Goal: Task Accomplishment & Management: Complete application form

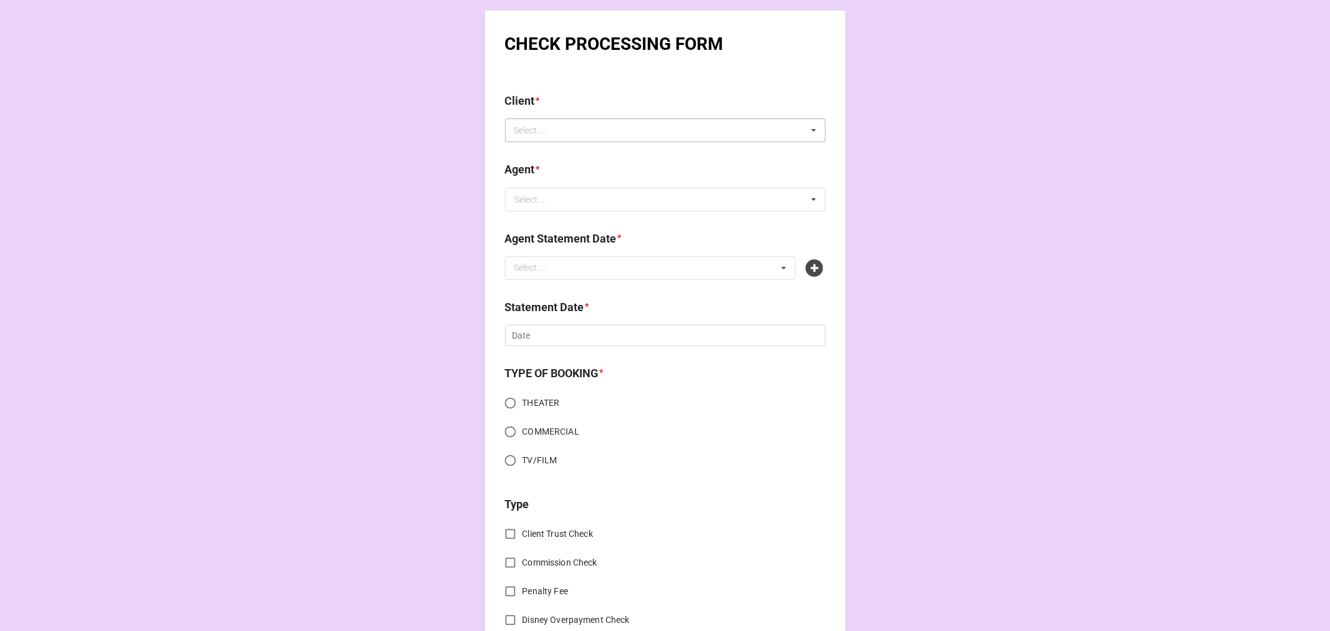
click at [577, 129] on div "Select ... No results found." at bounding box center [665, 130] width 320 height 24
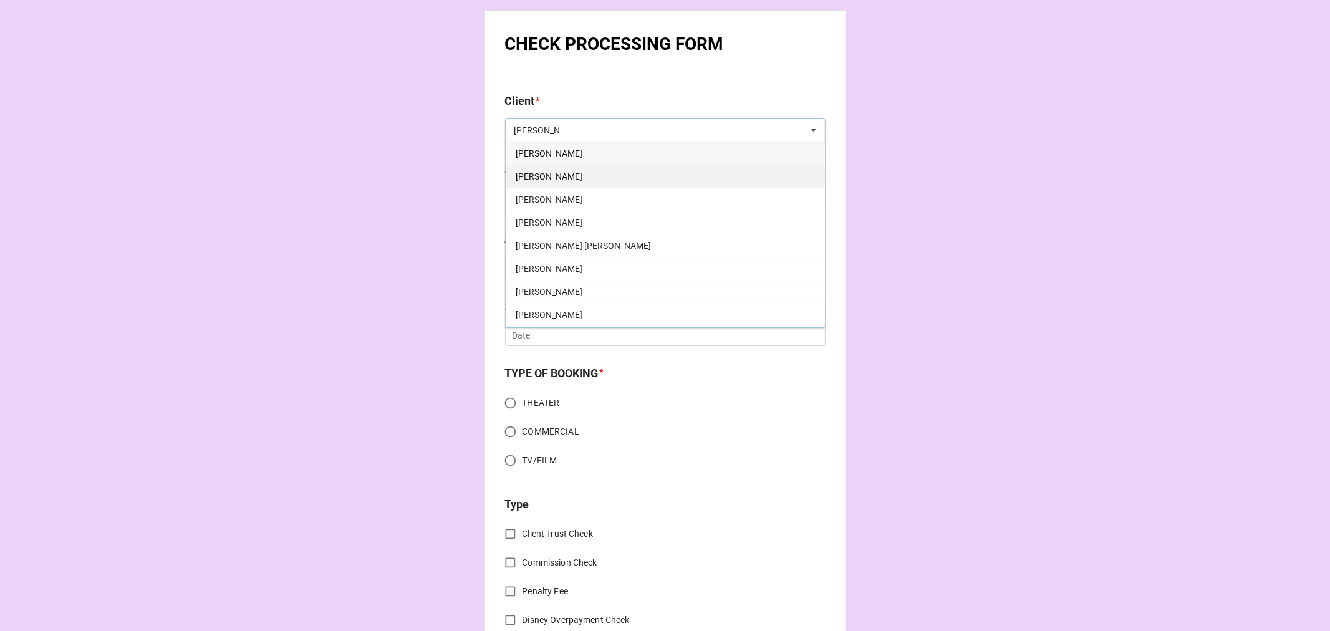
type input "beth"
click at [564, 177] on span "Beth Gallagher" at bounding box center [549, 176] width 67 height 10
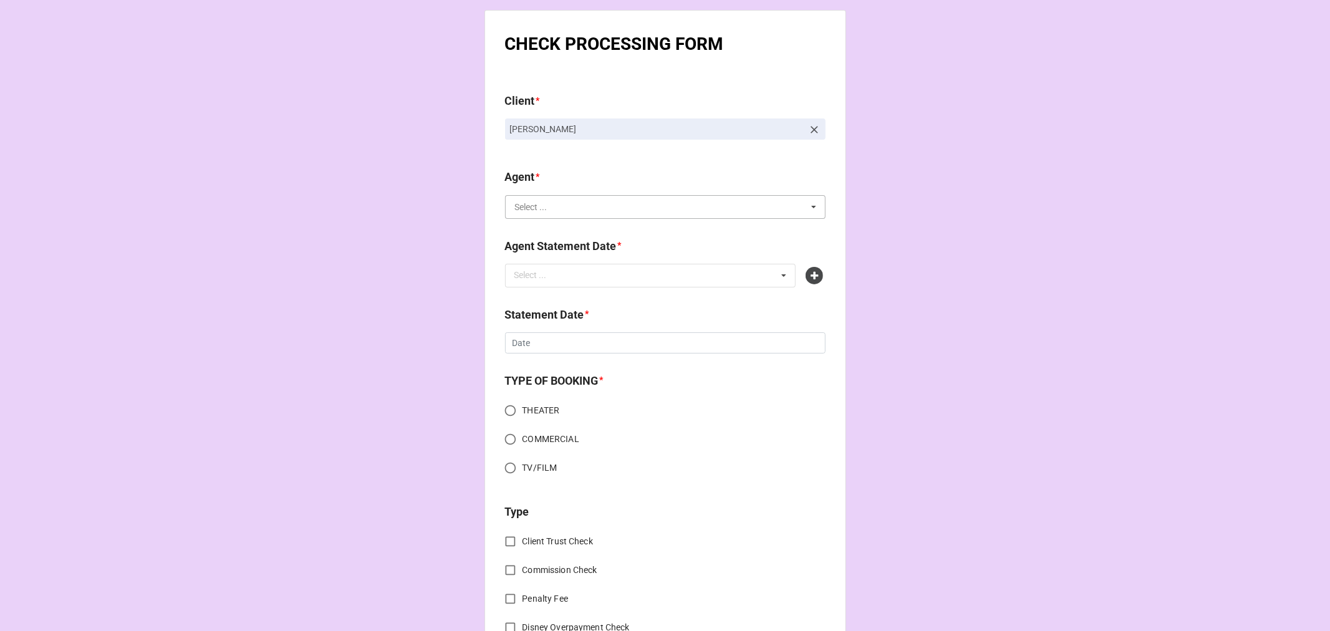
click at [553, 210] on input "text" at bounding box center [665, 207] width 319 height 22
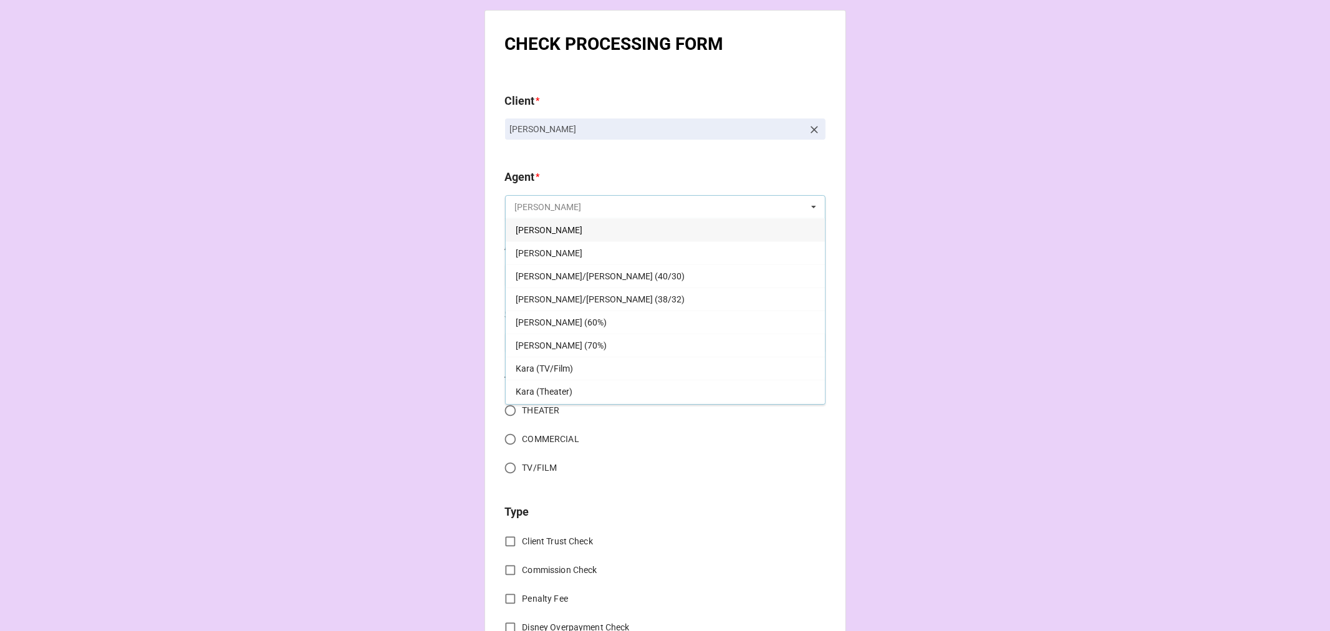
click at [541, 218] on input "text" at bounding box center [665, 207] width 319 height 22
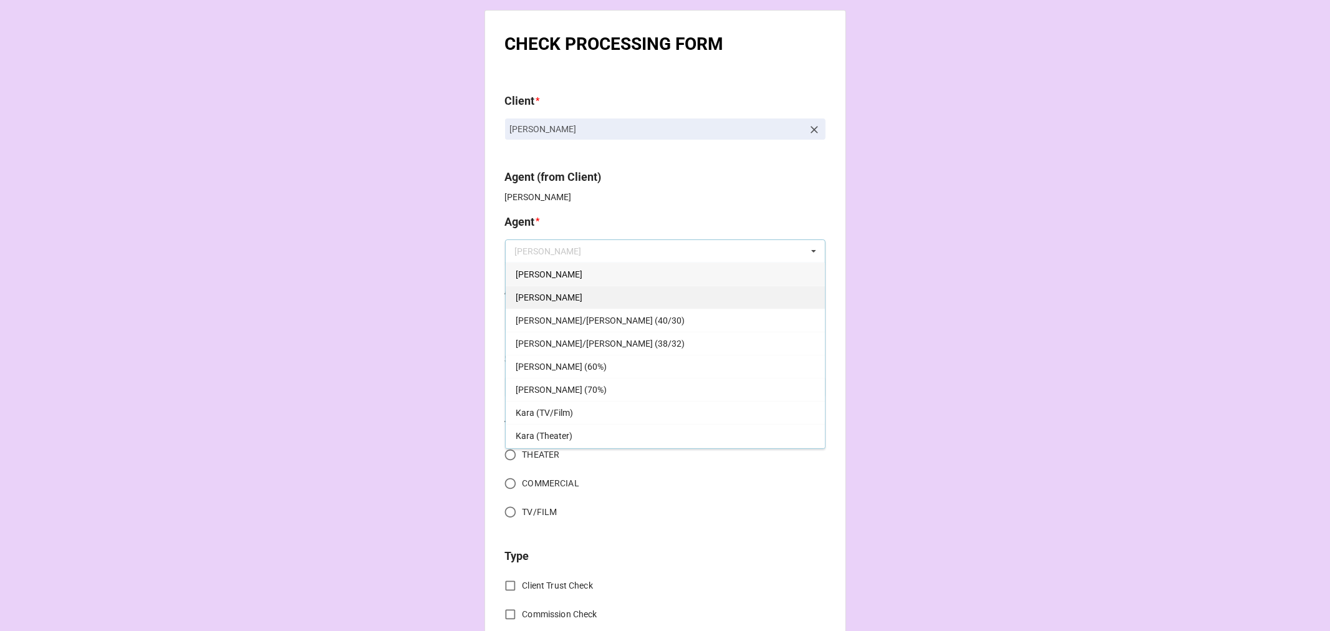
click at [541, 296] on div "[PERSON_NAME]" at bounding box center [665, 297] width 319 height 23
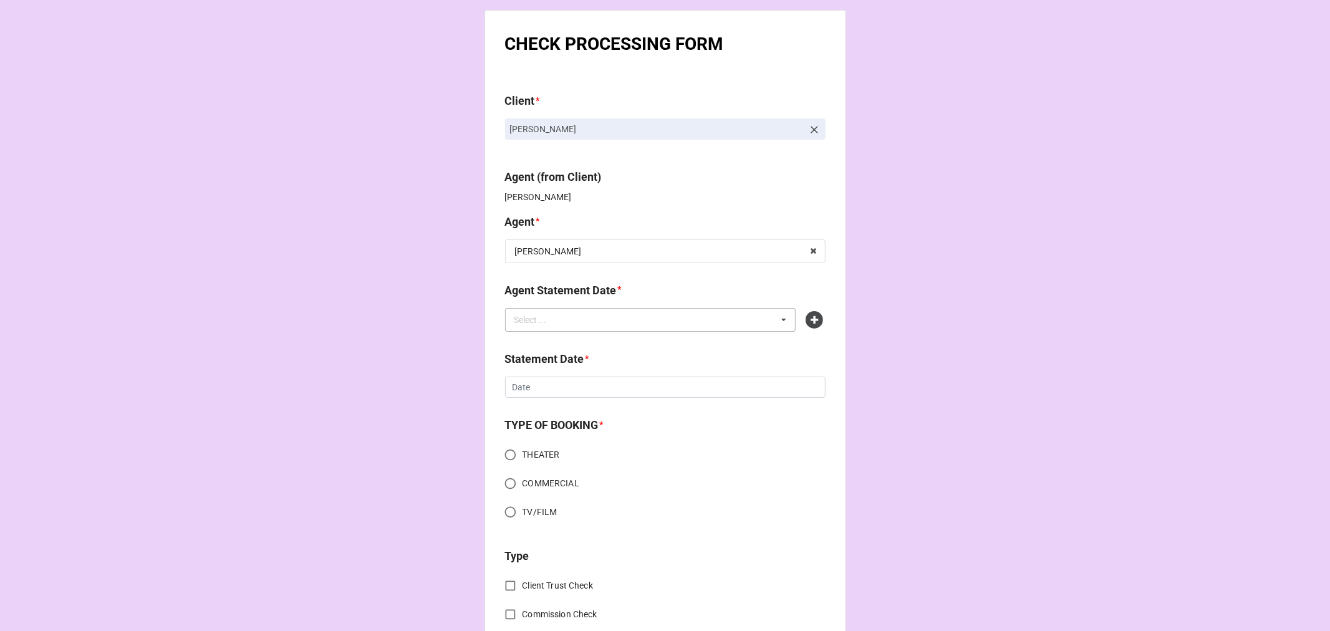
click at [561, 329] on div "Select ... No results found." at bounding box center [650, 320] width 291 height 24
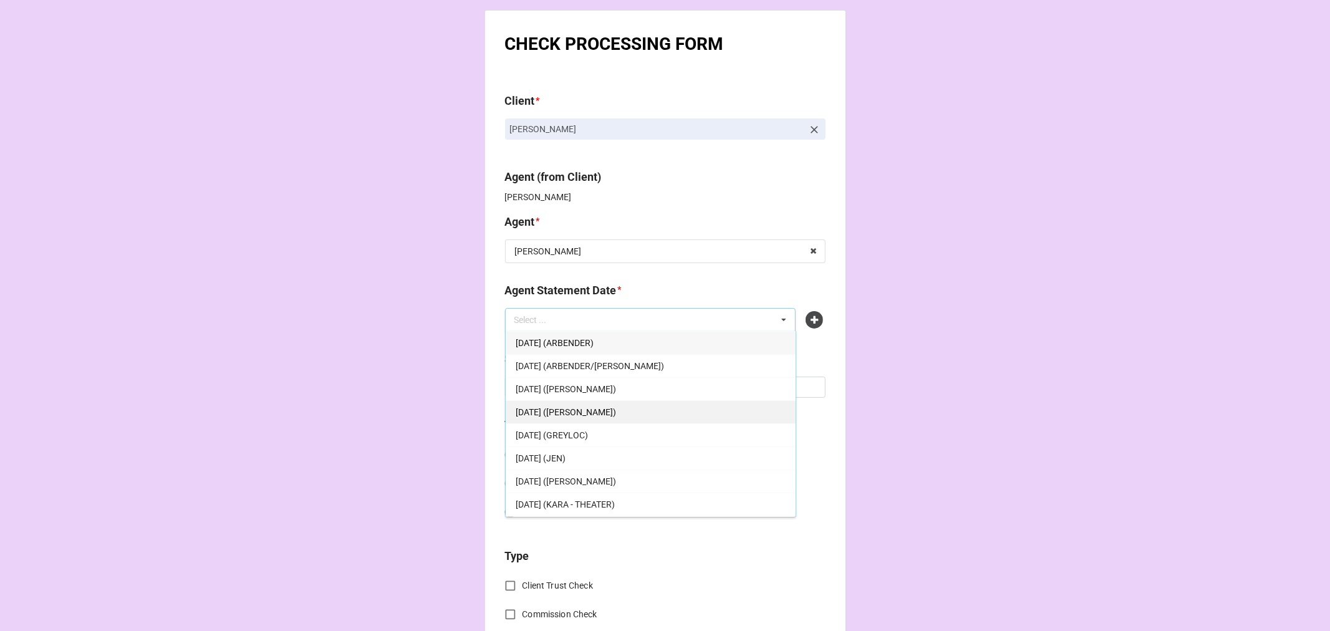
click at [647, 413] on div "[DATE] ([PERSON_NAME])" at bounding box center [651, 411] width 290 height 23
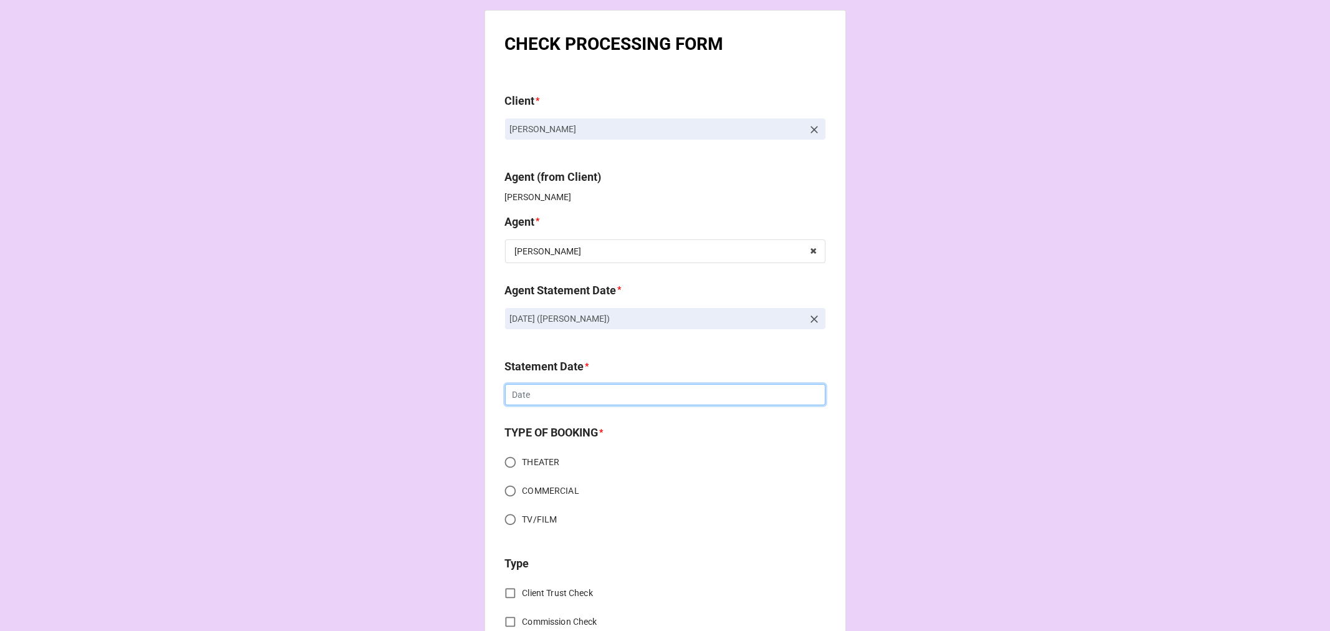
click at [550, 395] on input "text" at bounding box center [665, 394] width 320 height 21
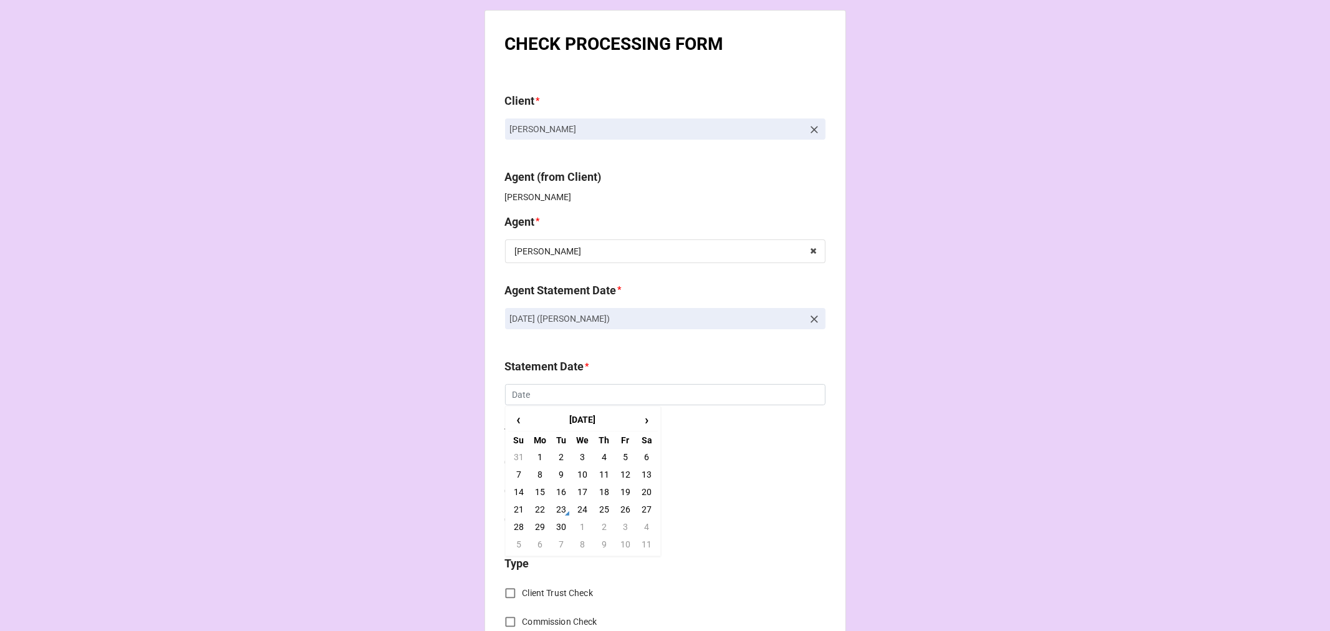
drag, startPoint x: 621, startPoint y: 529, endPoint x: 591, endPoint y: 510, distance: 35.3
click at [621, 528] on td "3" at bounding box center [625, 526] width 21 height 17
type input "[DATE]"
click at [506, 493] on input "COMMERCIAL" at bounding box center [510, 491] width 24 height 24
radio input "true"
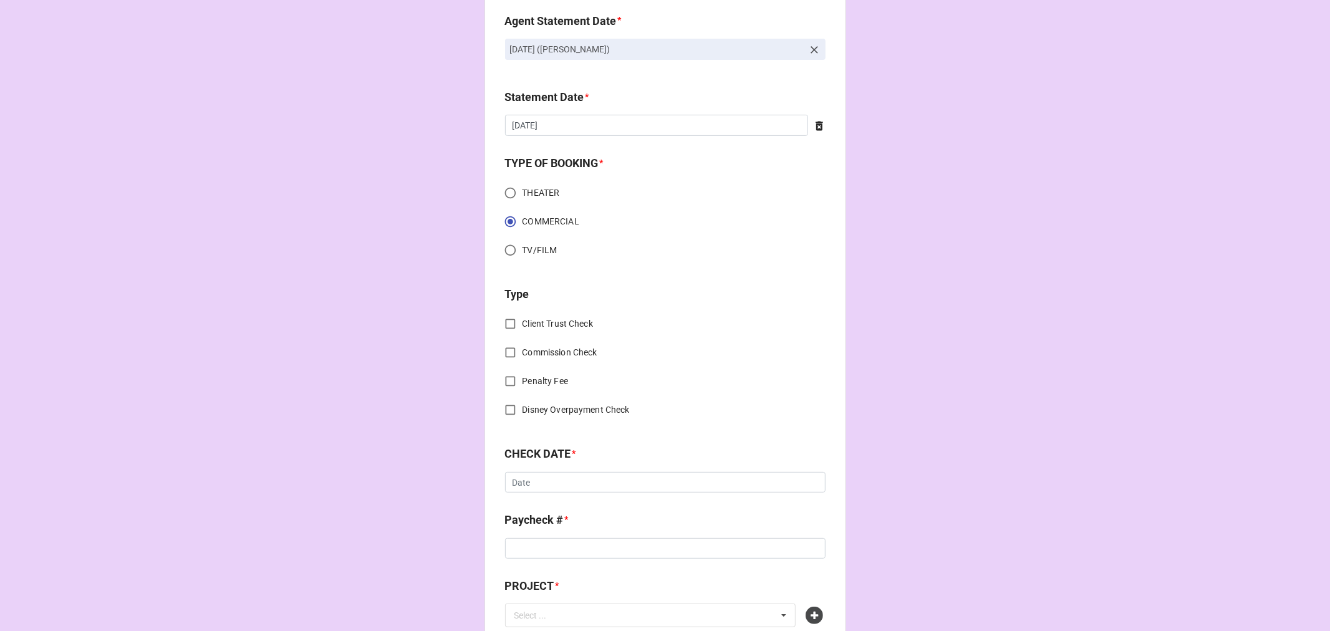
scroll to position [277, 0]
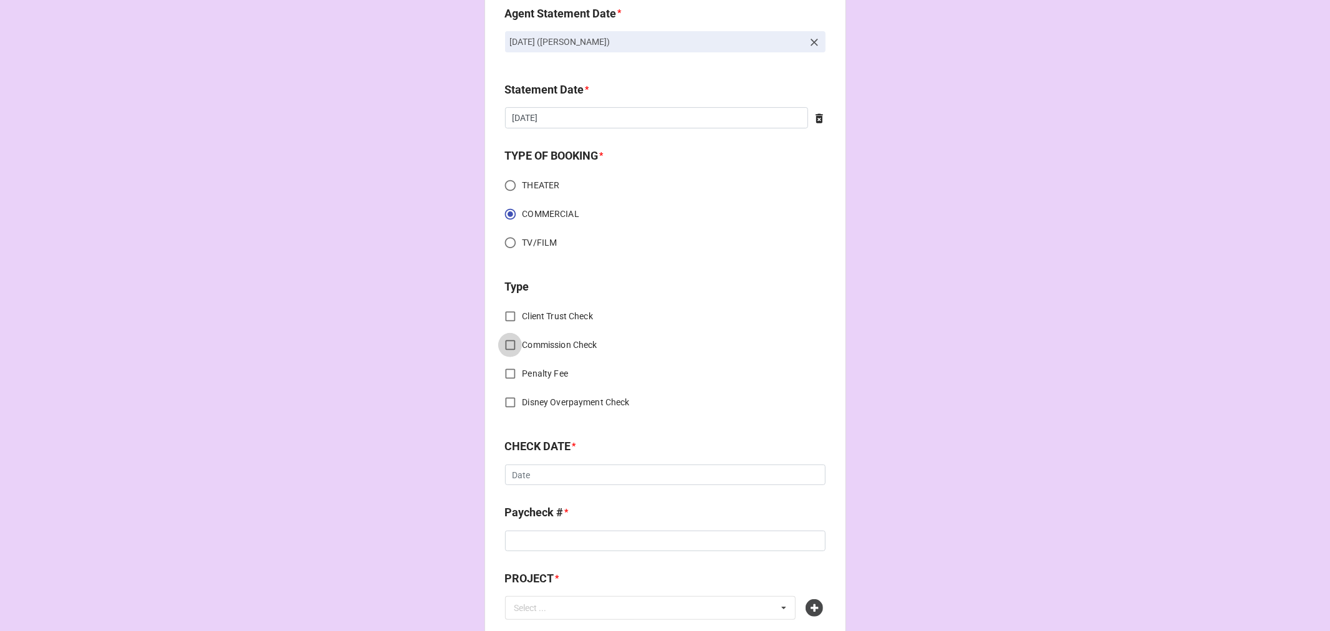
drag, startPoint x: 501, startPoint y: 341, endPoint x: 534, endPoint y: 384, distance: 53.9
click at [501, 342] on input "Commission Check" at bounding box center [510, 345] width 24 height 24
checkbox input "true"
click at [554, 471] on input "text" at bounding box center [665, 476] width 319 height 22
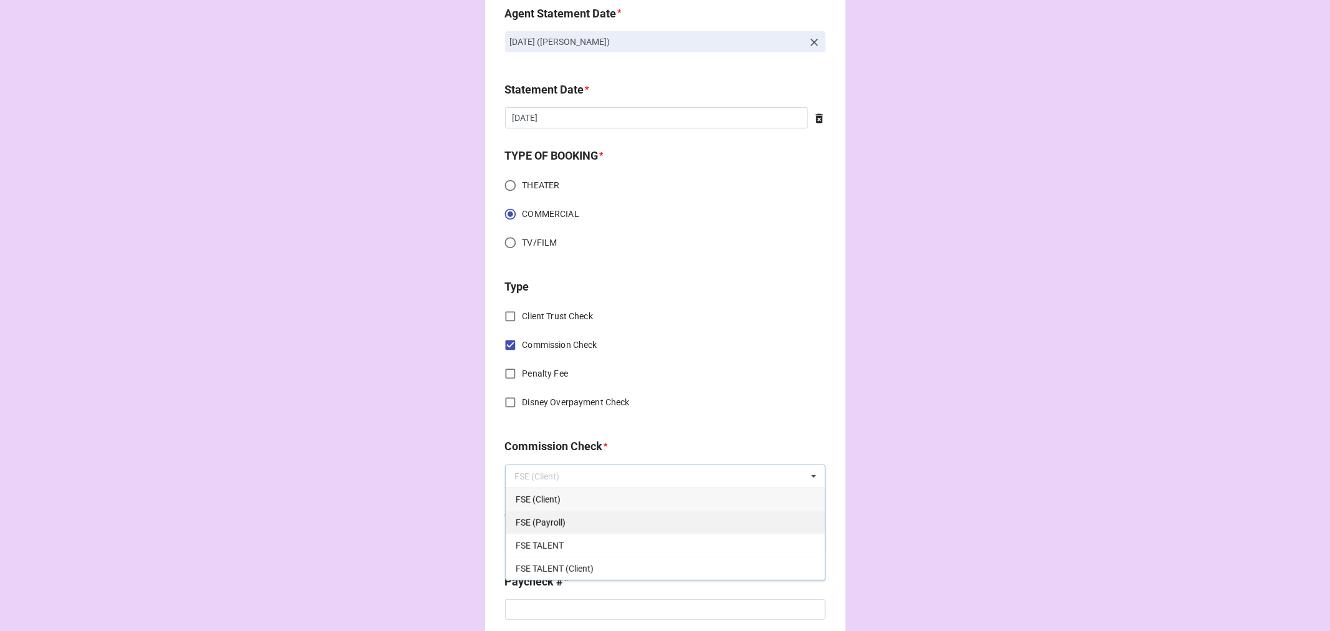
click at [551, 521] on span "FSE (Payroll)" at bounding box center [541, 523] width 50 height 10
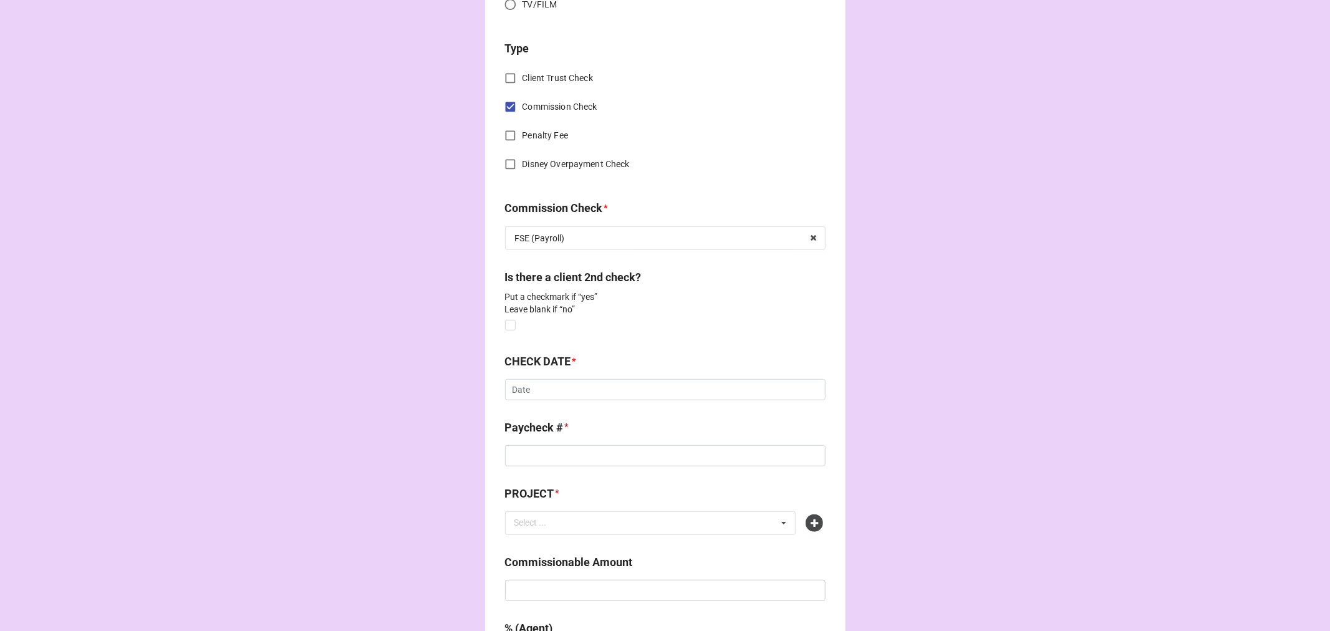
scroll to position [554, 0]
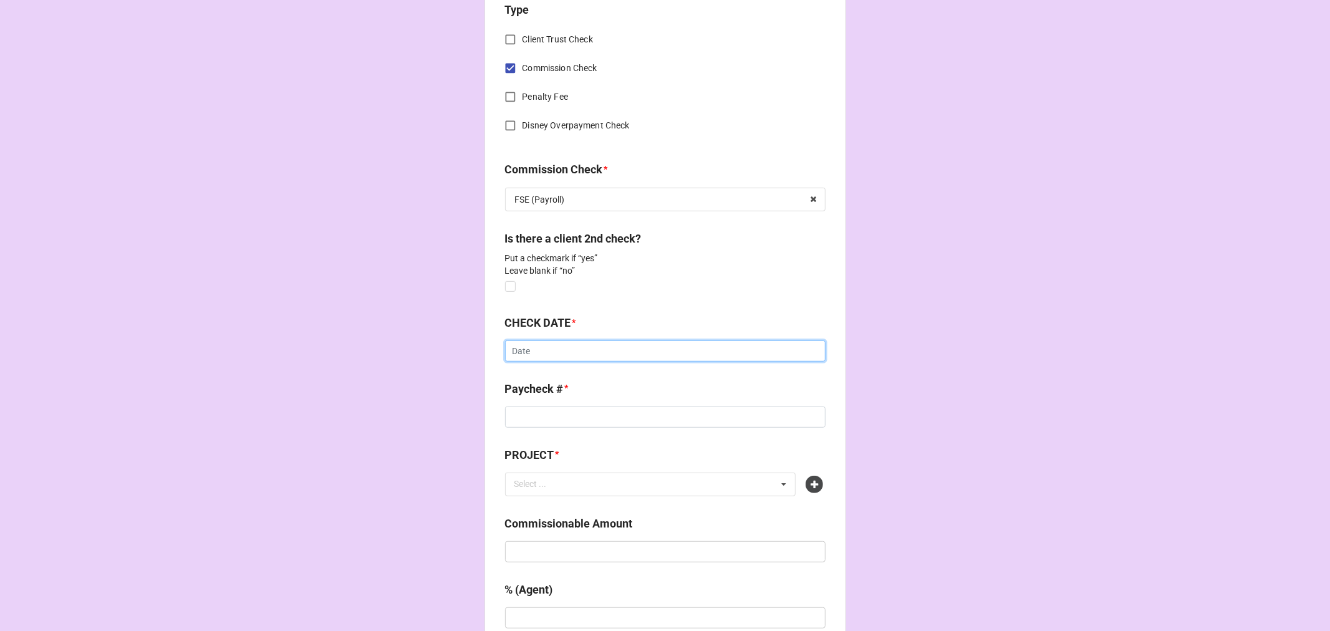
click at [526, 350] on input "text" at bounding box center [665, 350] width 320 height 21
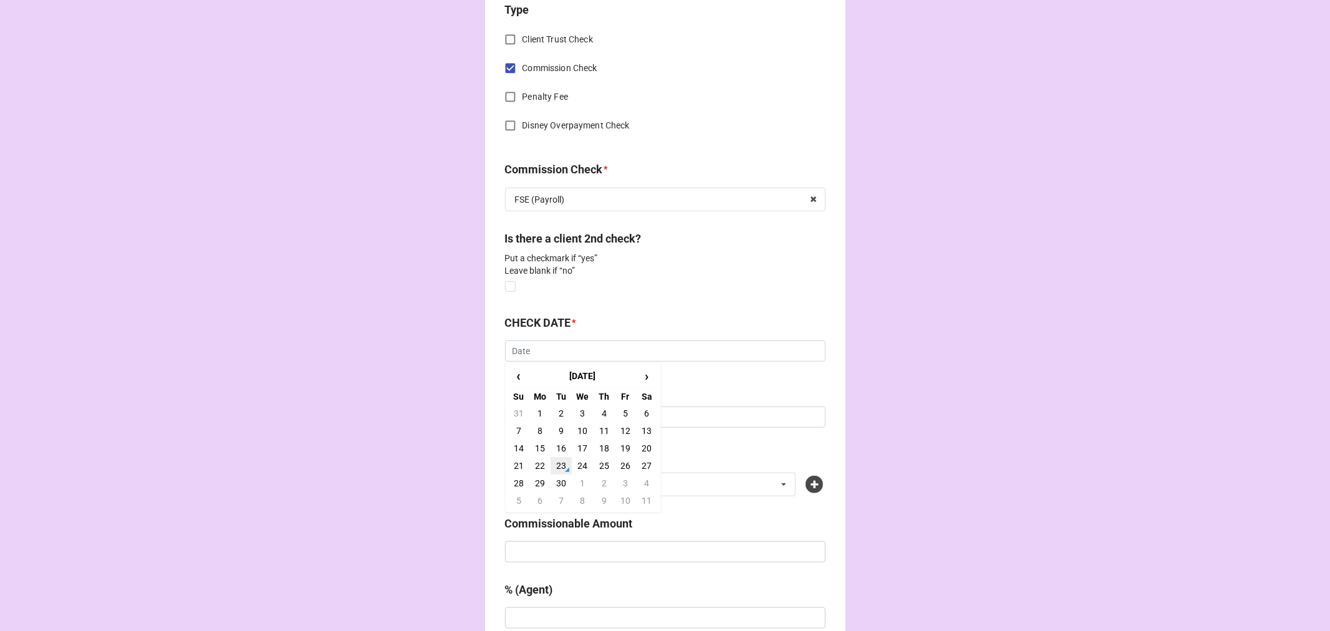
click at [559, 465] on td "23" at bounding box center [561, 465] width 21 height 17
type input "[DATE]"
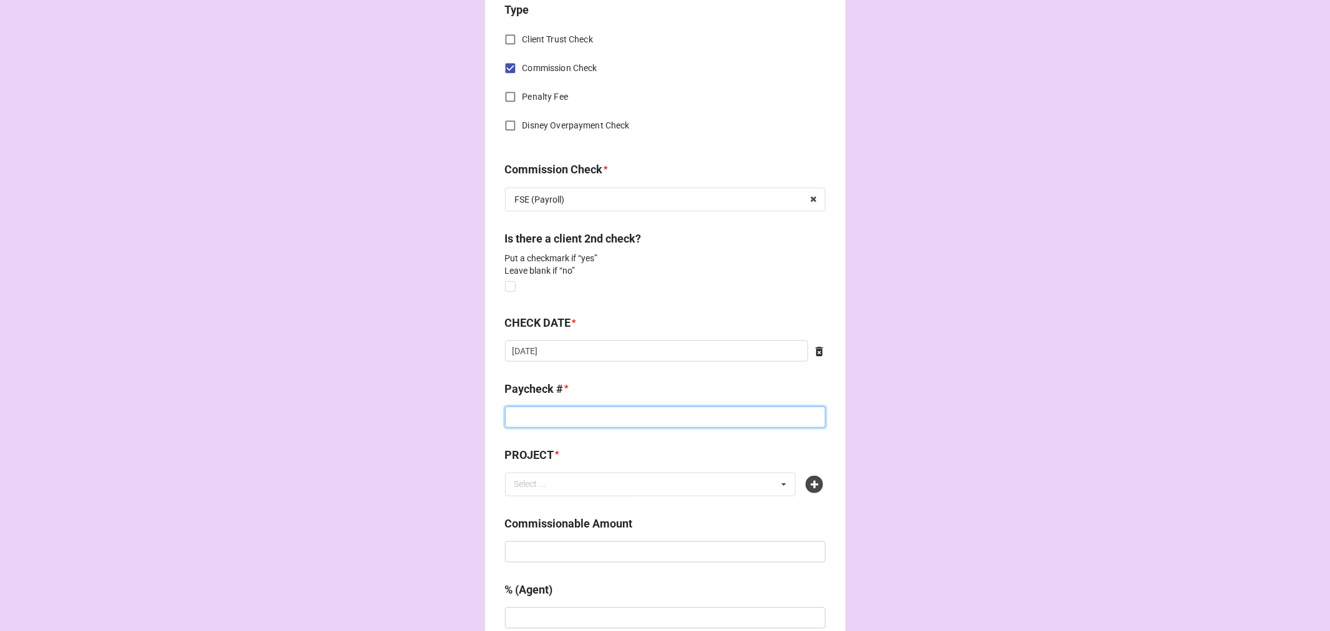
click at [535, 408] on input at bounding box center [665, 417] width 320 height 21
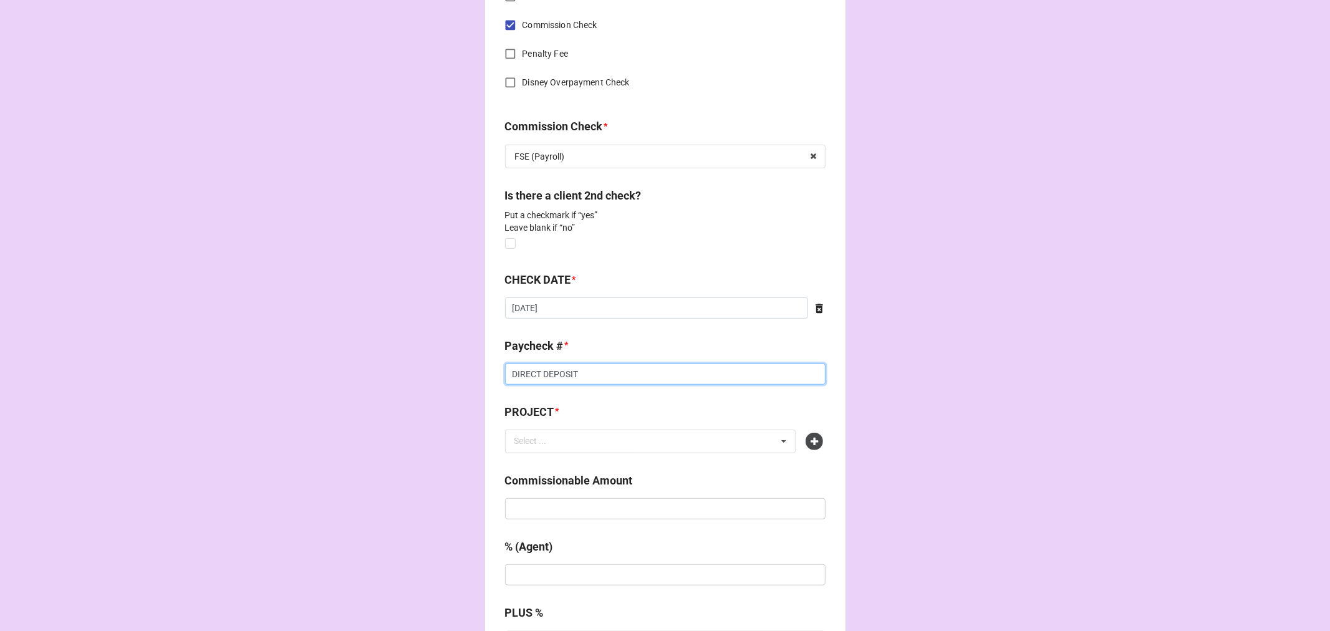
scroll to position [693, 0]
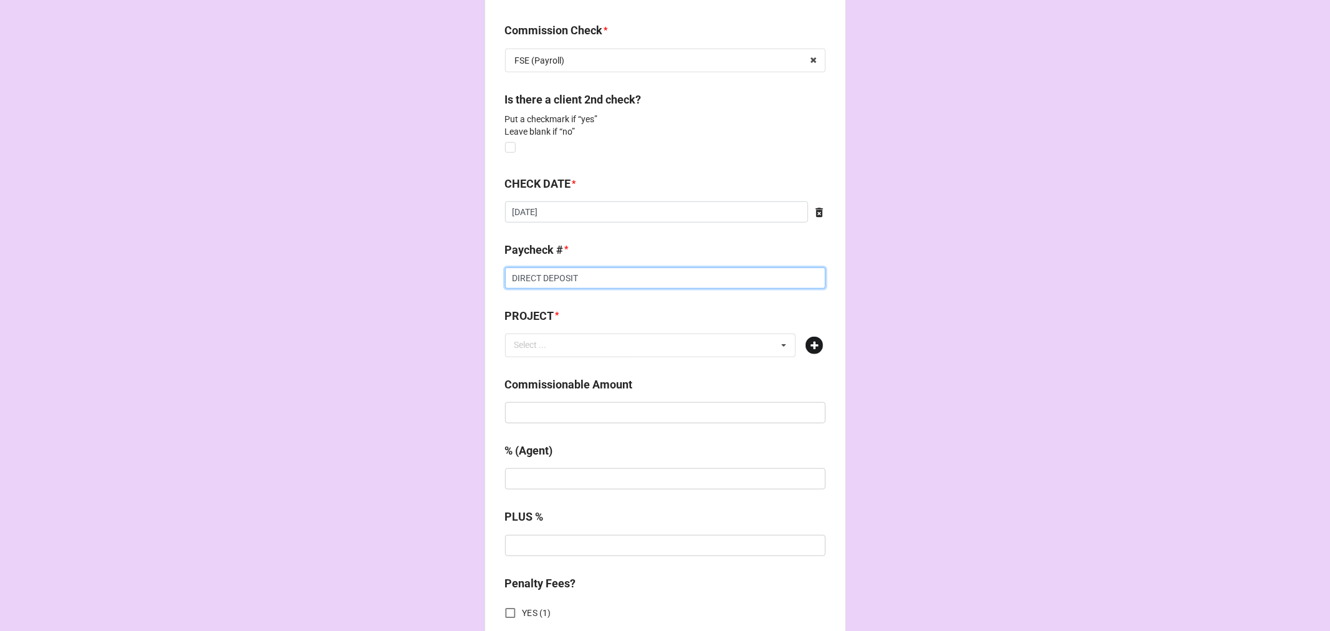
type input "DIRECT DEPOSIT"
click at [815, 339] on icon at bounding box center [814, 345] width 17 height 17
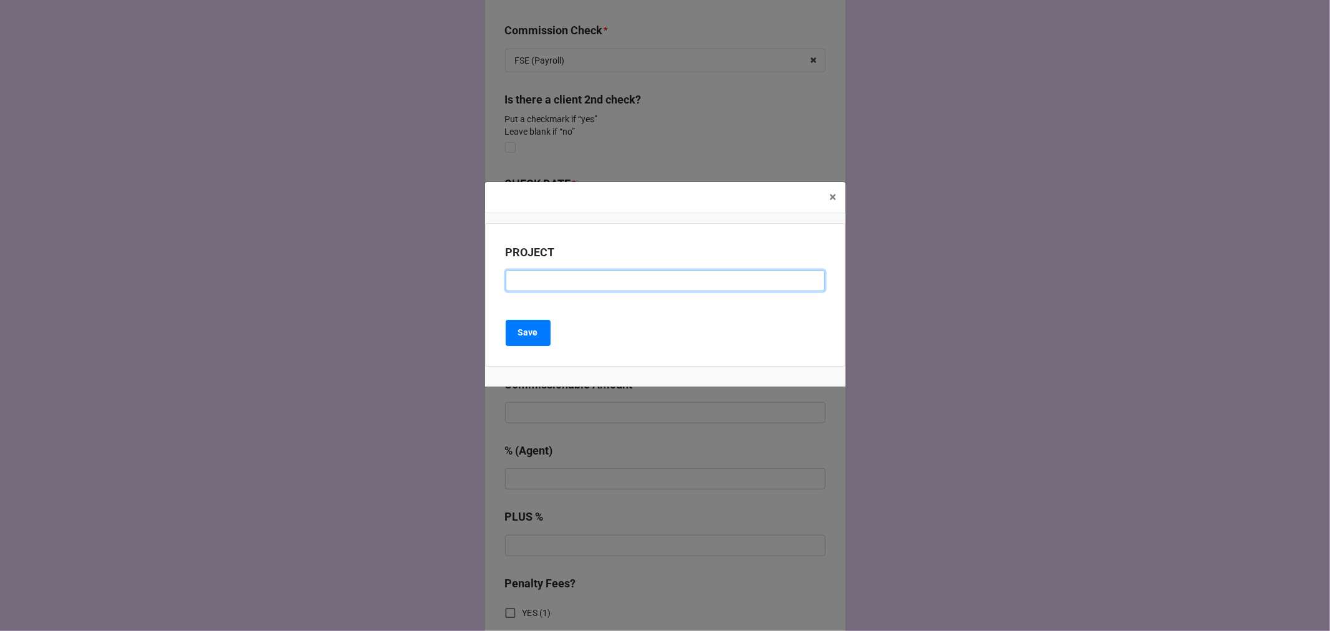
click at [581, 271] on input at bounding box center [665, 280] width 319 height 21
type input "APPLEBEES (RENEWAL)"
click at [534, 322] on button "Save" at bounding box center [528, 333] width 45 height 26
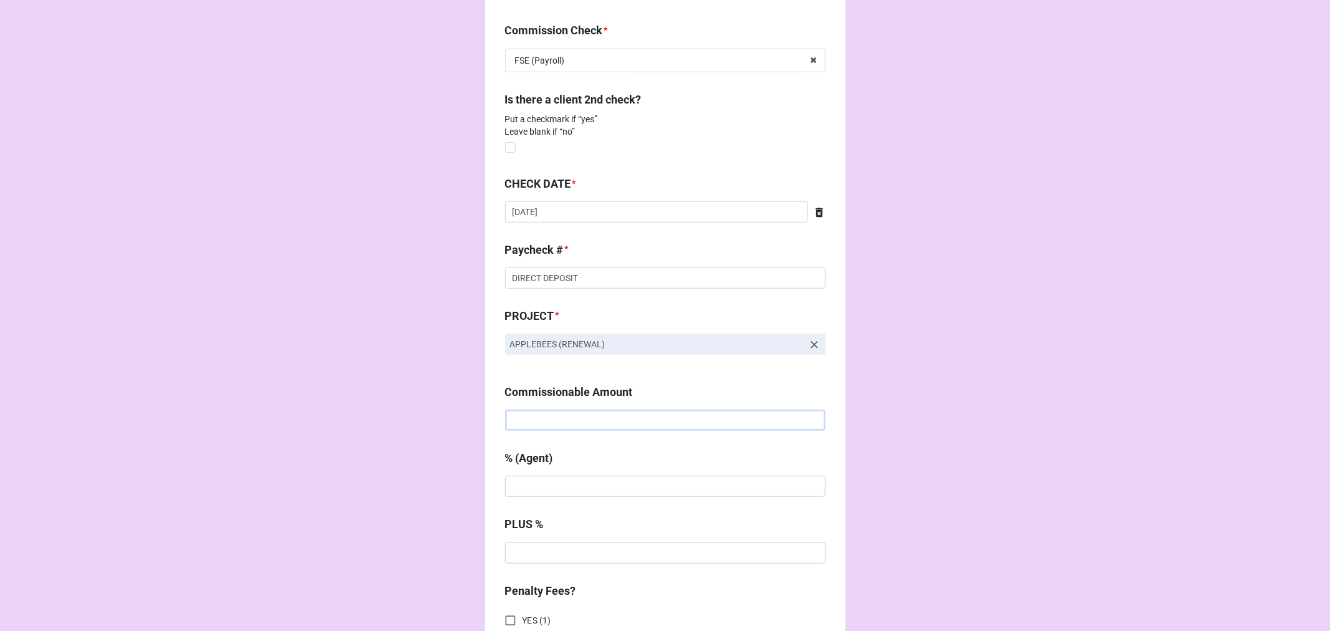
drag, startPoint x: 567, startPoint y: 424, endPoint x: 564, endPoint y: 402, distance: 22.8
click at [566, 424] on input "text" at bounding box center [665, 420] width 320 height 21
type input "$500.00"
type input "20%"
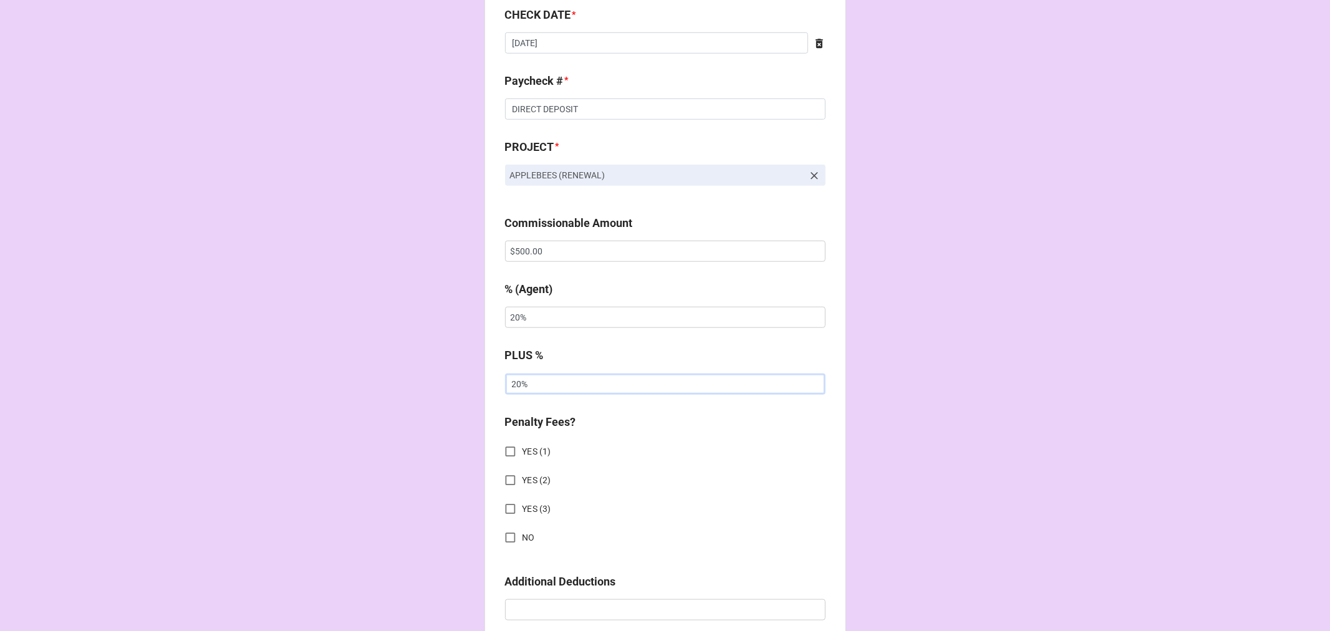
scroll to position [1039, 0]
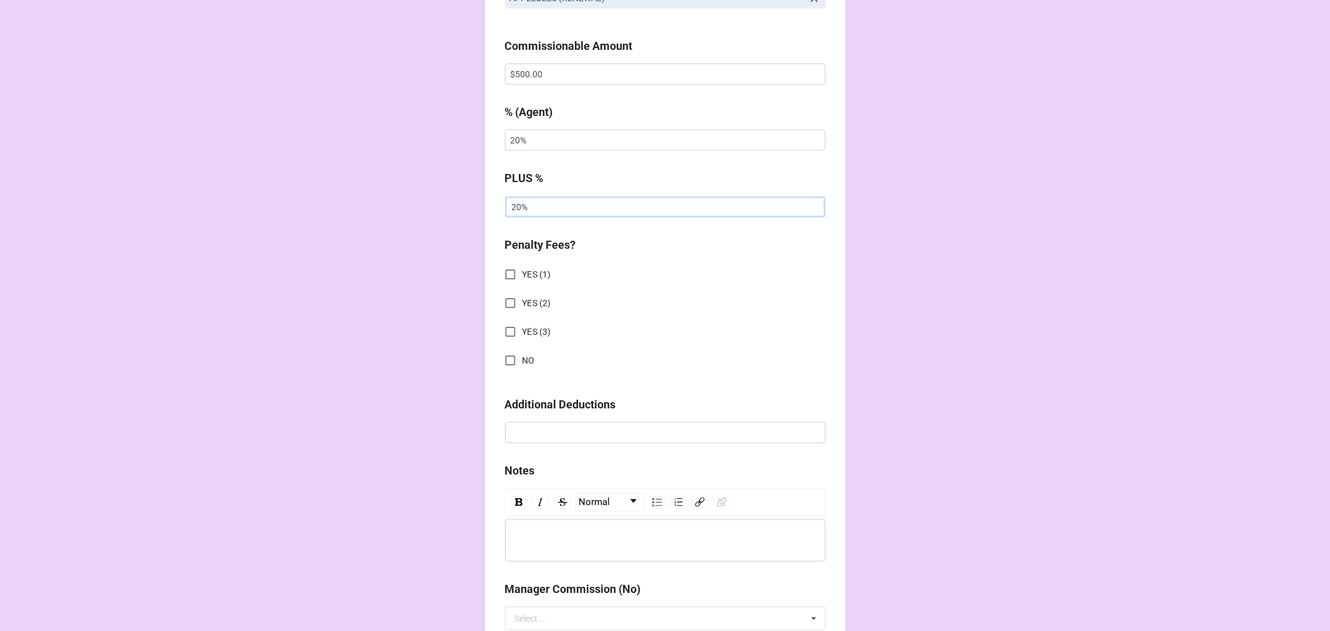
type input "20%"
click at [509, 354] on input "NO" at bounding box center [510, 361] width 24 height 24
checkbox input "true"
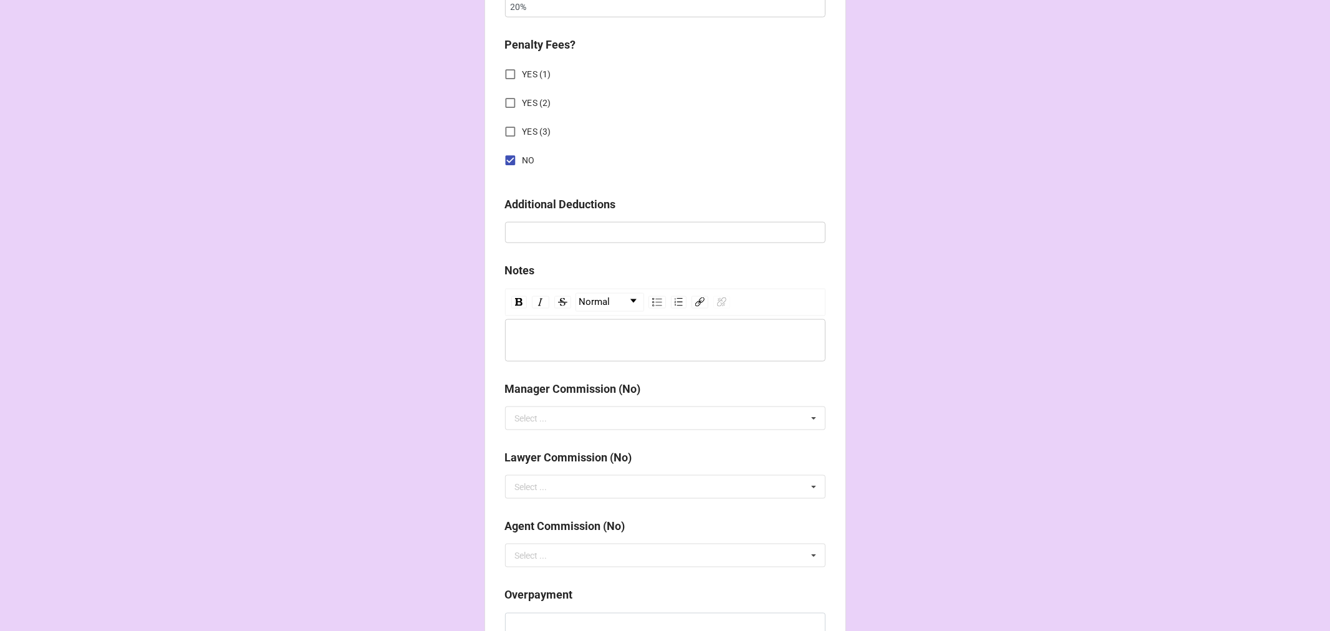
scroll to position [1567, 0]
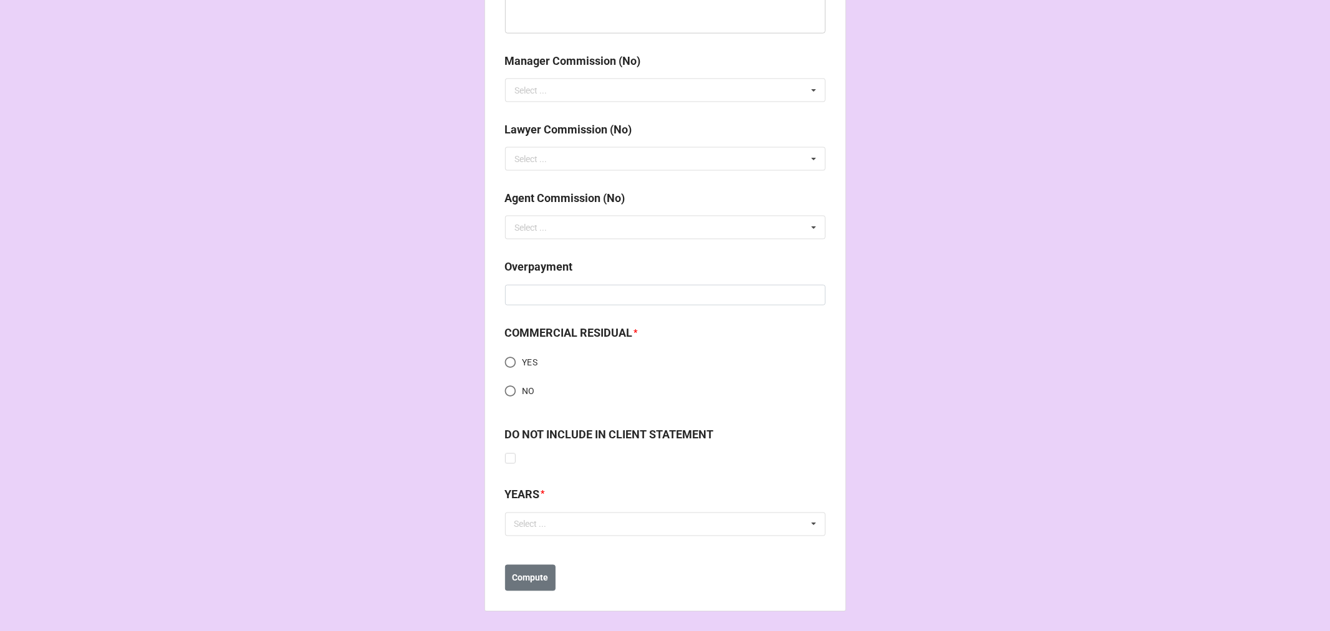
click at [504, 389] on input "NO" at bounding box center [510, 391] width 24 height 24
radio input "true"
click at [546, 522] on div "Select ..." at bounding box center [538, 524] width 54 height 14
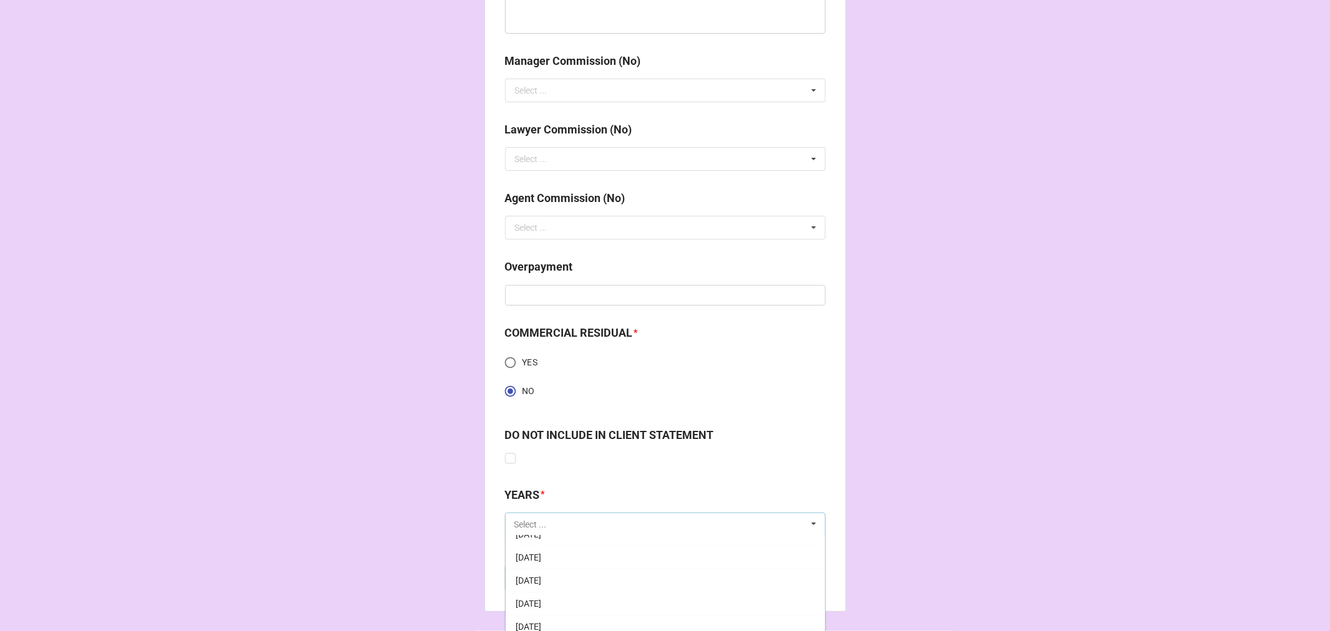
scroll to position [138, 0]
click at [541, 612] on span "[DATE]" at bounding box center [529, 617] width 26 height 10
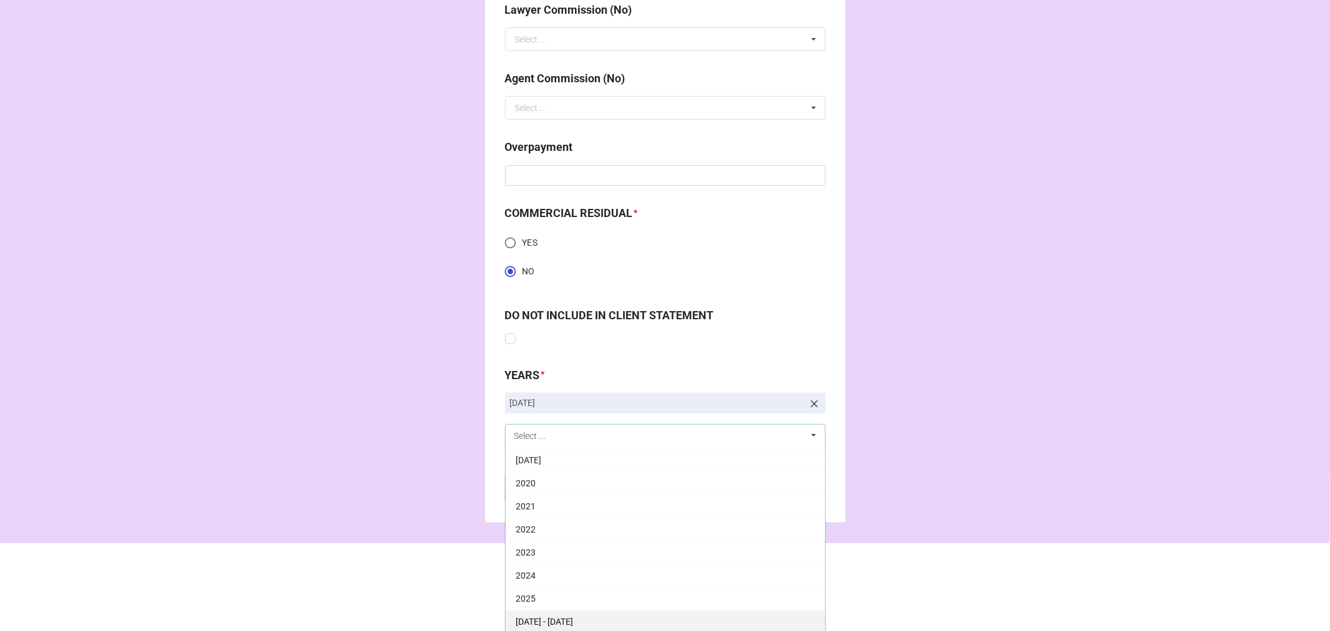
scroll to position [1688, 0]
drag, startPoint x: 530, startPoint y: 599, endPoint x: 685, endPoint y: 549, distance: 162.3
click at [529, 599] on span "2025" at bounding box center [526, 597] width 20 height 10
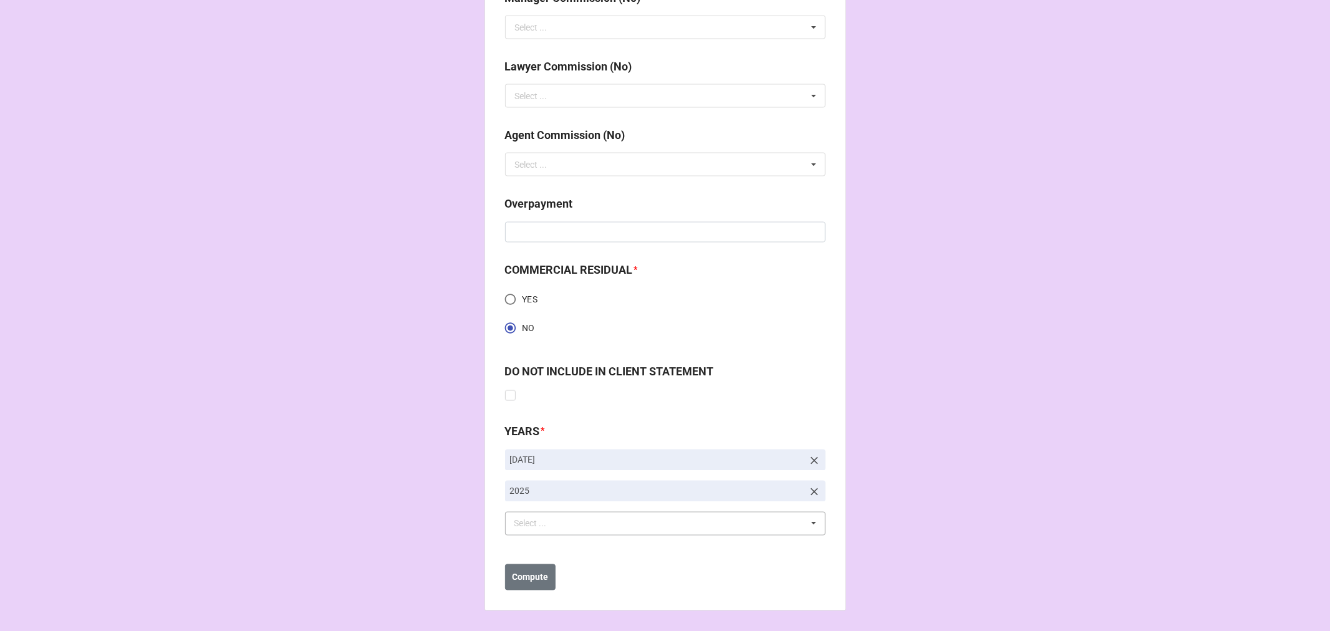
scroll to position [1629, 0]
click at [520, 577] on b "Compute" at bounding box center [530, 578] width 36 height 13
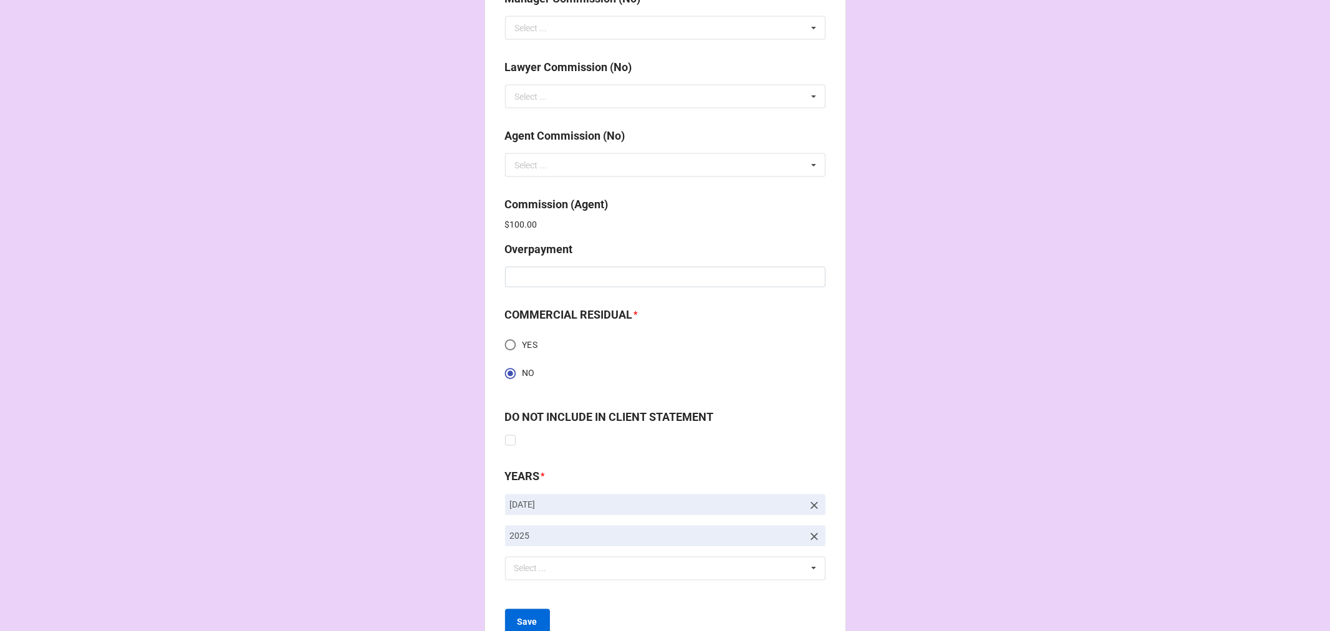
scroll to position [1674, 0]
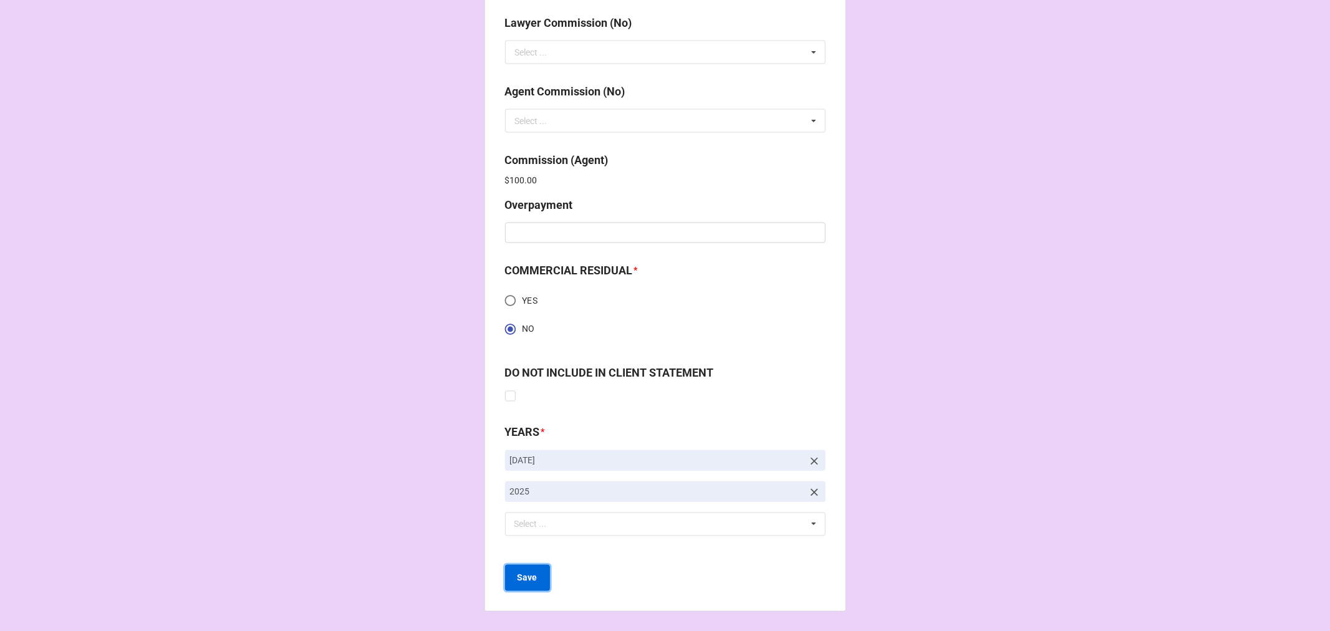
click at [518, 578] on b "Save" at bounding box center [528, 578] width 20 height 13
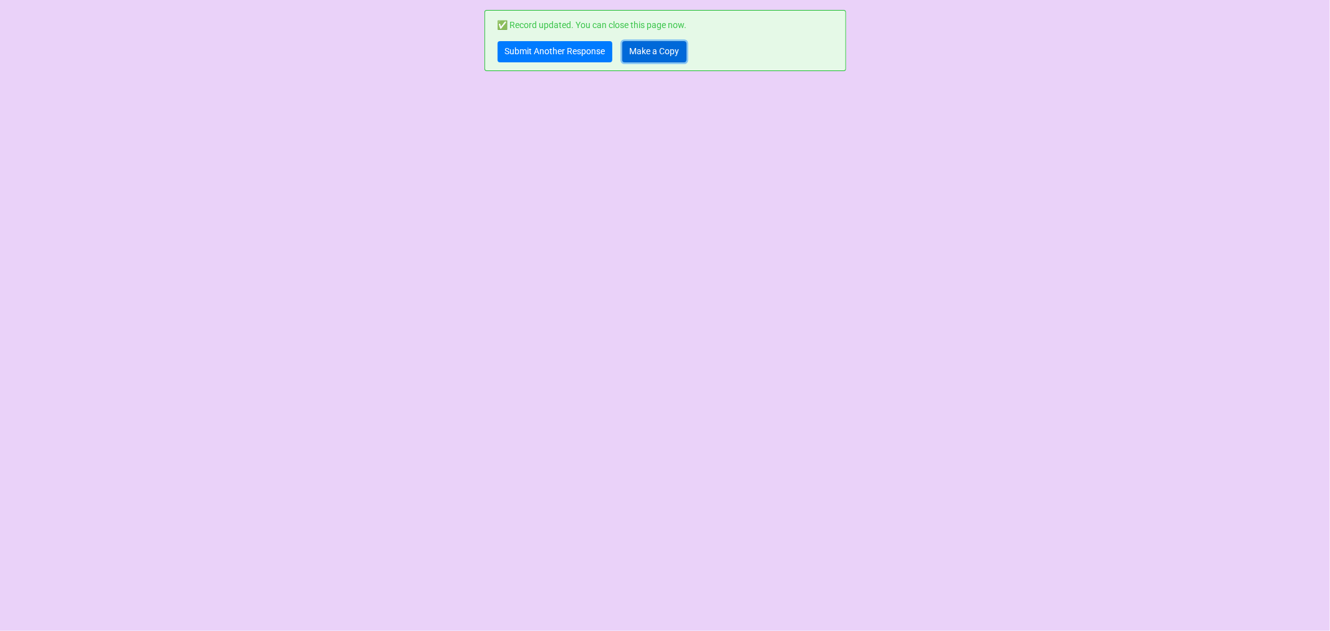
click at [640, 53] on link "Make a Copy" at bounding box center [654, 51] width 64 height 21
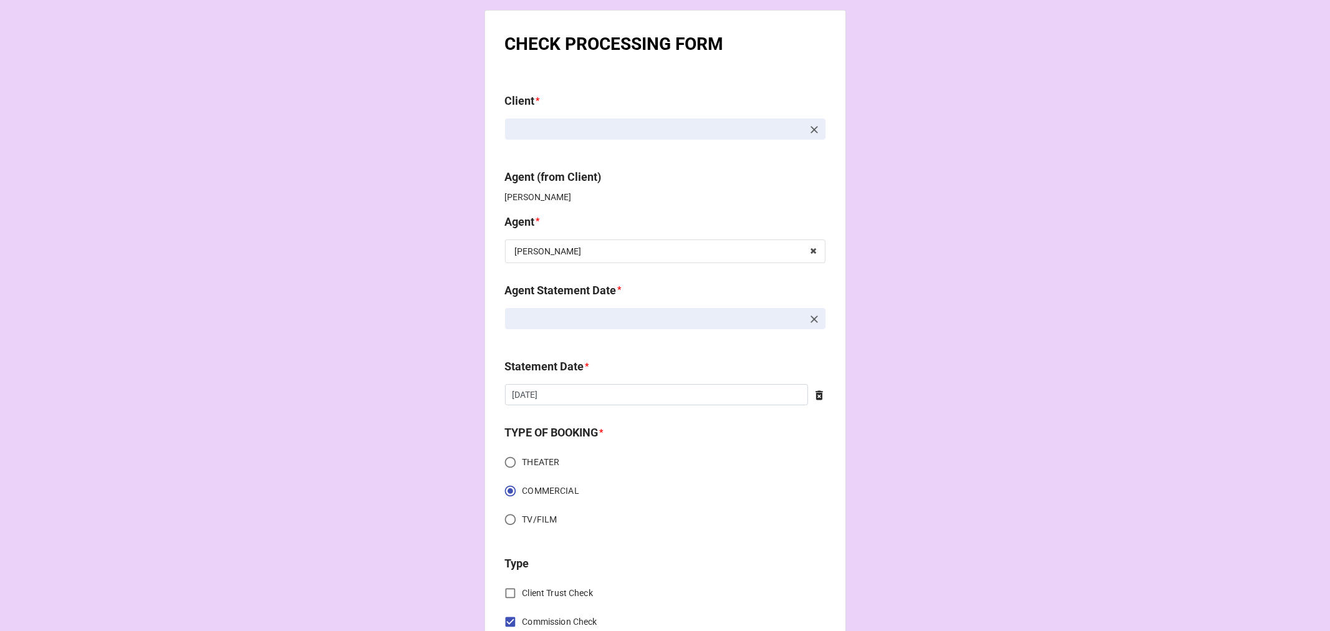
click at [814, 128] on icon at bounding box center [814, 129] width 12 height 12
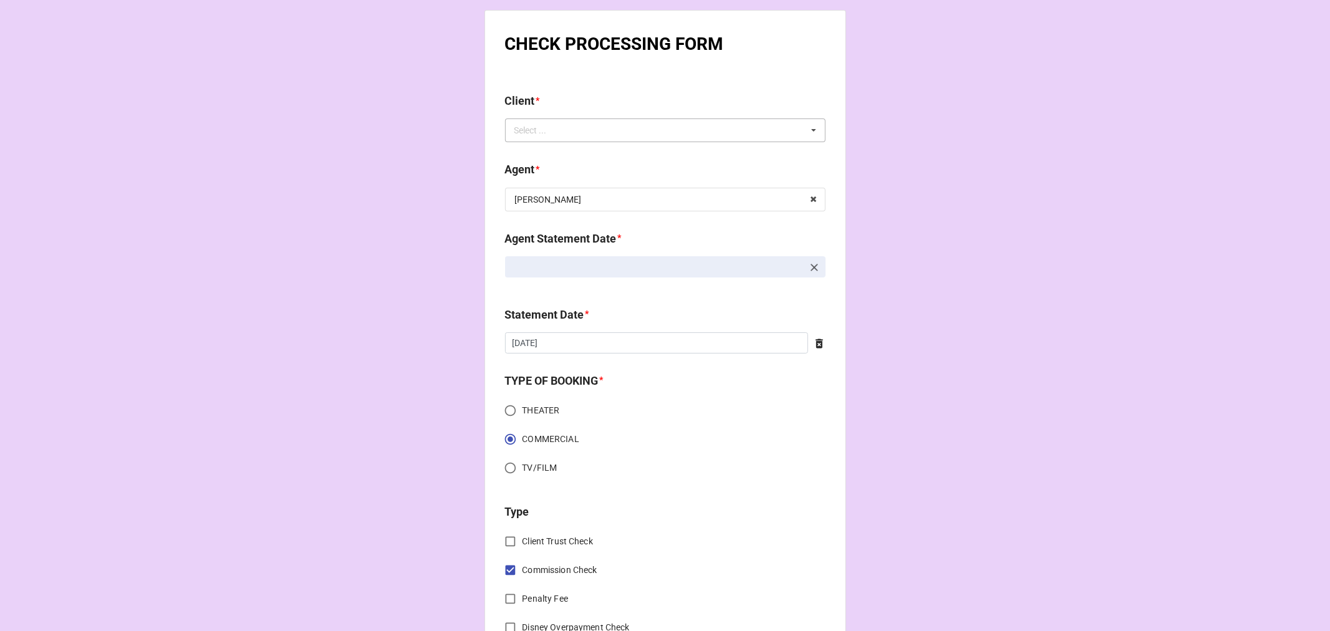
click at [761, 131] on div "Select ... No results found." at bounding box center [665, 130] width 320 height 24
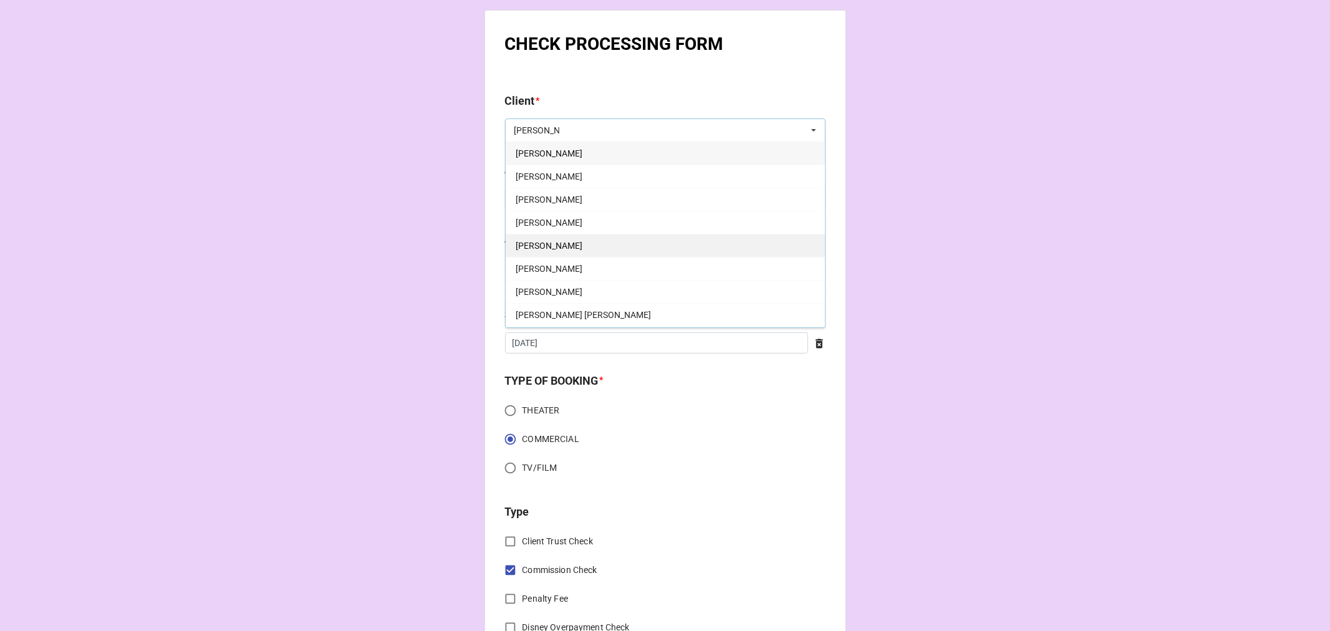
type input "ERIC"
click at [572, 248] on div "Eric Casalini" at bounding box center [665, 245] width 319 height 23
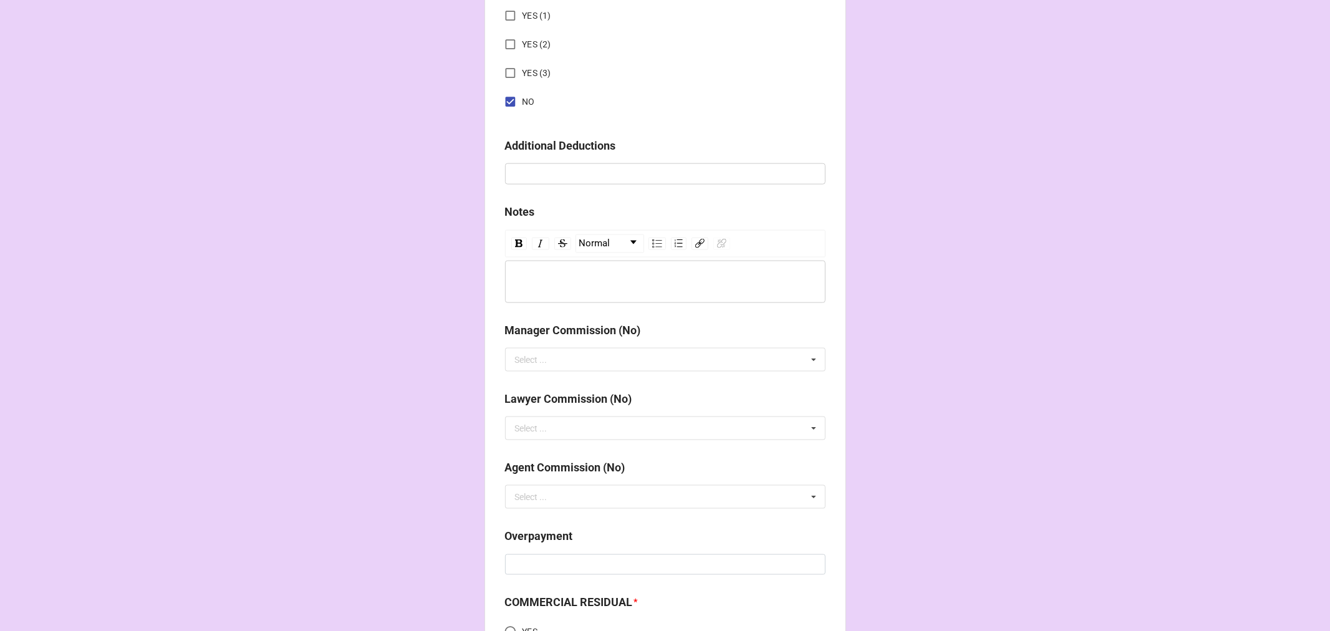
scroll to position [1629, 0]
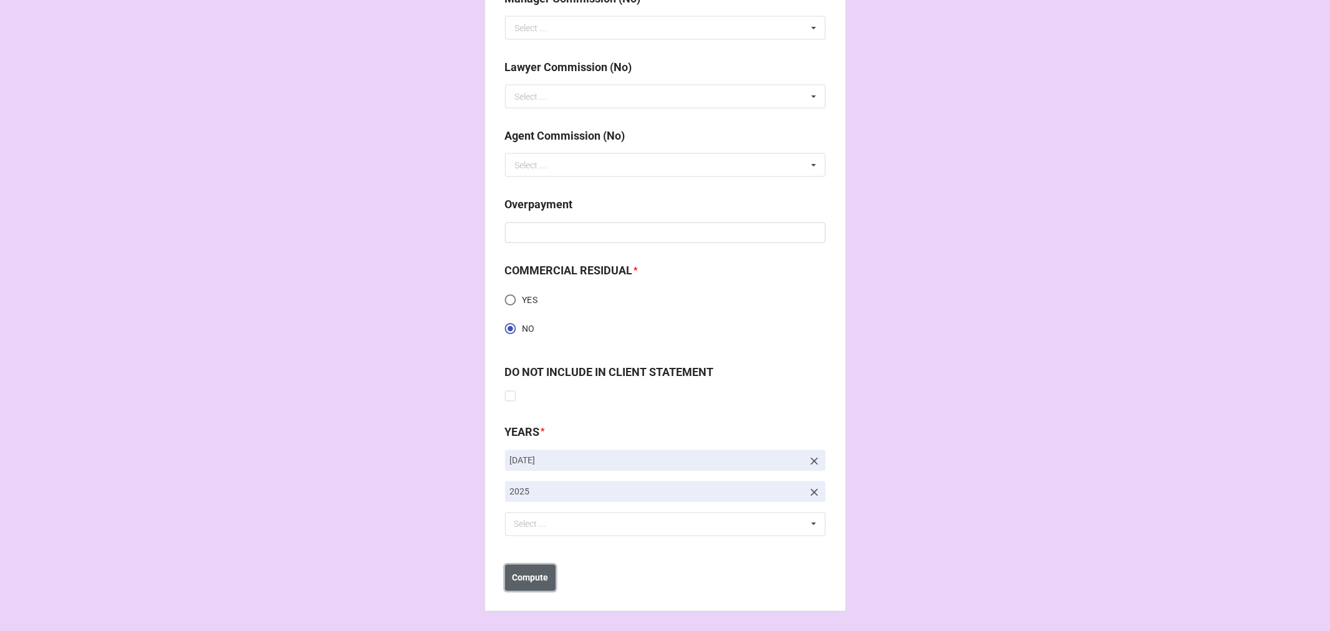
click at [524, 578] on b "Compute" at bounding box center [530, 578] width 36 height 13
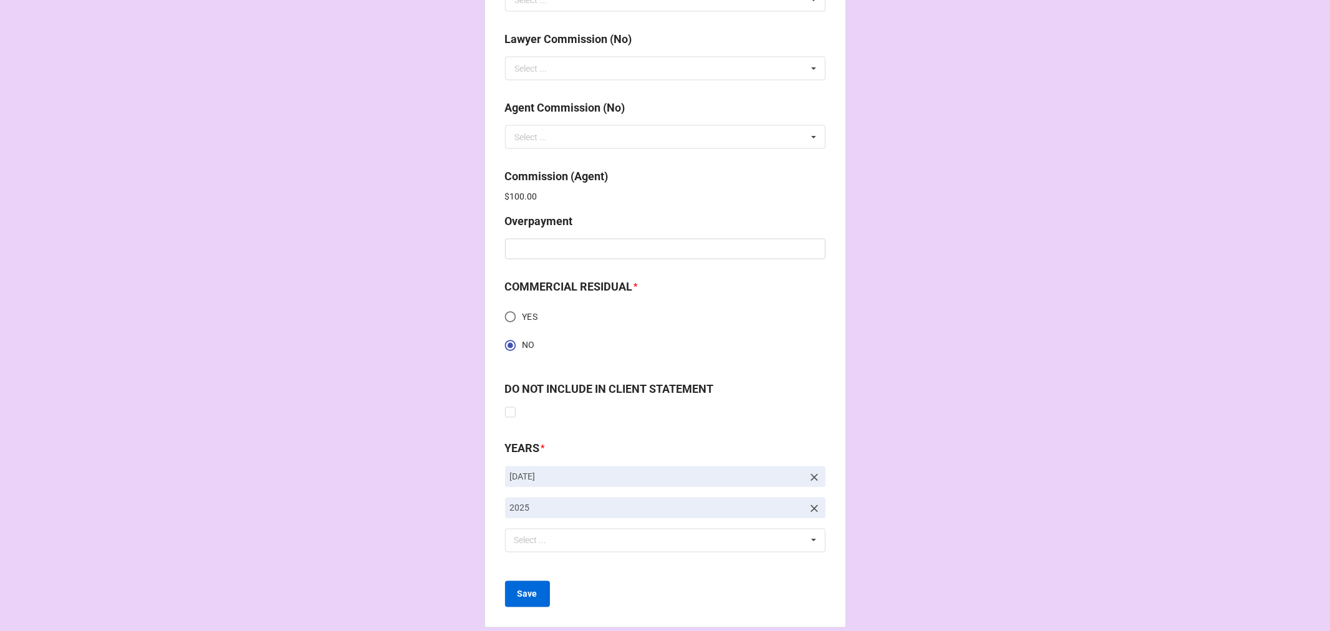
scroll to position [1674, 0]
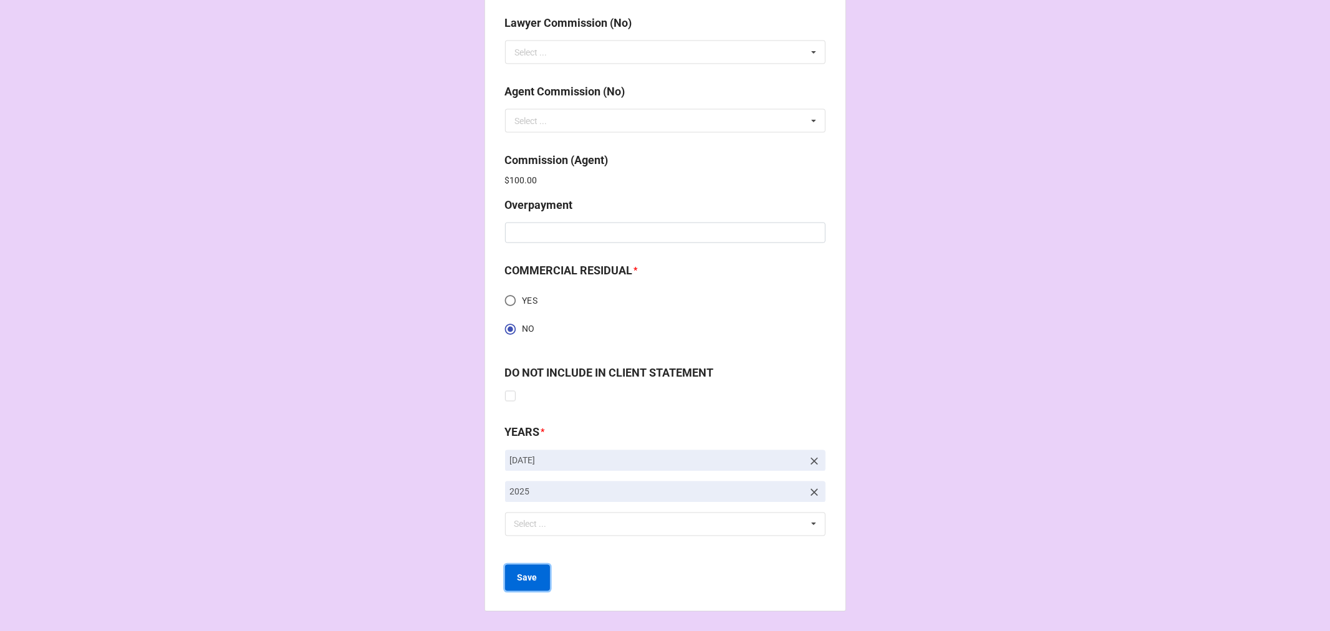
click at [525, 574] on b "Save" at bounding box center [528, 578] width 20 height 13
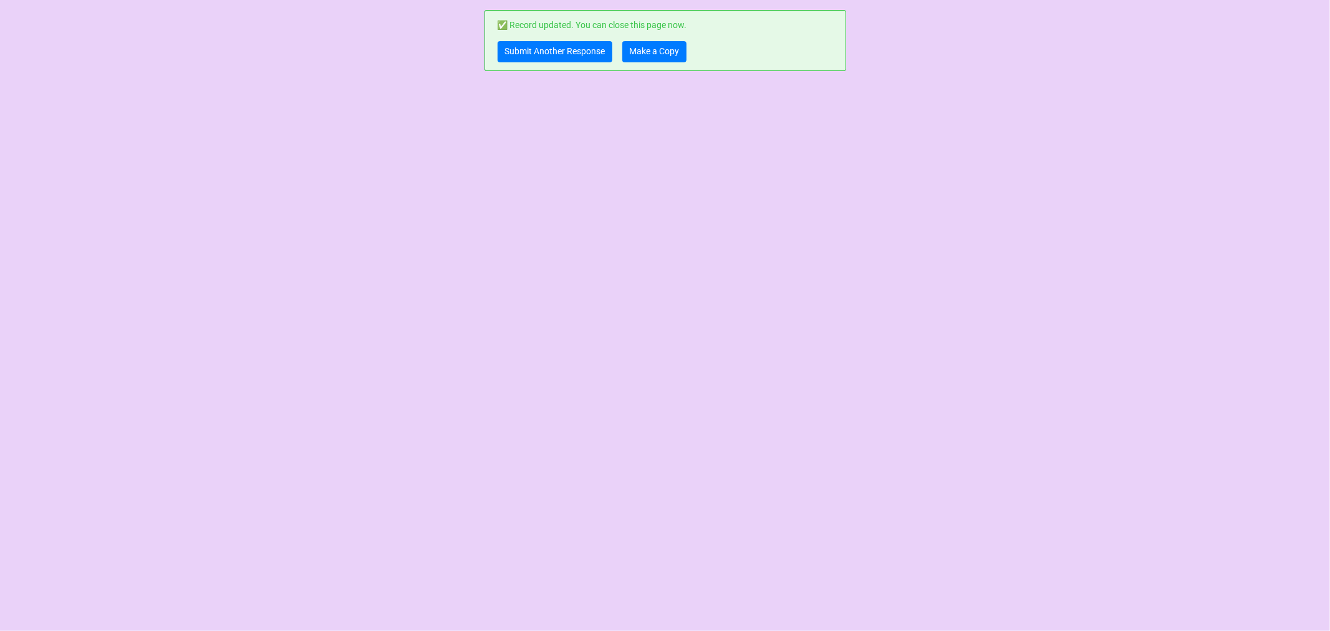
scroll to position [0, 0]
click at [637, 51] on link "Make a Copy" at bounding box center [654, 51] width 64 height 21
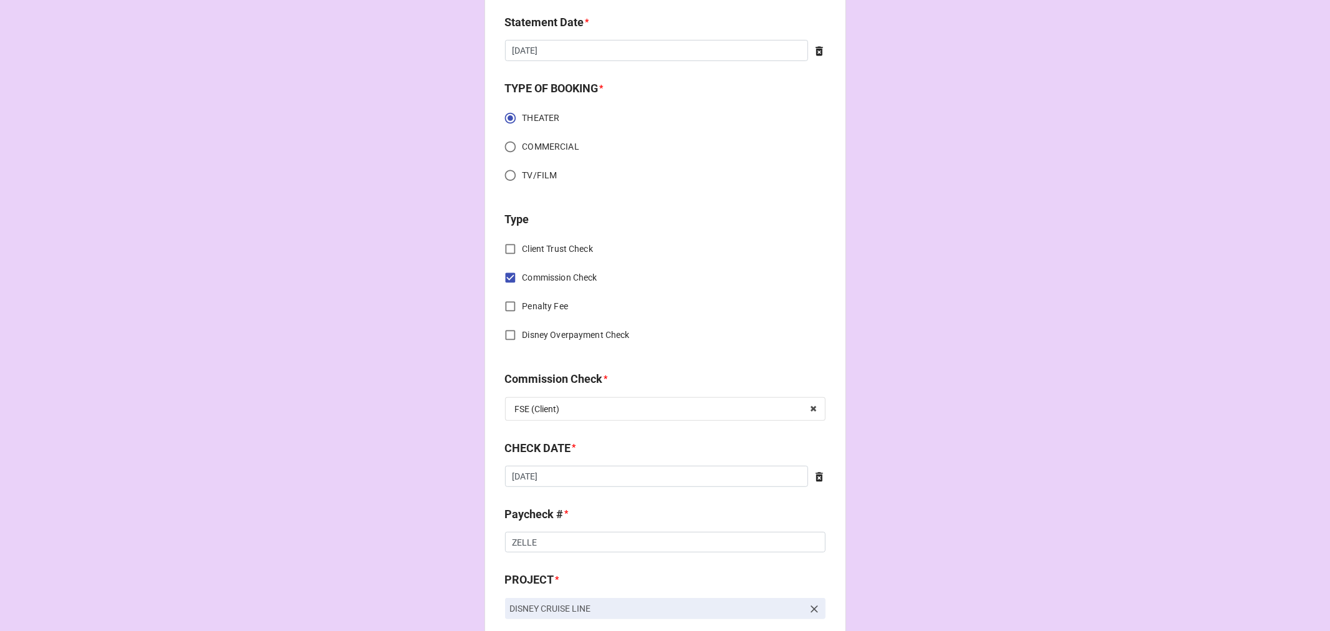
scroll to position [415, 0]
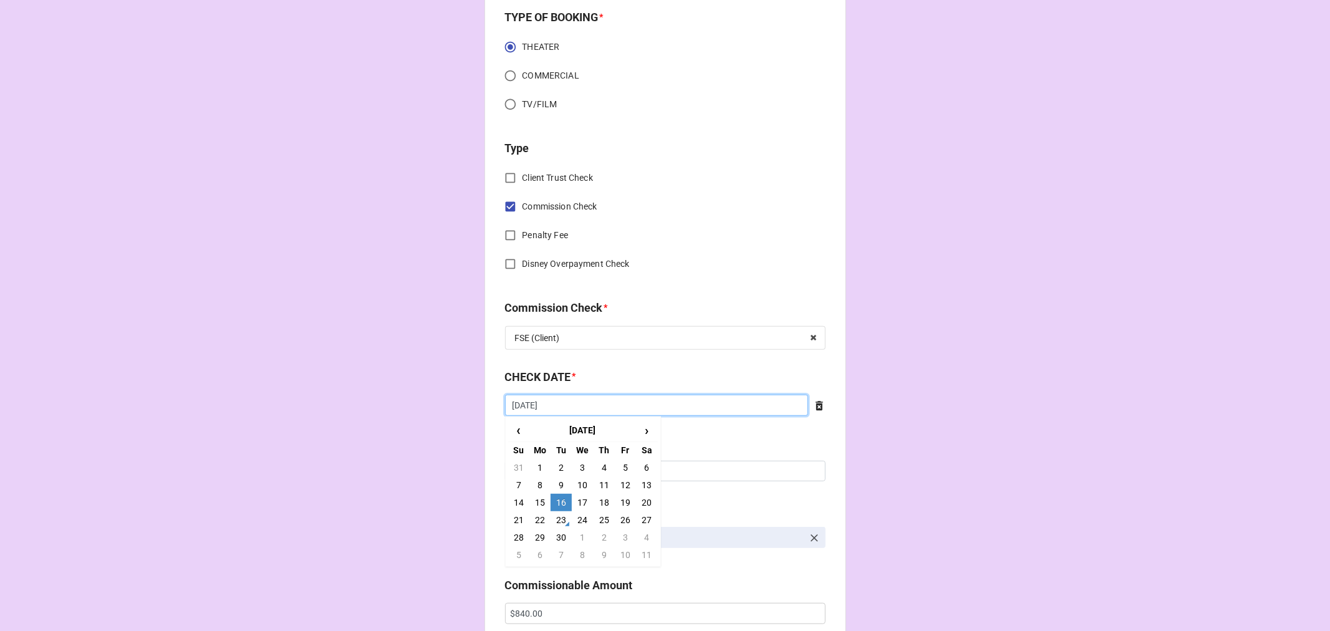
click at [556, 412] on input "[DATE]" at bounding box center [656, 405] width 303 height 21
click at [554, 514] on td "23" at bounding box center [561, 519] width 21 height 17
type input "[DATE]"
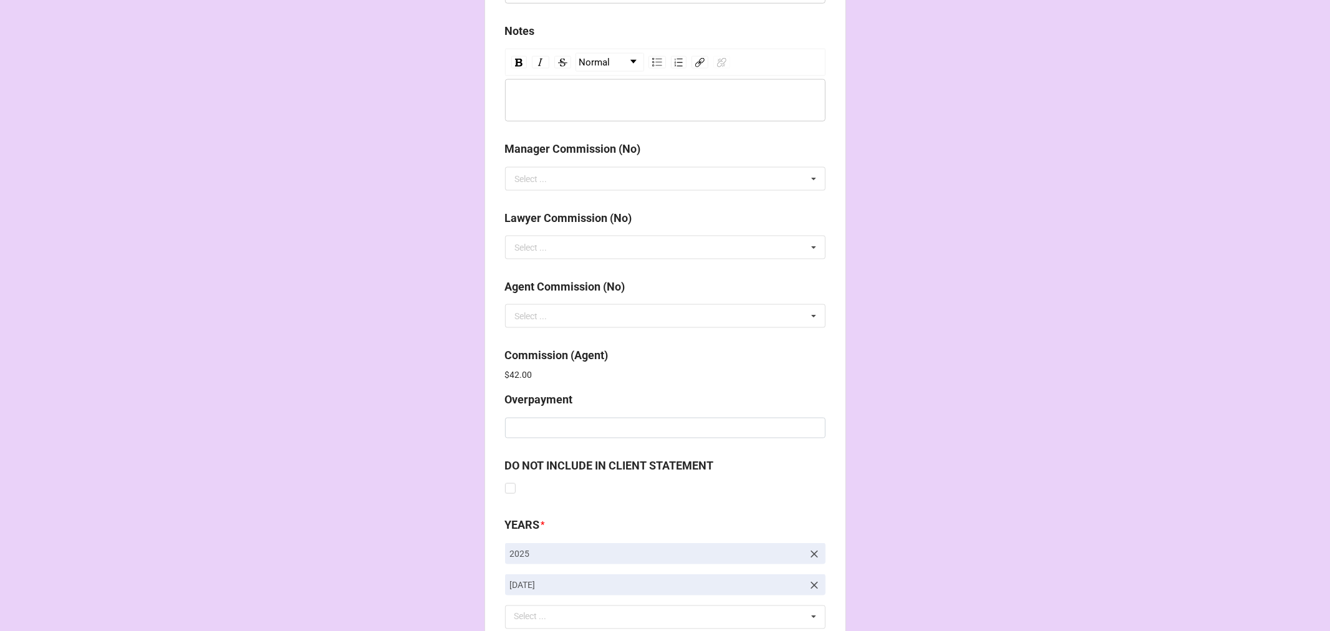
scroll to position [1487, 0]
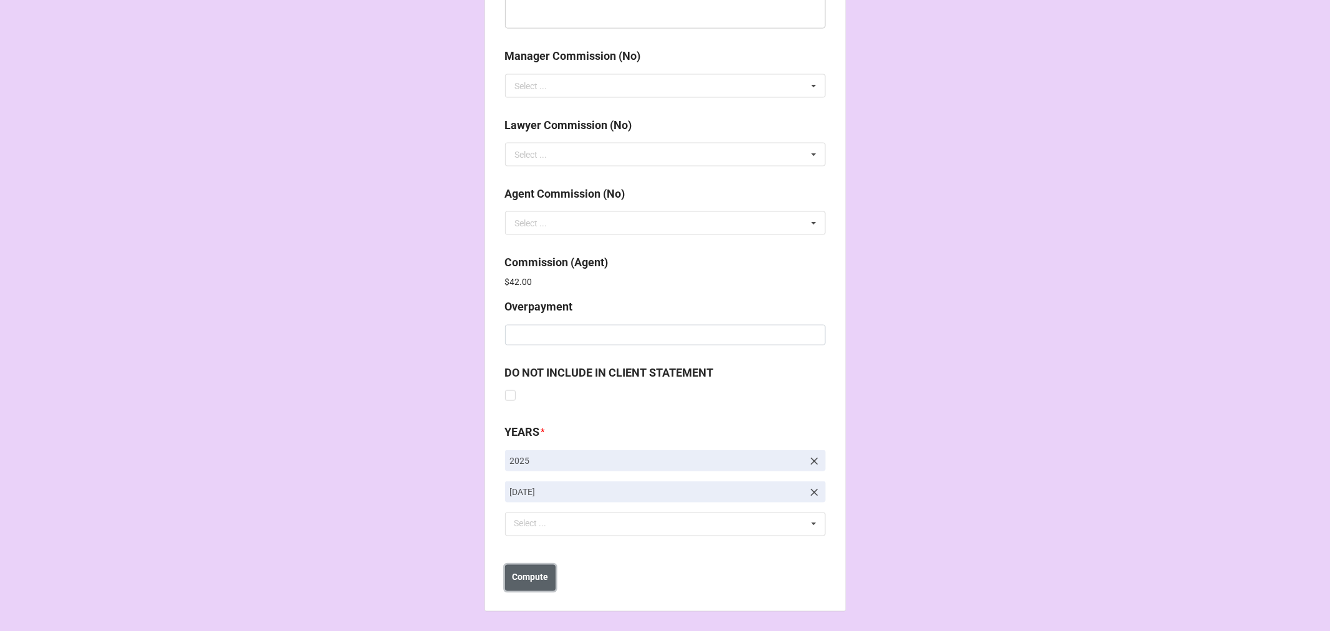
click at [529, 583] on b "Compute" at bounding box center [530, 577] width 36 height 13
click at [518, 580] on b "Save" at bounding box center [528, 577] width 20 height 13
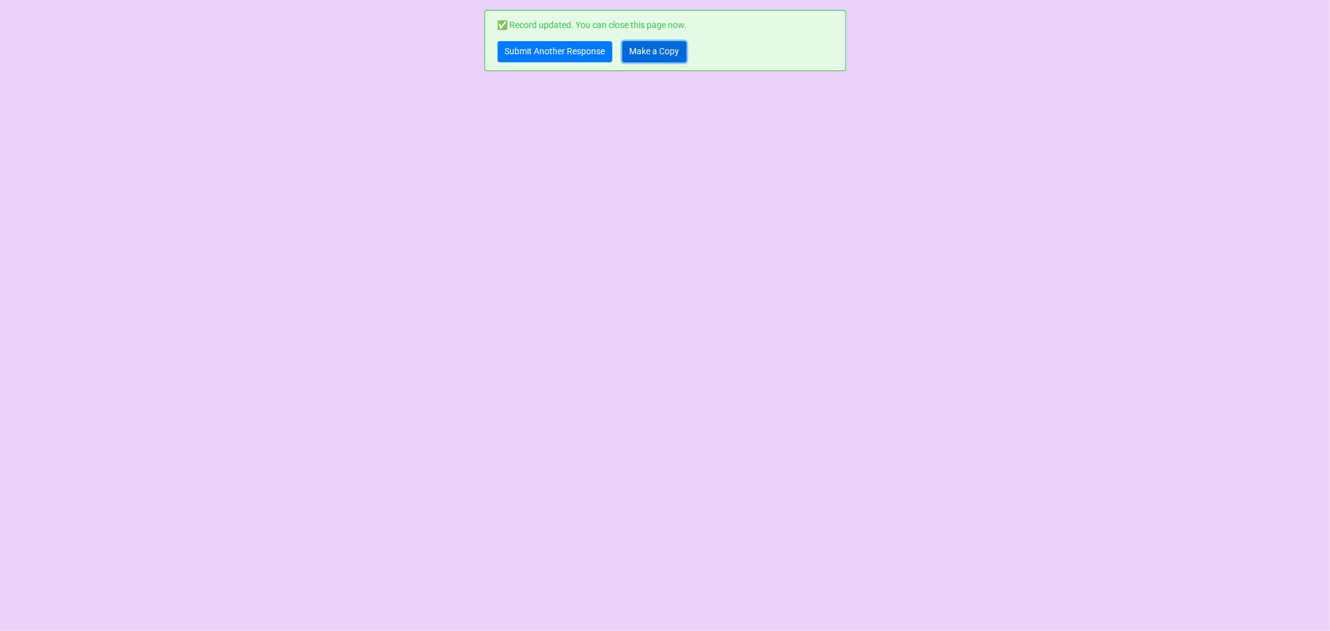
click at [664, 51] on link "Make a Copy" at bounding box center [654, 51] width 64 height 21
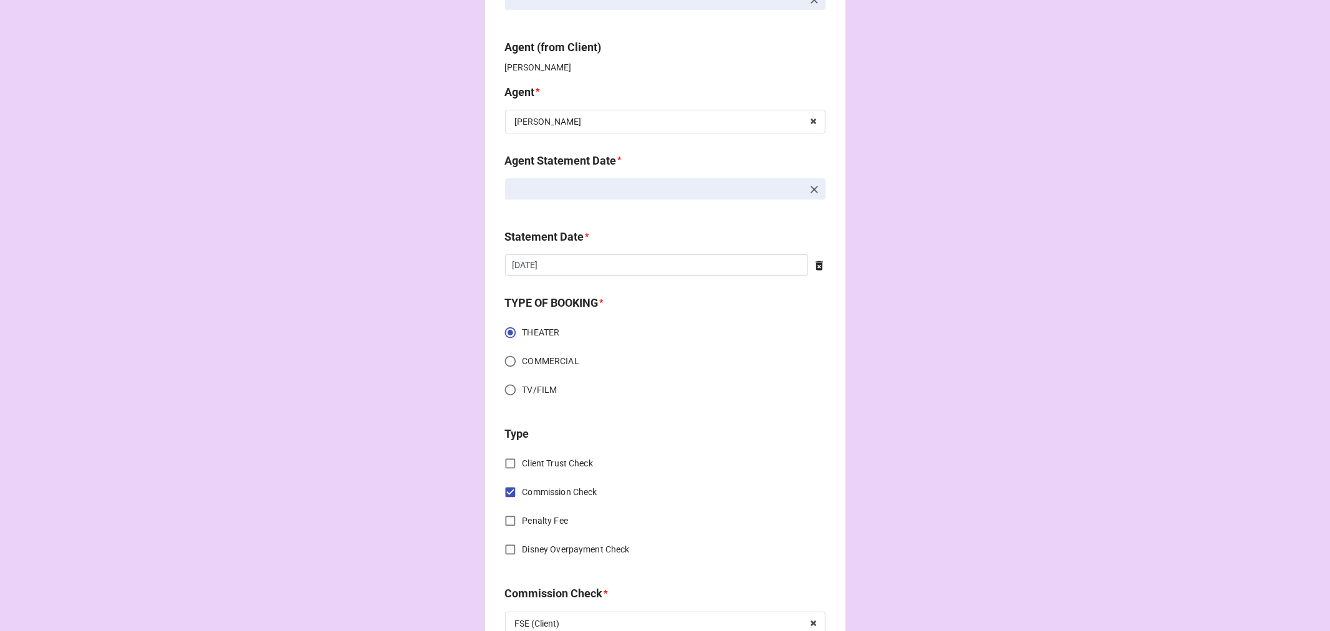
scroll to position [346, 0]
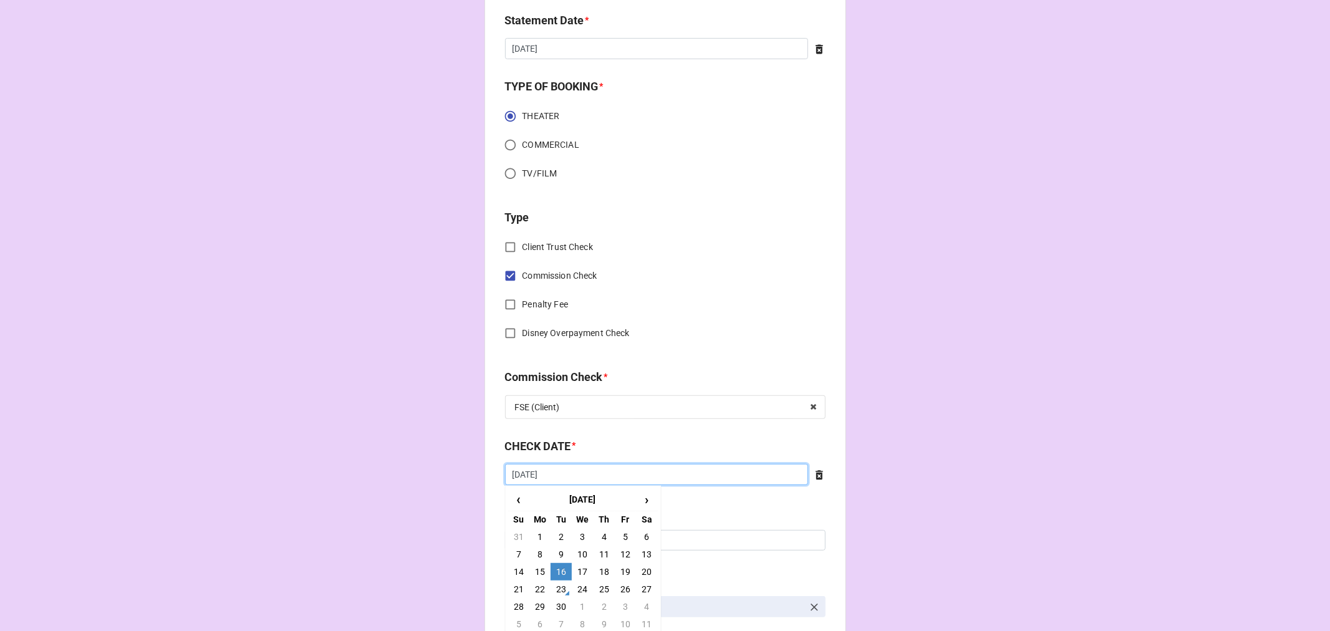
click at [575, 471] on input "9/16/2025" at bounding box center [656, 474] width 303 height 21
click at [561, 589] on td "23" at bounding box center [561, 589] width 21 height 17
type input "9/23/2025"
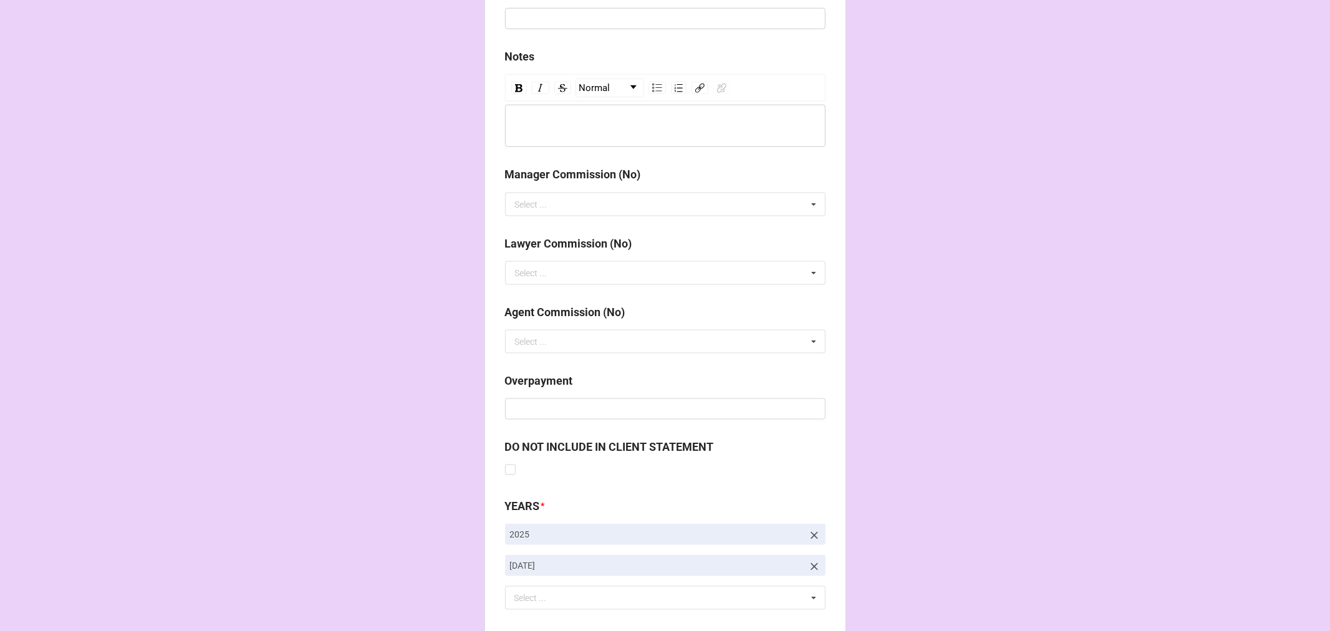
scroll to position [1443, 0]
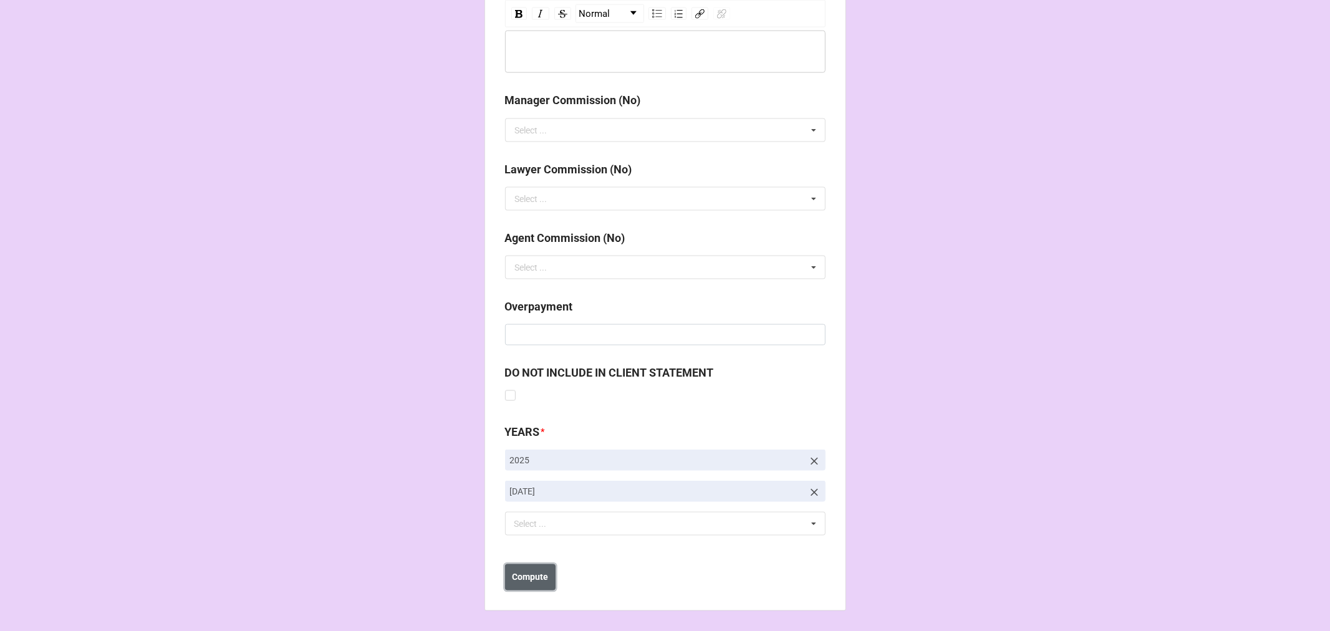
click at [534, 574] on b "Compute" at bounding box center [530, 577] width 36 height 13
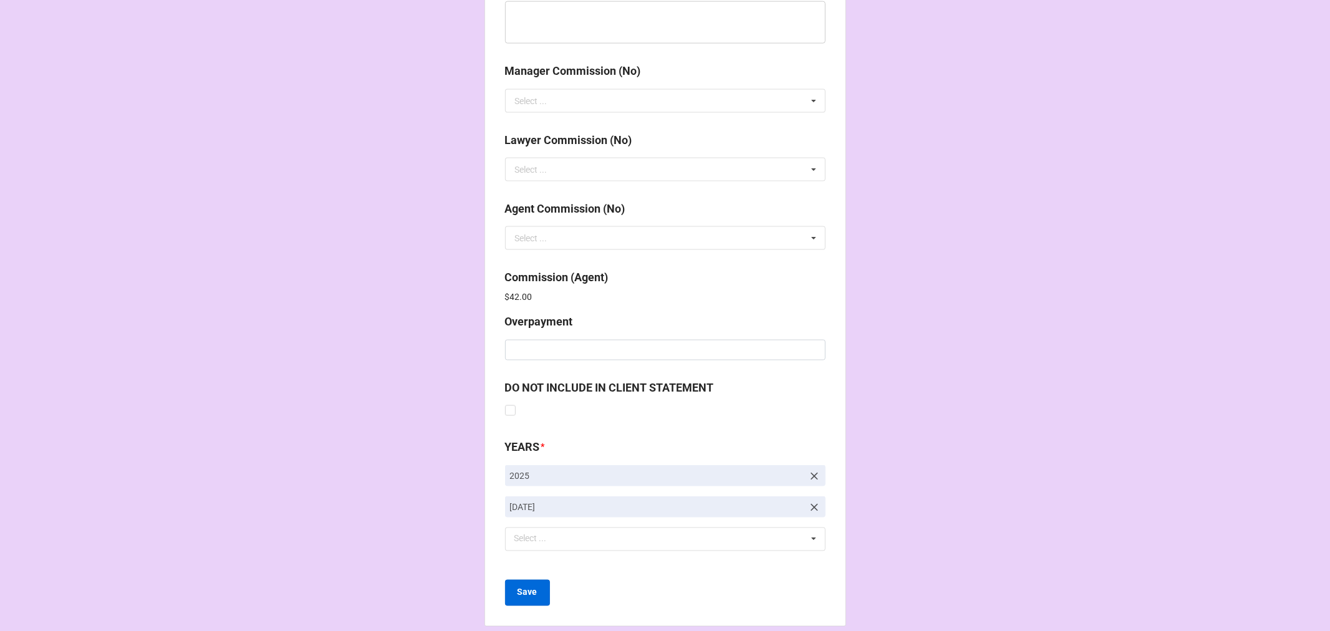
scroll to position [1487, 0]
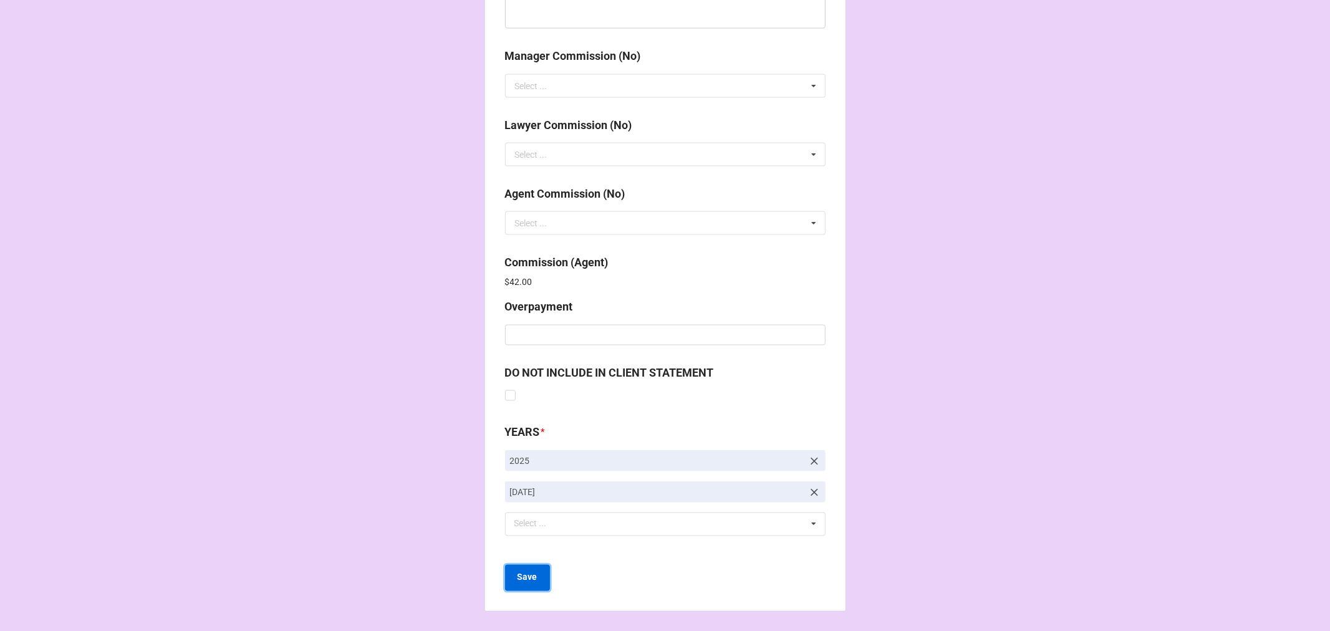
click at [518, 580] on b "Save" at bounding box center [528, 577] width 20 height 13
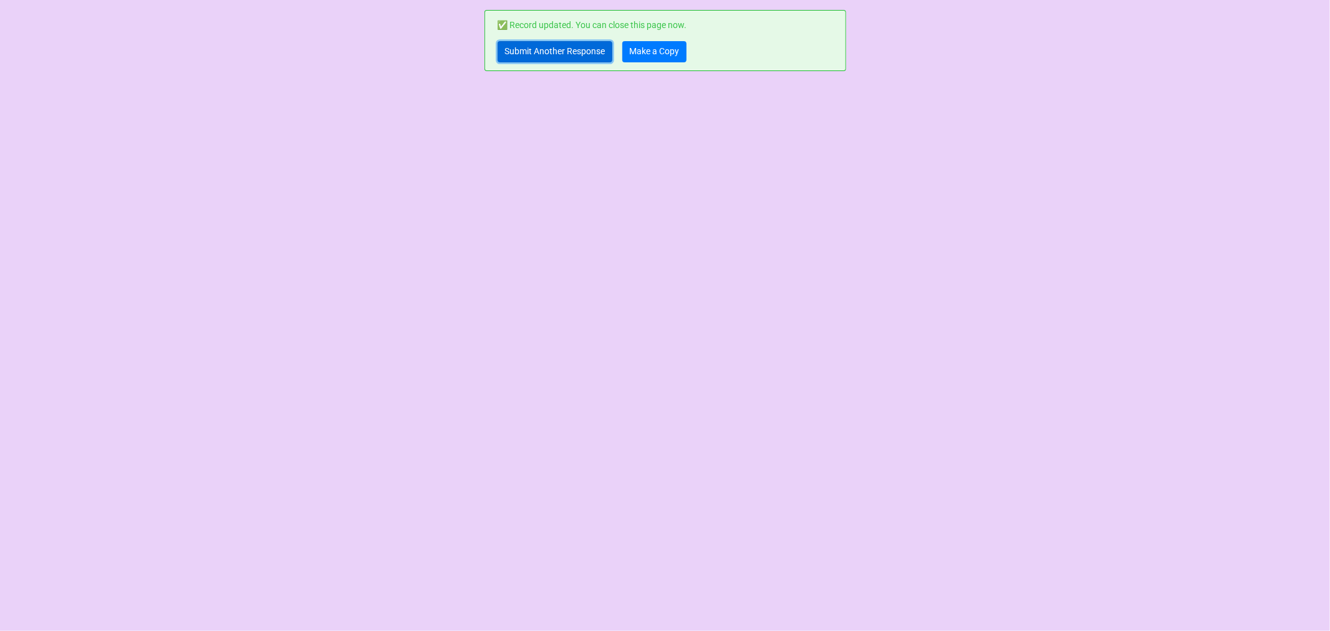
click at [525, 47] on link "Submit Another Response" at bounding box center [555, 51] width 115 height 21
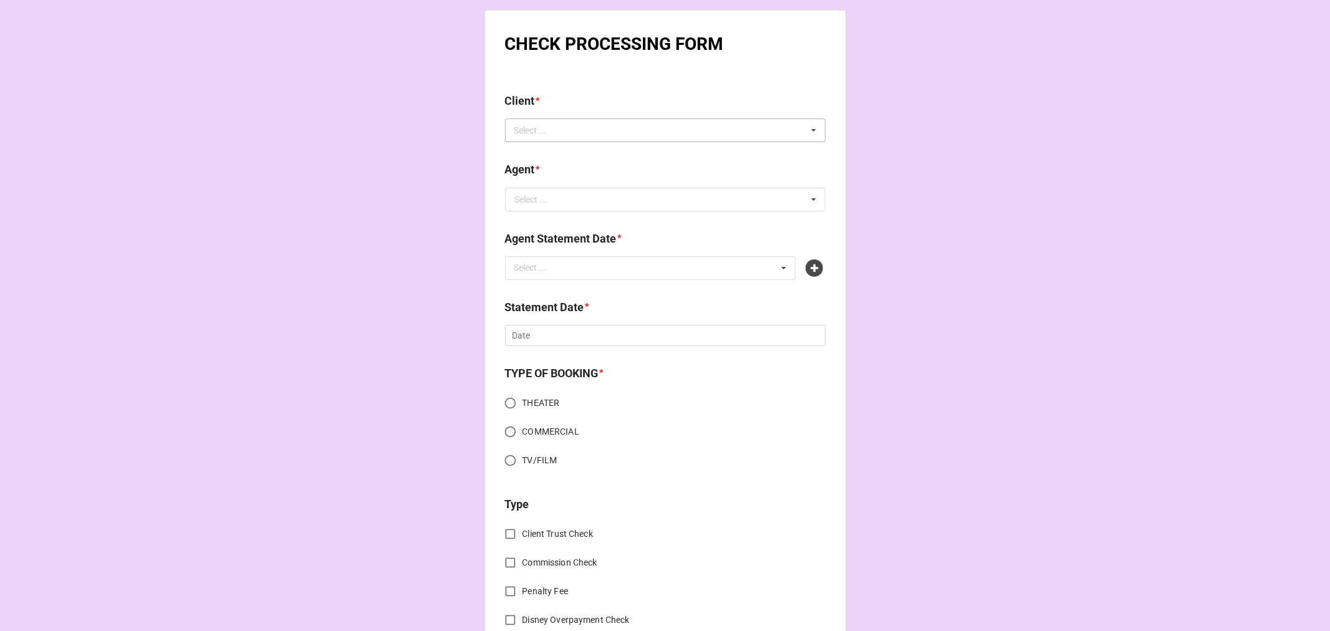
click at [599, 133] on div "Select ... No results found." at bounding box center [665, 130] width 320 height 24
type input "[PERSON_NAME]"
drag, startPoint x: 543, startPoint y: 157, endPoint x: 534, endPoint y: 170, distance: 16.1
click at [541, 155] on div "[PERSON_NAME]" at bounding box center [665, 153] width 319 height 23
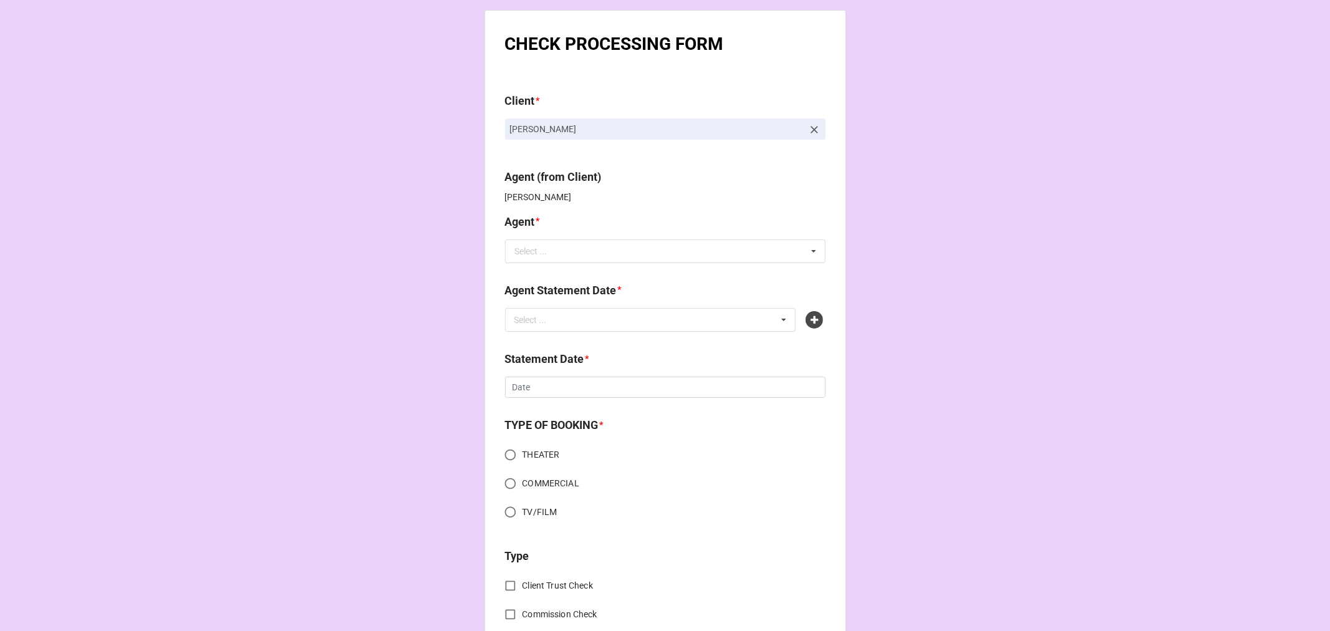
click at [542, 263] on div "Agent * Select ... Jodi Dori Jen/Jodi (40/30) Jen/Jodi (38/32) Rachel (60%) Rac…" at bounding box center [665, 242] width 320 height 59
click at [537, 249] on div "Select ..." at bounding box center [531, 251] width 32 height 9
type input "chon"
click at [523, 276] on span "[PERSON_NAME]" at bounding box center [549, 274] width 67 height 10
click at [532, 322] on div "Select ..." at bounding box center [538, 319] width 54 height 14
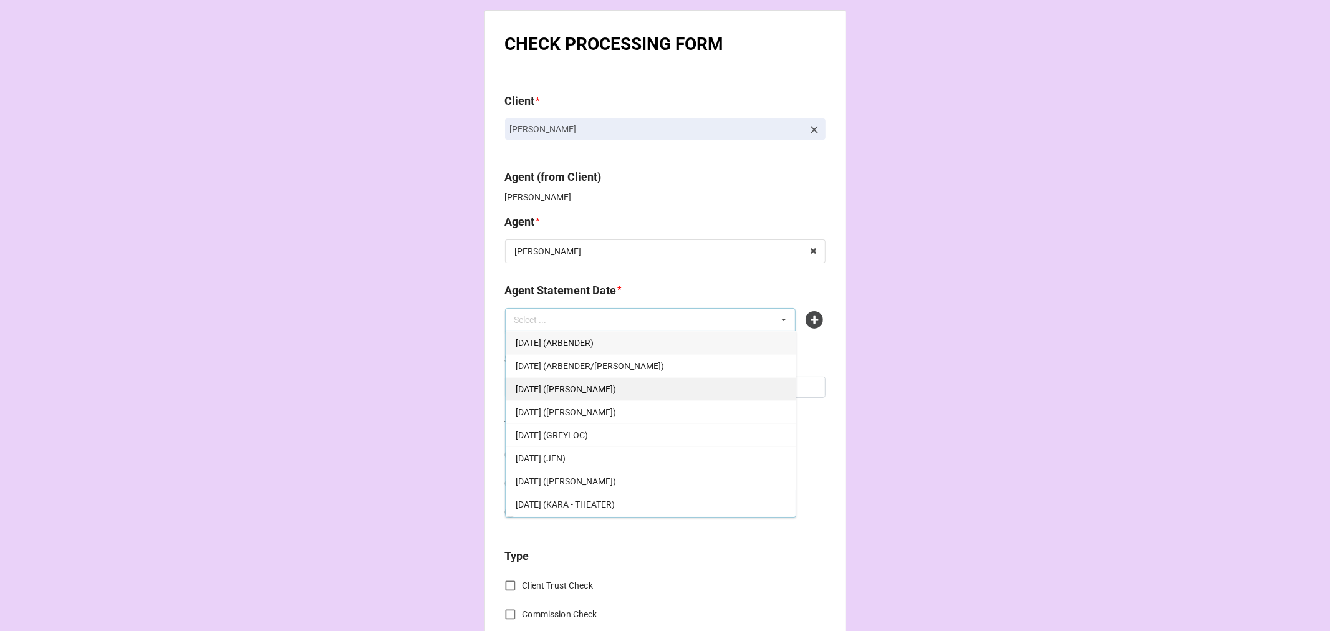
click at [645, 388] on div "OCTOBER 3, 2025 (CHONDRA)" at bounding box center [651, 388] width 290 height 23
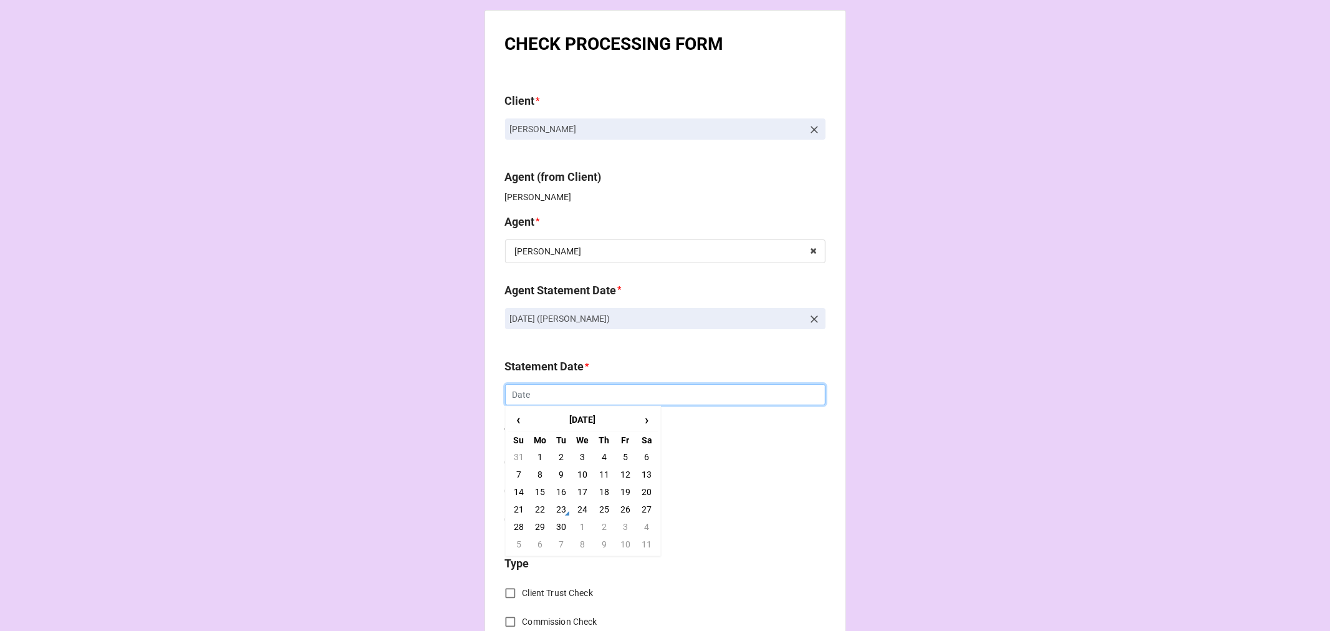
click at [564, 400] on input "text" at bounding box center [665, 394] width 320 height 21
click at [619, 526] on td "3" at bounding box center [625, 526] width 21 height 17
type input "10/3/2025"
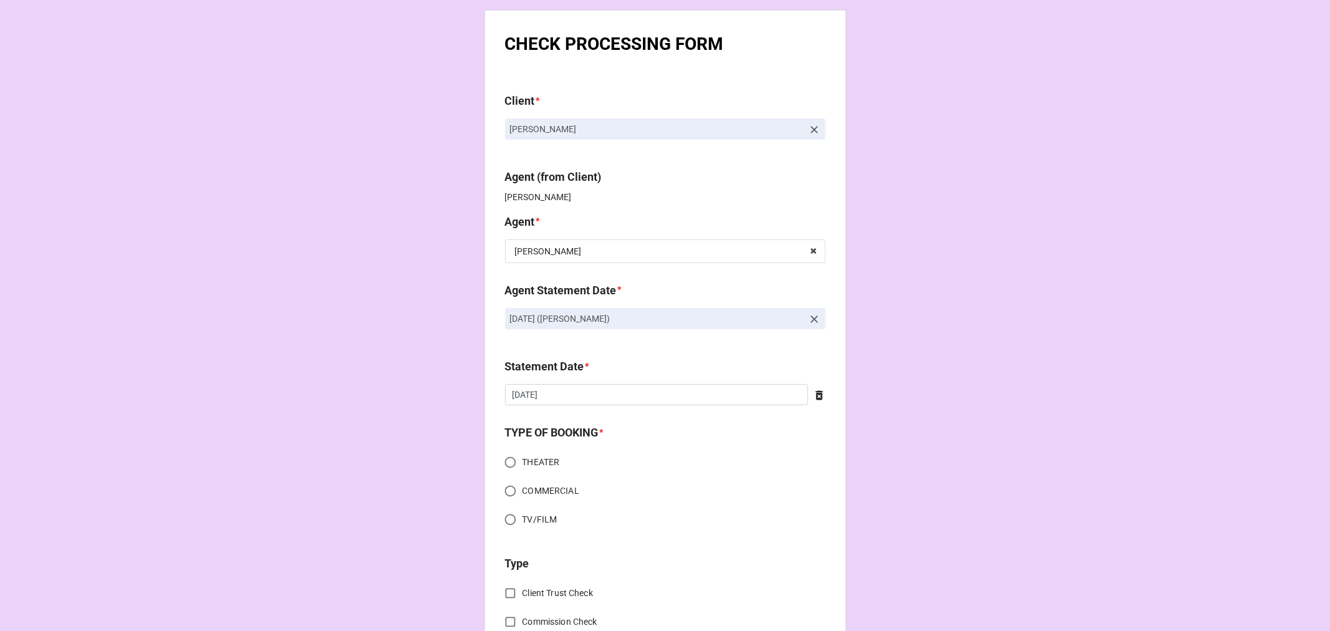
click at [509, 463] on input "THEATER" at bounding box center [510, 462] width 24 height 24
radio input "true"
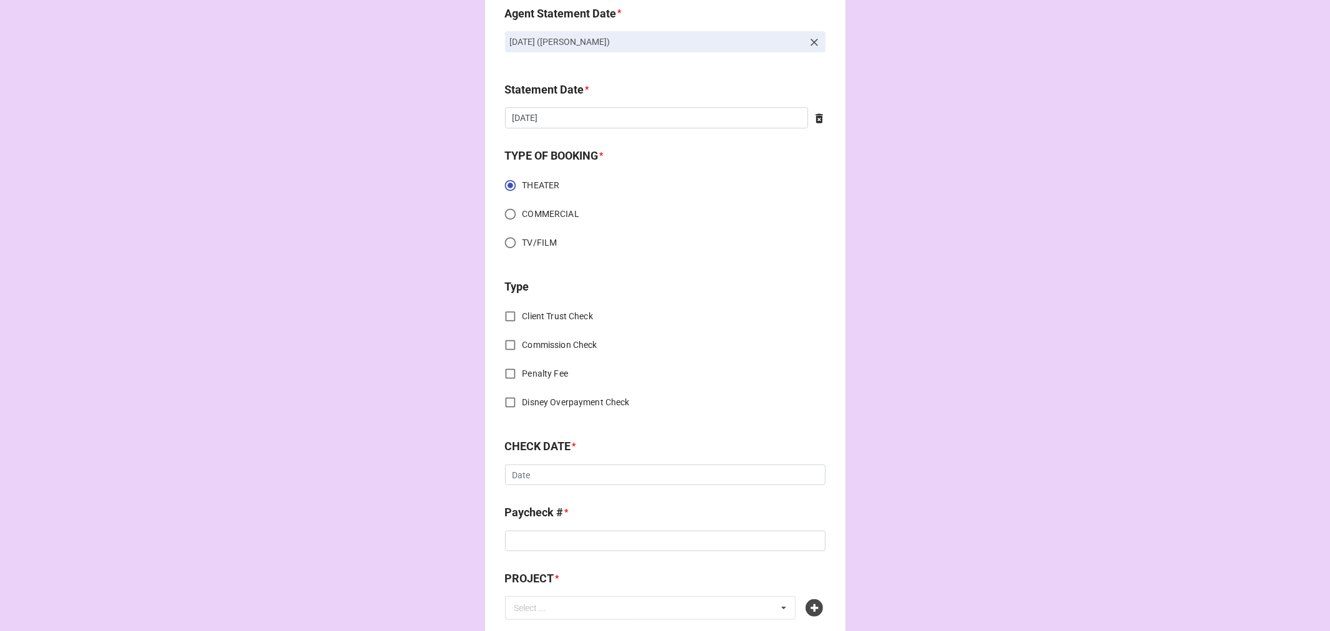
click at [506, 341] on input "Commission Check" at bounding box center [510, 345] width 24 height 24
checkbox input "true"
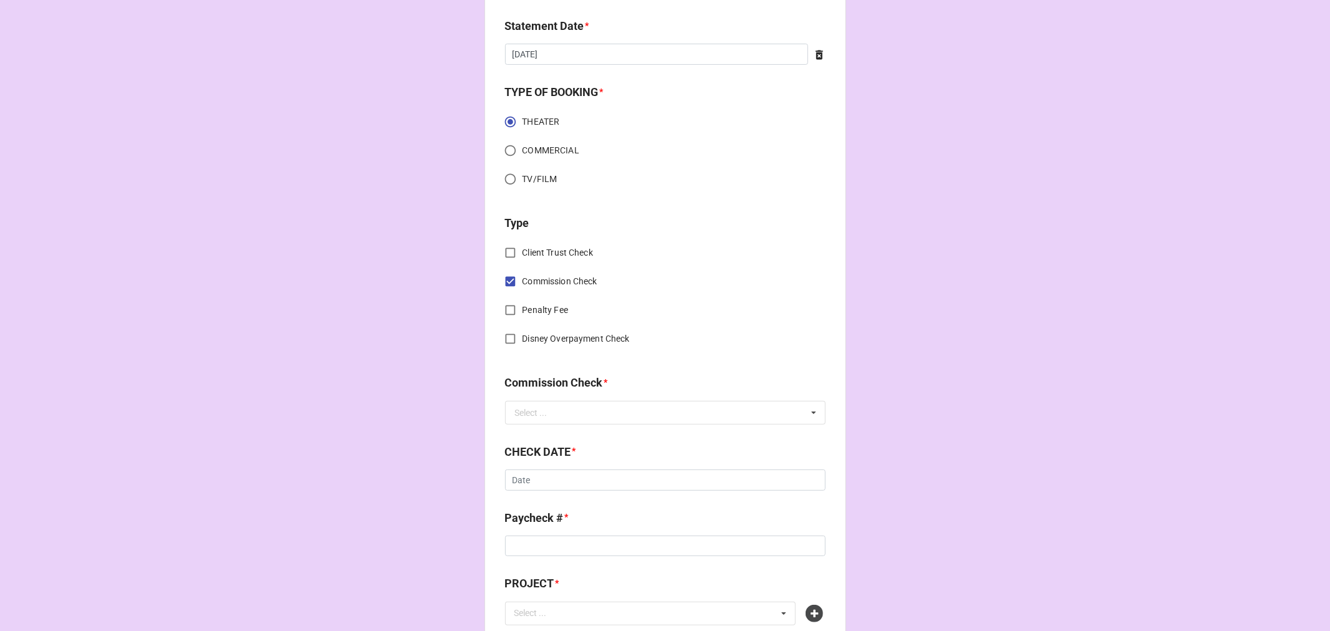
scroll to position [415, 0]
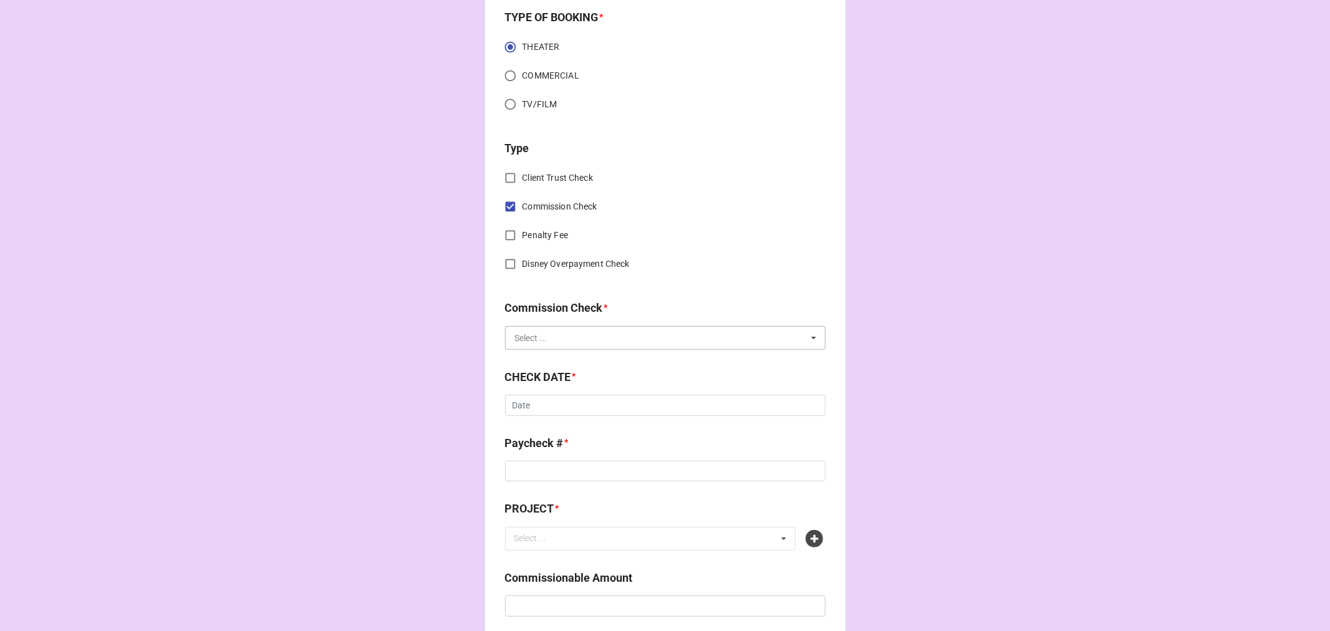
click at [547, 343] on input "text" at bounding box center [665, 338] width 319 height 22
click at [546, 357] on span "FSE (Client)" at bounding box center [538, 361] width 45 height 10
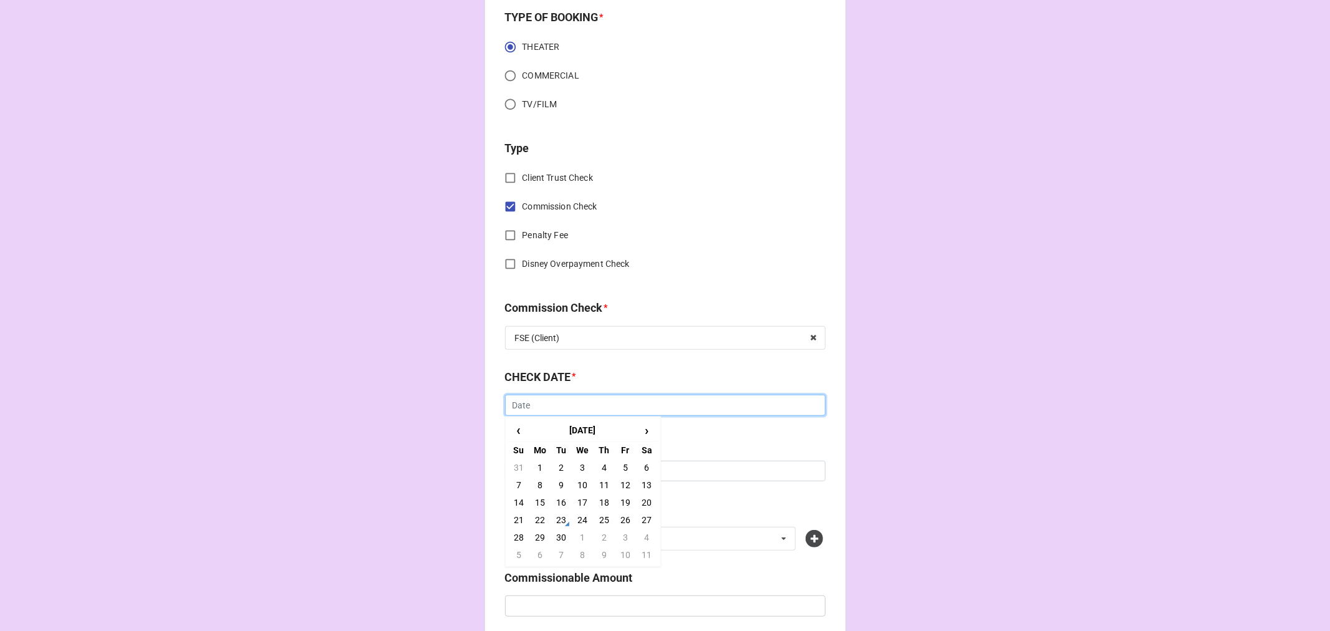
click at [549, 407] on input "text" at bounding box center [665, 405] width 320 height 21
click at [557, 519] on td "23" at bounding box center [561, 519] width 21 height 17
type input "[DATE]"
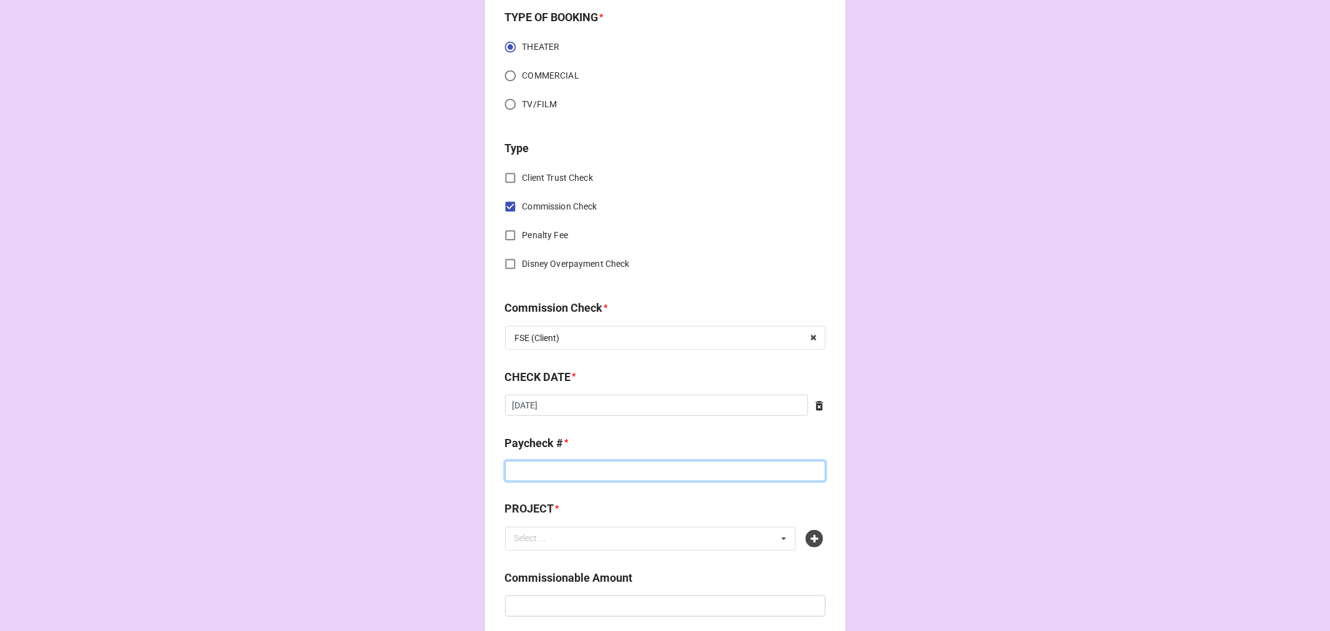
click at [553, 466] on input at bounding box center [665, 471] width 320 height 21
type input "ZELLE"
click at [807, 540] on icon at bounding box center [814, 538] width 17 height 17
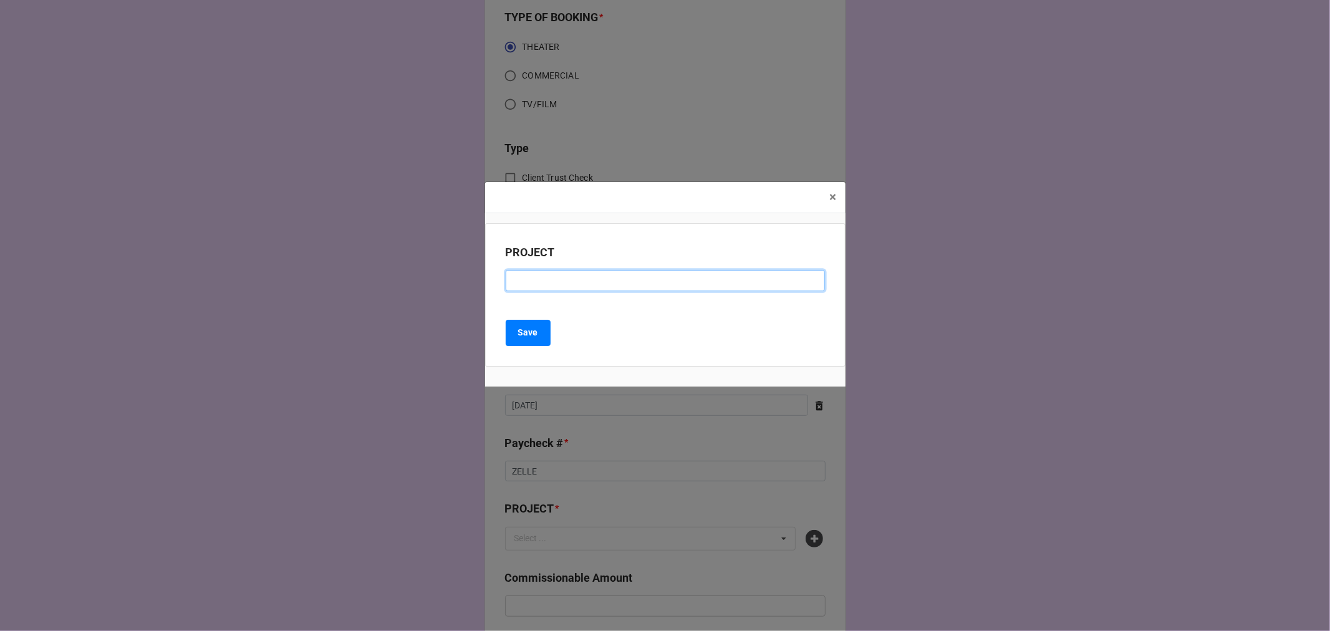
click at [542, 283] on input at bounding box center [665, 280] width 319 height 21
paste input "BAD BOOKS (Kitchen Theatre Company)"
drag, startPoint x: 559, startPoint y: 281, endPoint x: 322, endPoint y: 277, distance: 237.6
click at [322, 278] on div "× Close PROJECT BAD BOOKS (Kitchen Theatre Company) Save" at bounding box center [665, 315] width 1330 height 631
drag, startPoint x: 693, startPoint y: 282, endPoint x: 319, endPoint y: 257, distance: 374.9
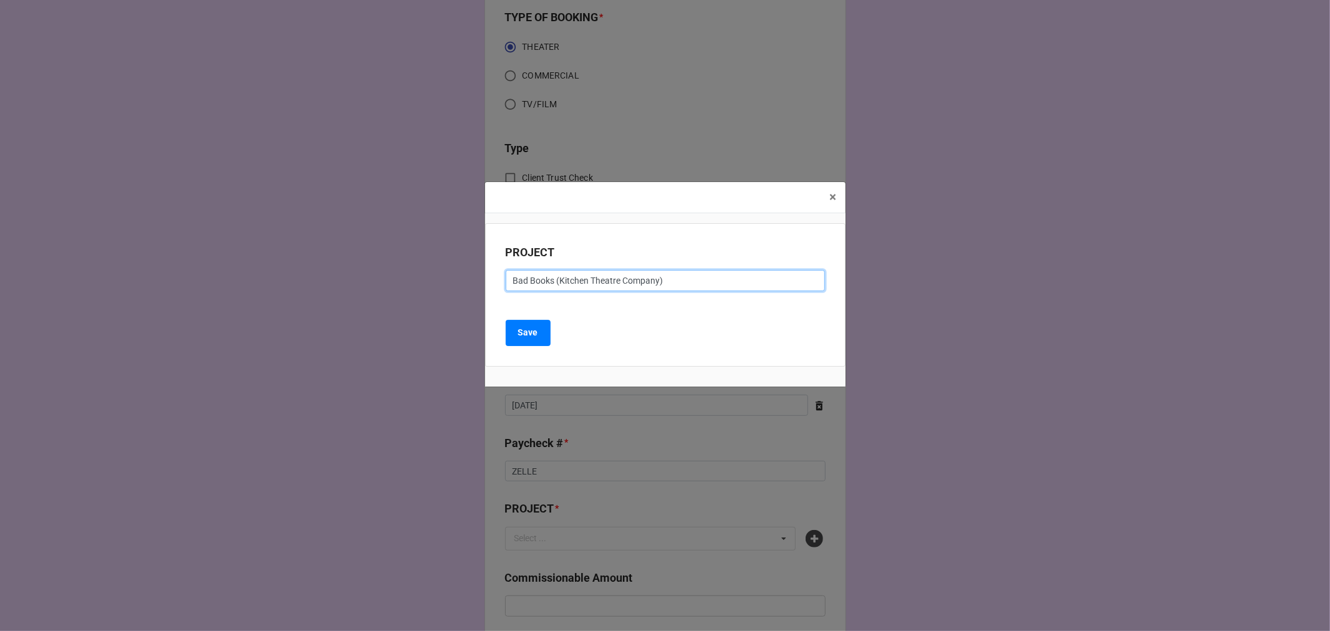
click at [334, 277] on div "× Close PROJECT Bad Books (Kitchen Theatre Company) Save" at bounding box center [665, 315] width 1330 height 631
type input "BAD BOOKS (KITCHEN THEATRE COMPANY)"
click at [531, 345] on button "Save" at bounding box center [528, 333] width 45 height 26
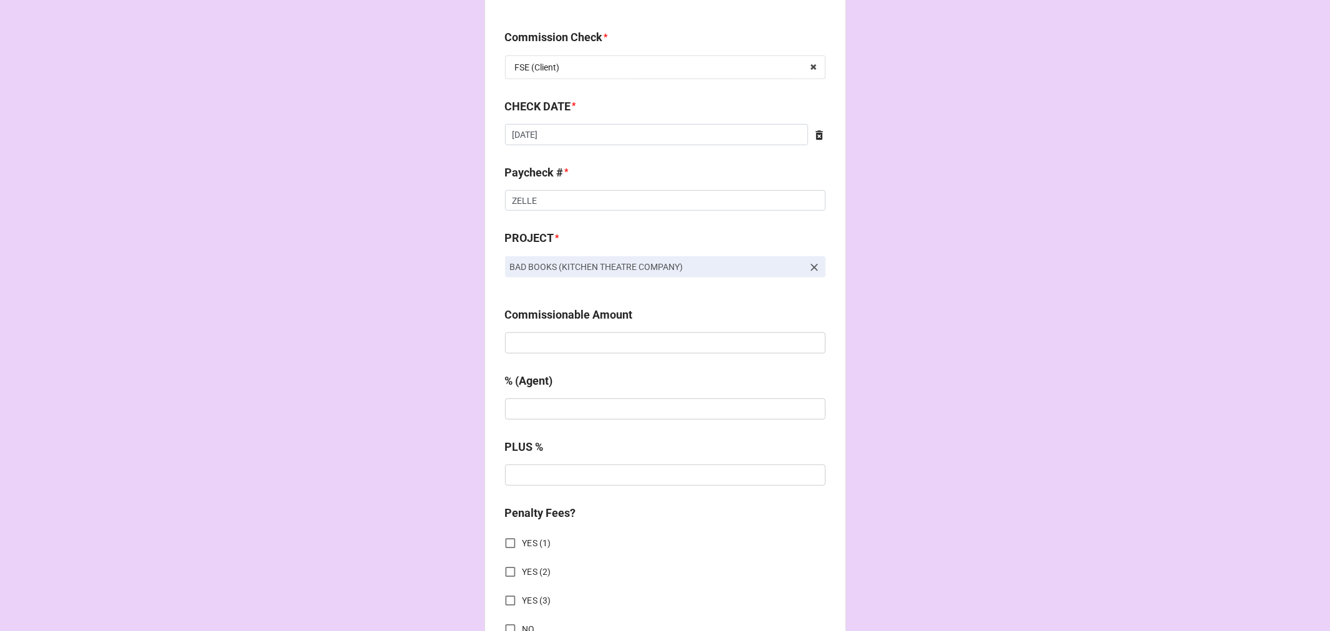
scroll to position [693, 0]
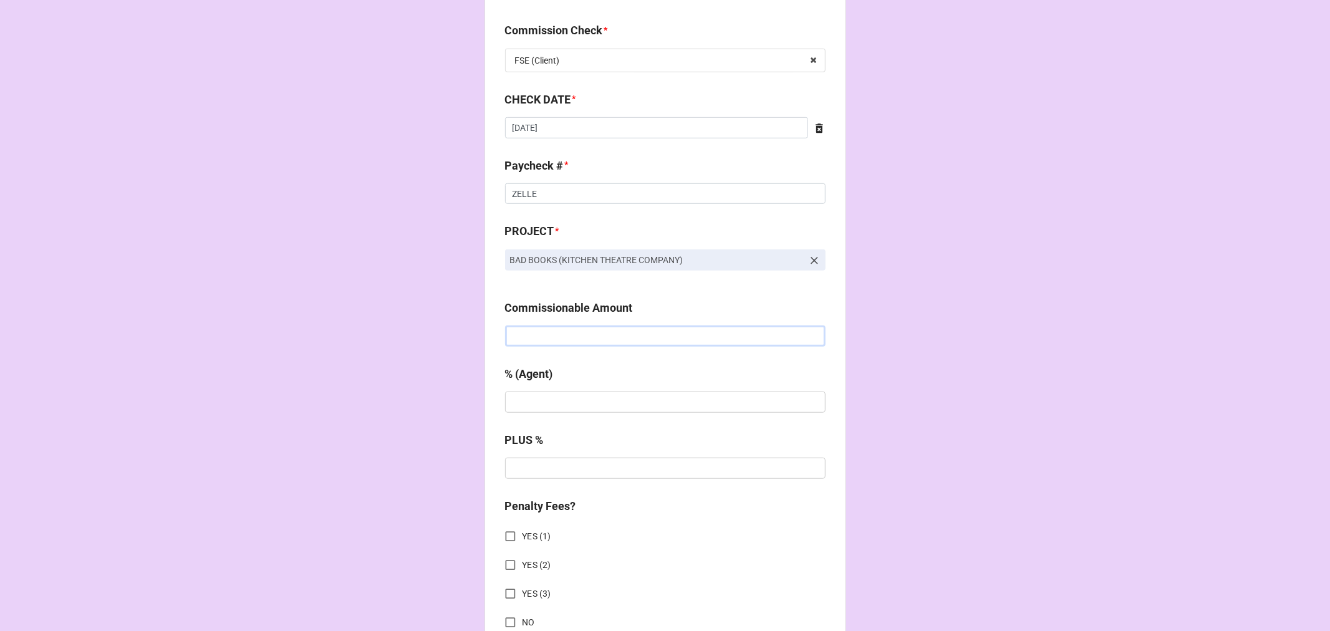
click at [521, 339] on input "text" at bounding box center [665, 335] width 320 height 21
paste input "$2,600.00"
type input "$2,600.00"
click at [563, 408] on input "text" at bounding box center [665, 402] width 320 height 21
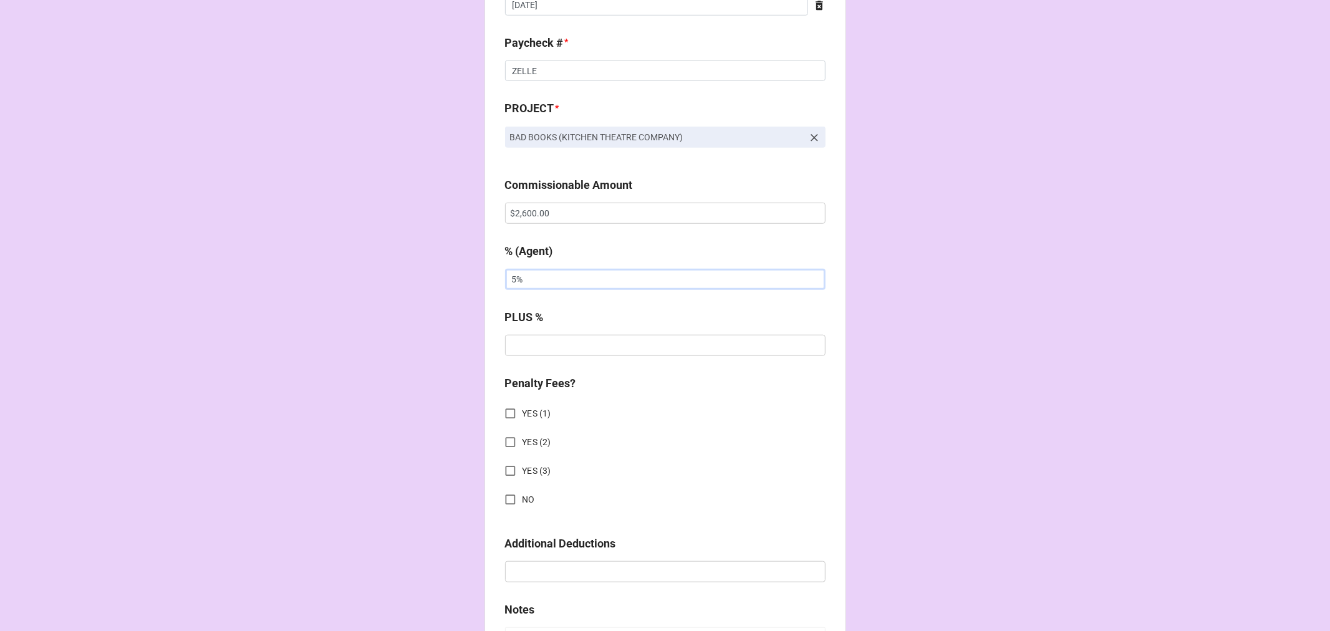
scroll to position [1039, 0]
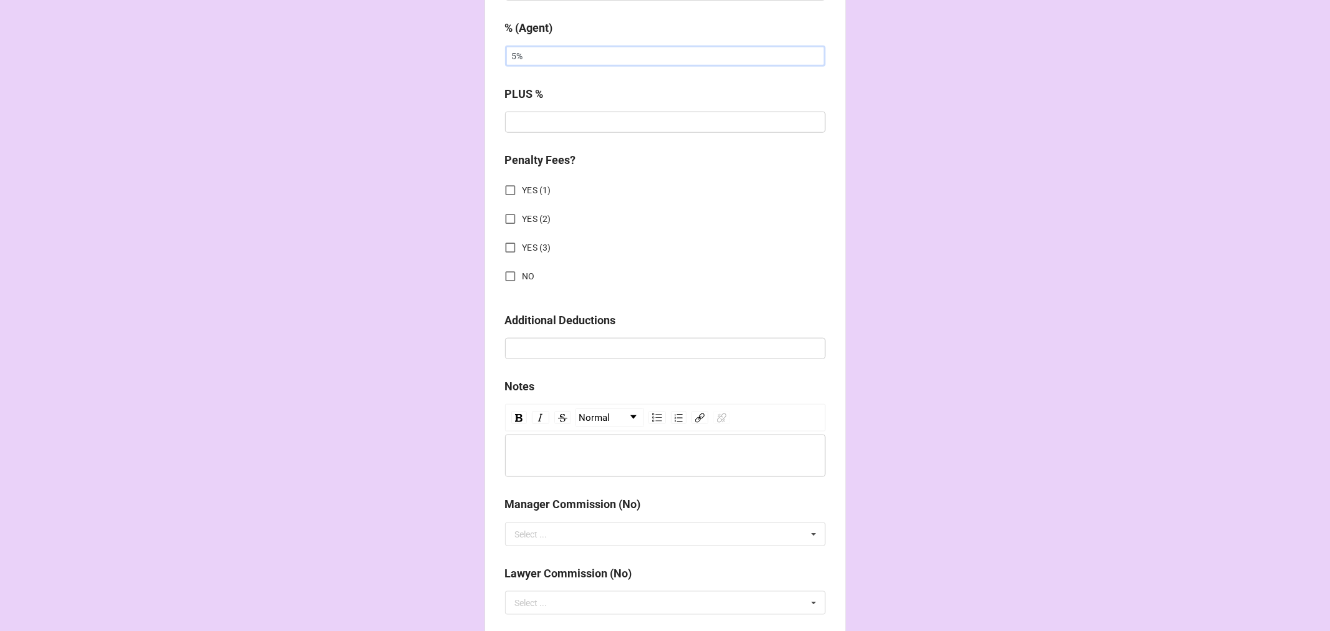
type input "5%"
click at [506, 270] on input "NO" at bounding box center [510, 276] width 24 height 24
checkbox input "true"
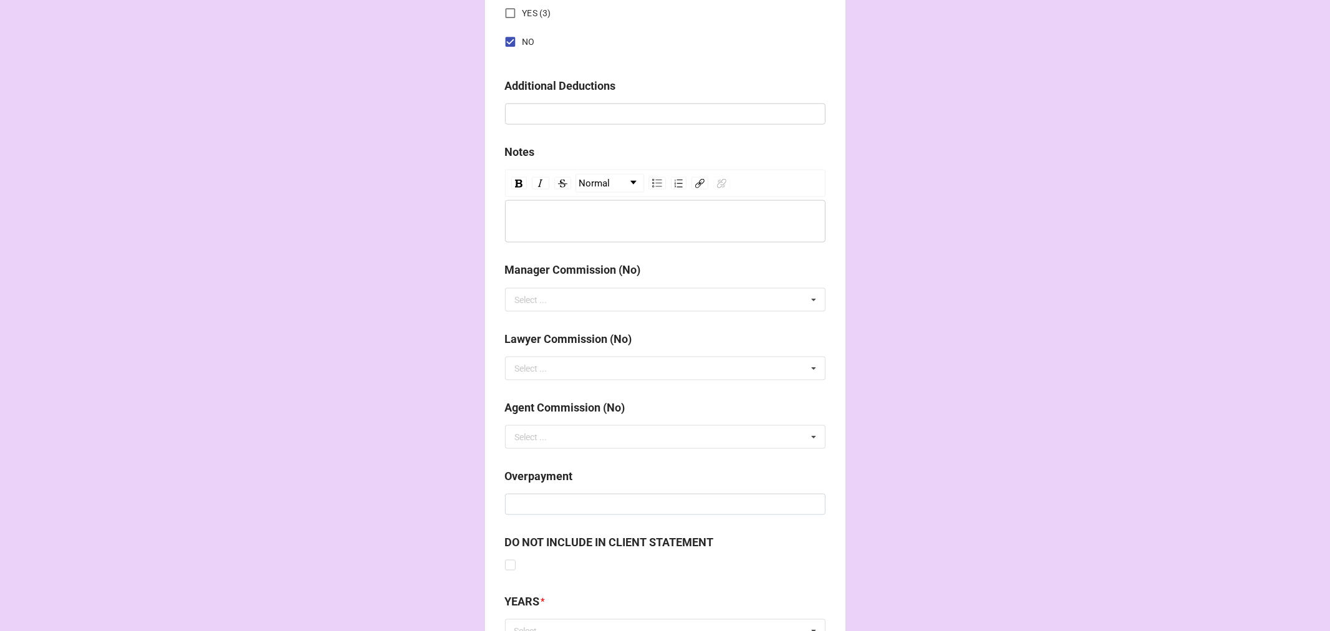
scroll to position [1380, 0]
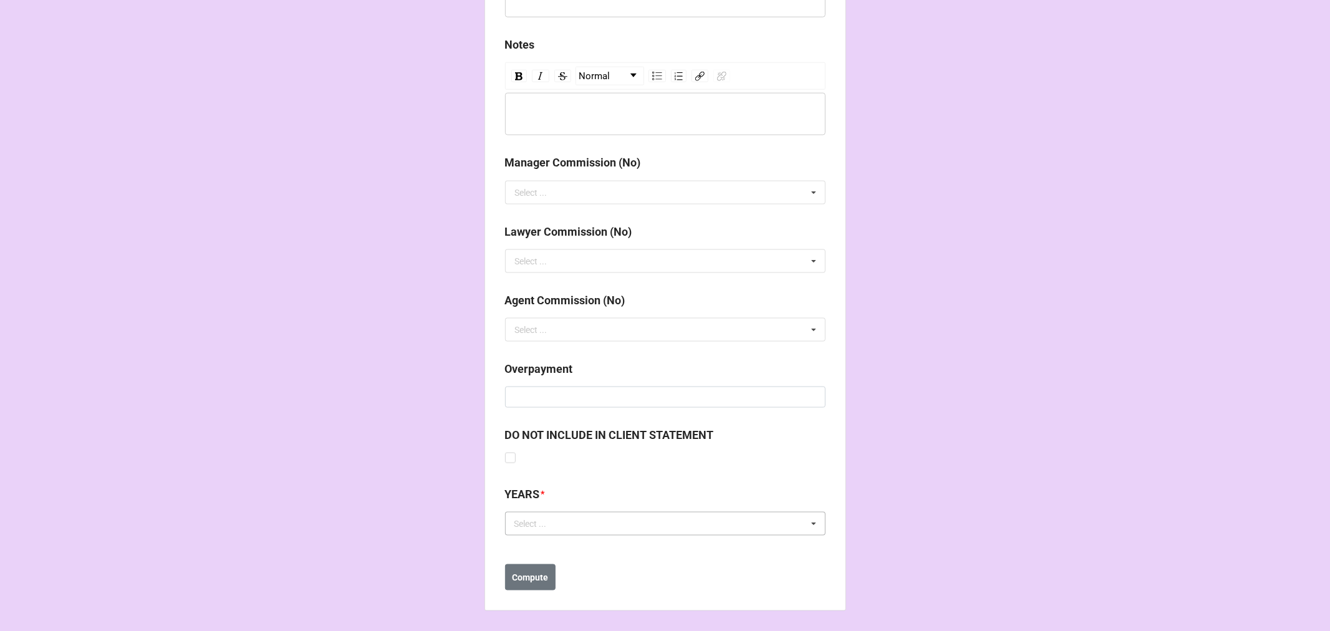
click at [563, 528] on div "Select ... No results found." at bounding box center [665, 524] width 320 height 24
click at [541, 619] on span "[DATE]" at bounding box center [529, 616] width 26 height 10
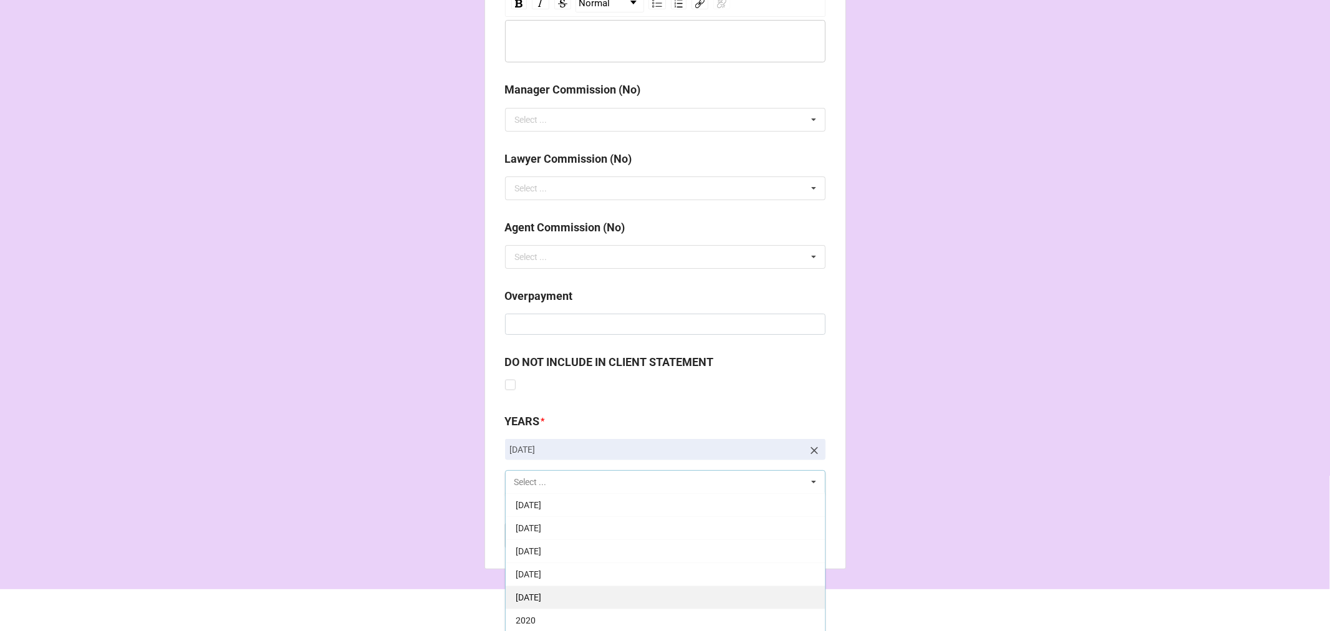
scroll to position [1501, 0]
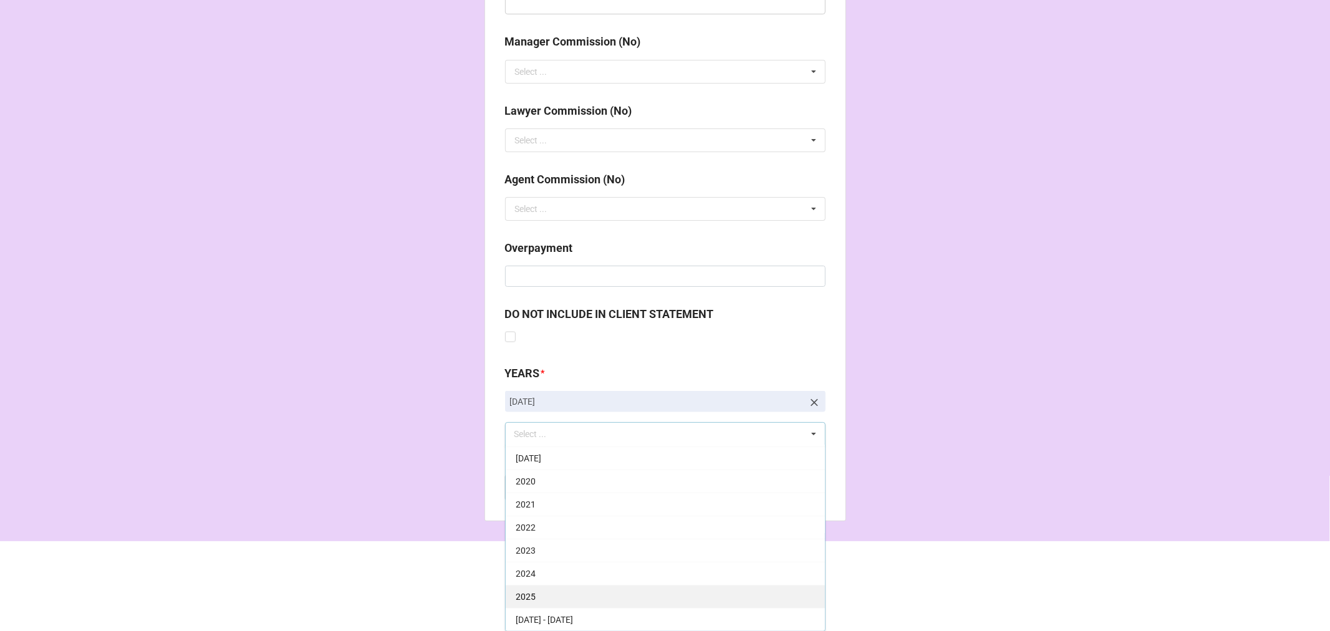
click at [541, 595] on div "2025" at bounding box center [665, 596] width 319 height 23
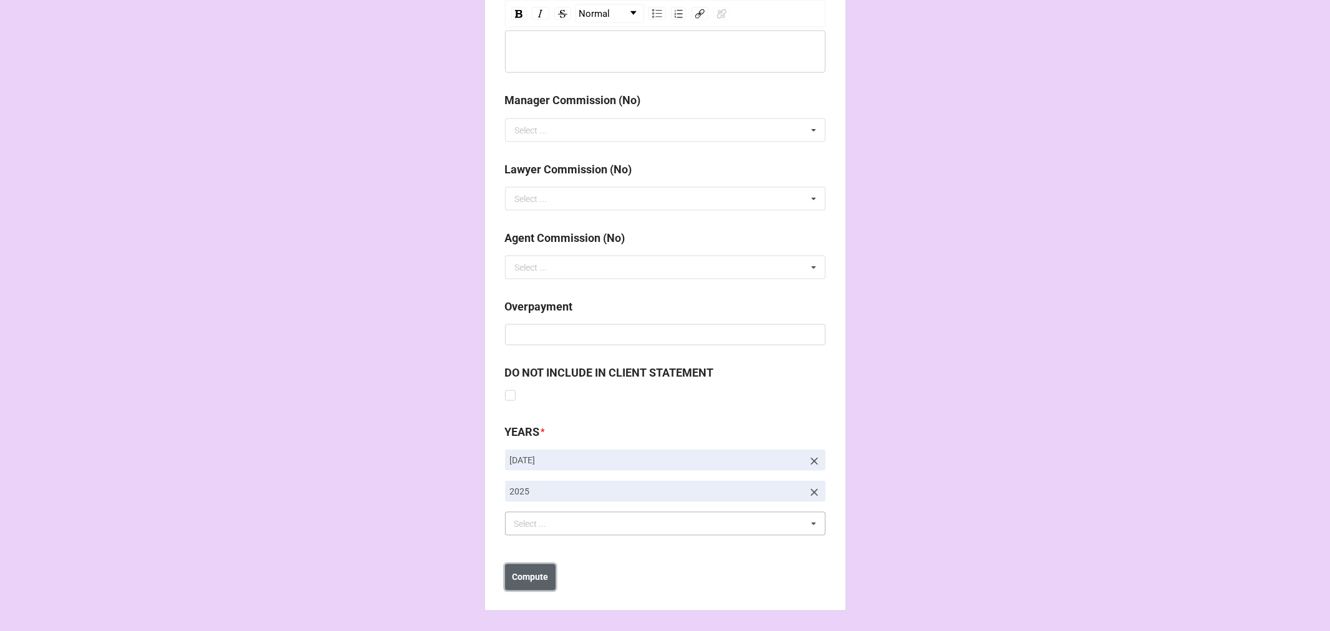
click at [534, 574] on b "Compute" at bounding box center [530, 577] width 36 height 13
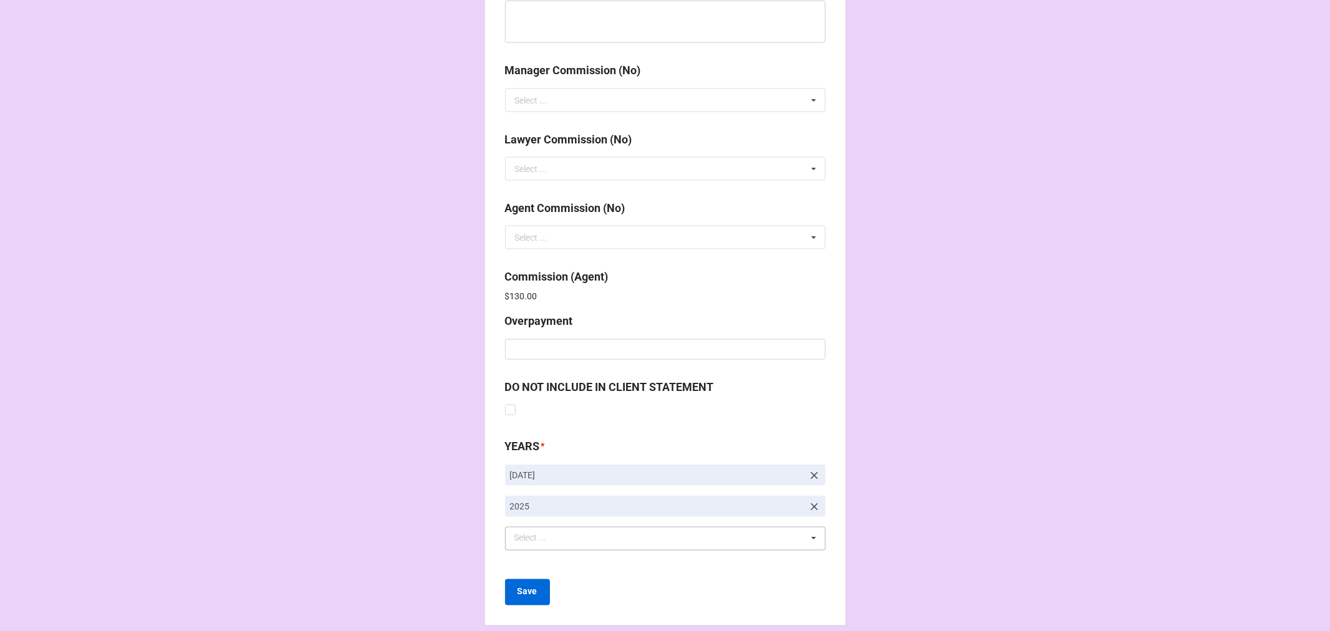
scroll to position [1487, 0]
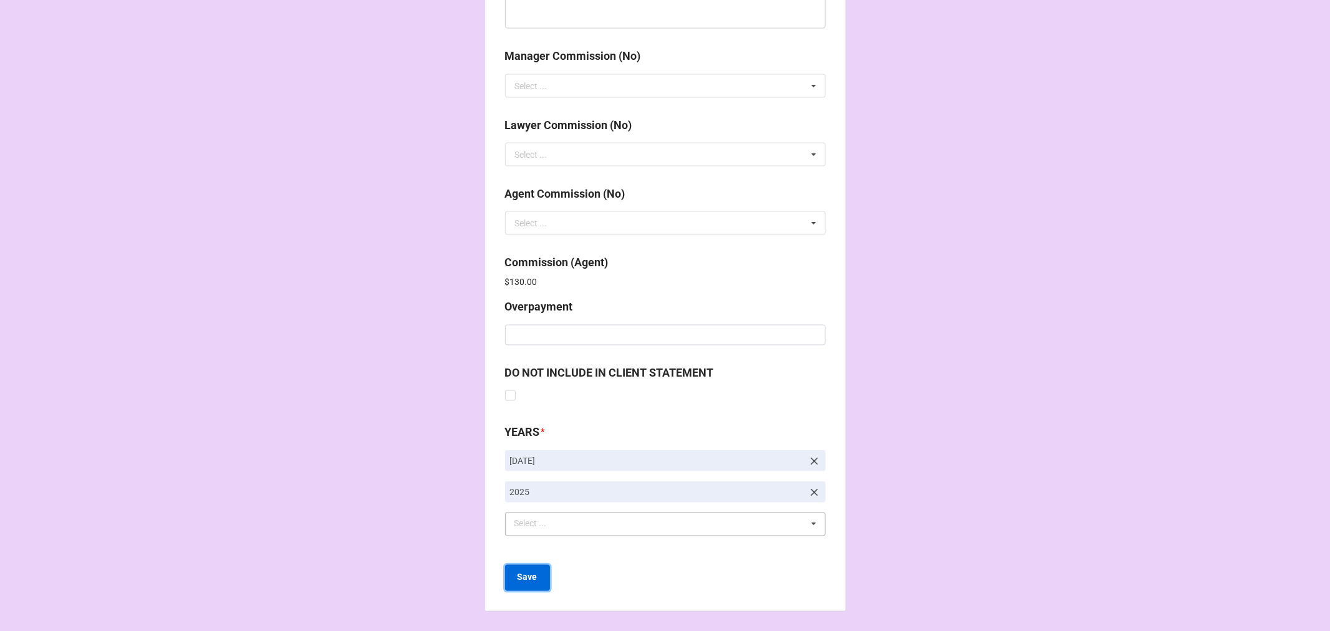
click at [536, 578] on button "Save" at bounding box center [527, 578] width 45 height 26
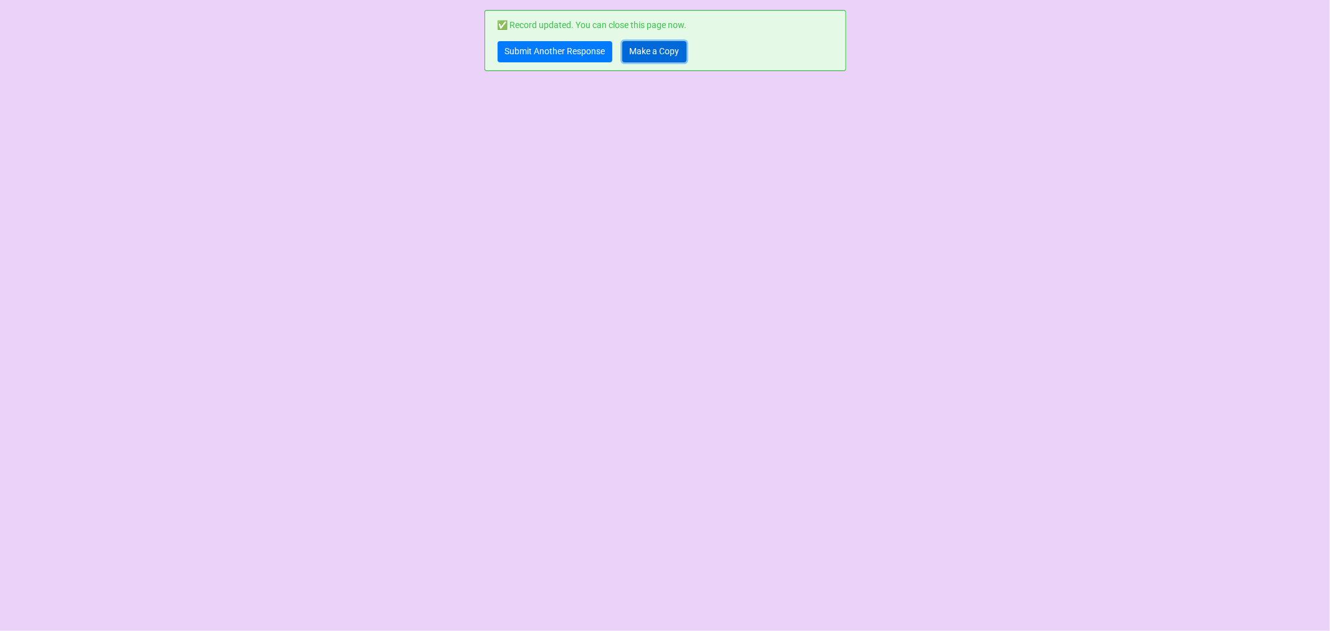
click at [643, 59] on link "Make a Copy" at bounding box center [654, 51] width 64 height 21
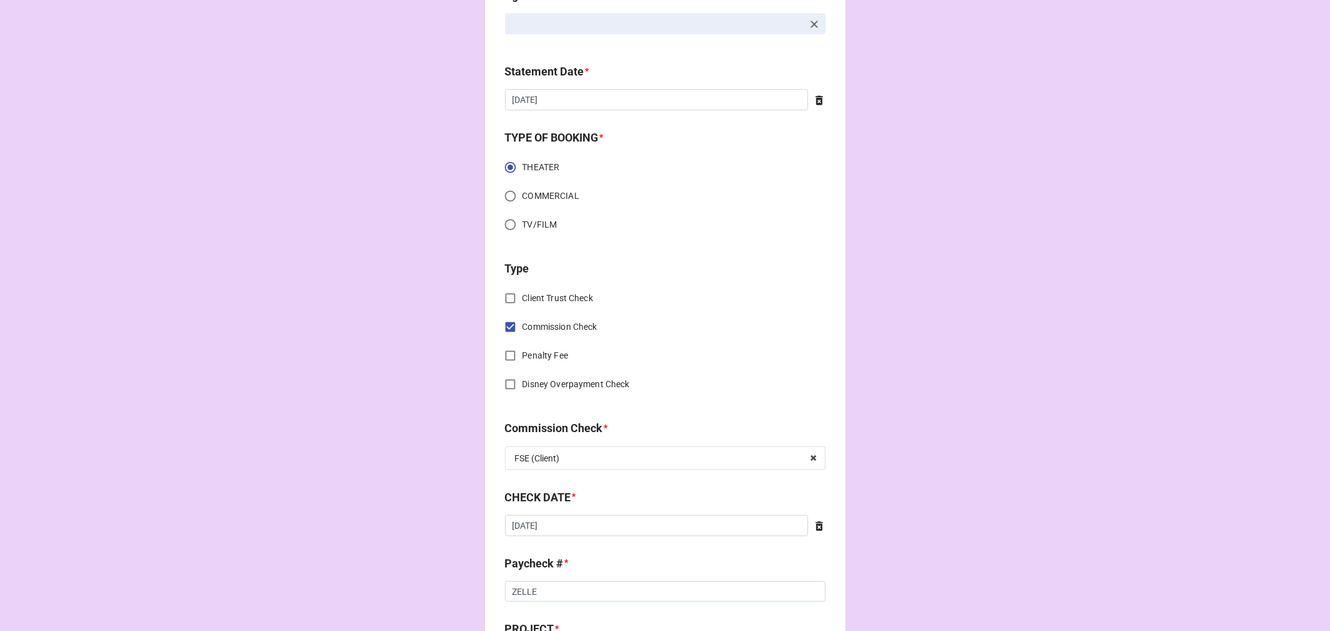
scroll to position [554, 0]
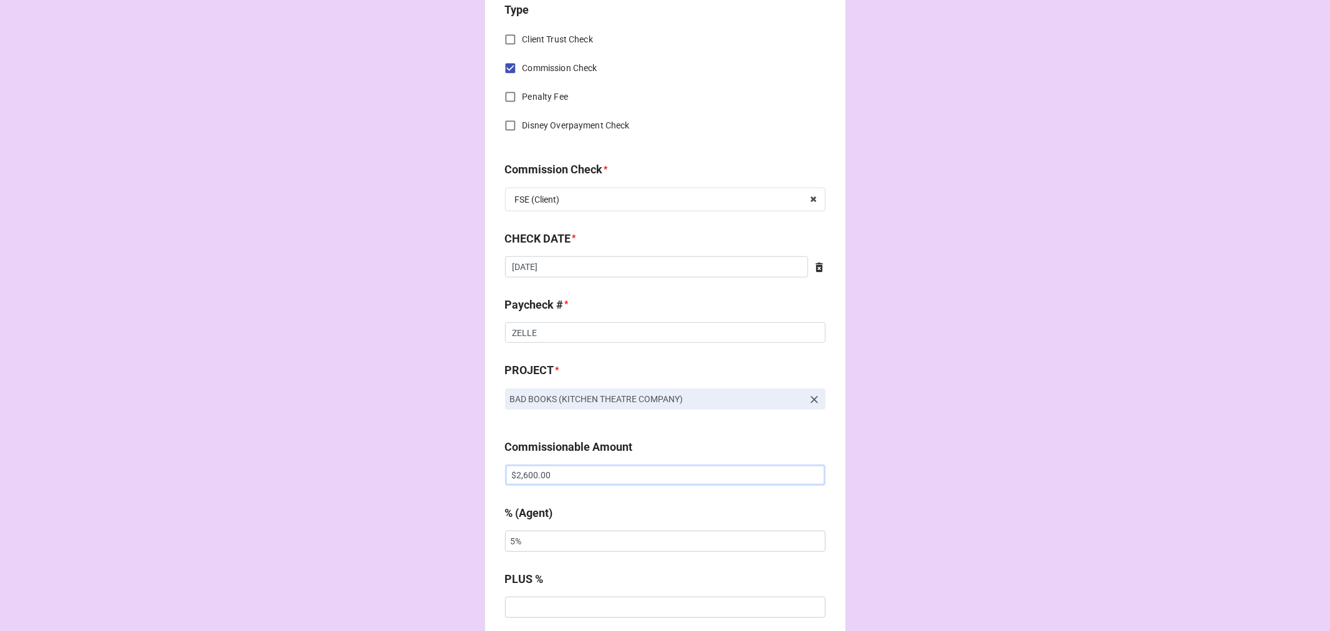
drag, startPoint x: 560, startPoint y: 482, endPoint x: 466, endPoint y: 476, distance: 94.3
click at [466, 476] on div "CHECK PROCESSING FORM Client * [PERSON_NAME] Agent (from Client) [PERSON_NAME] …" at bounding box center [665, 483] width 1330 height 2074
paste input "1,3"
type input "$1,300.00"
drag, startPoint x: 457, startPoint y: 532, endPoint x: 381, endPoint y: 523, distance: 76.7
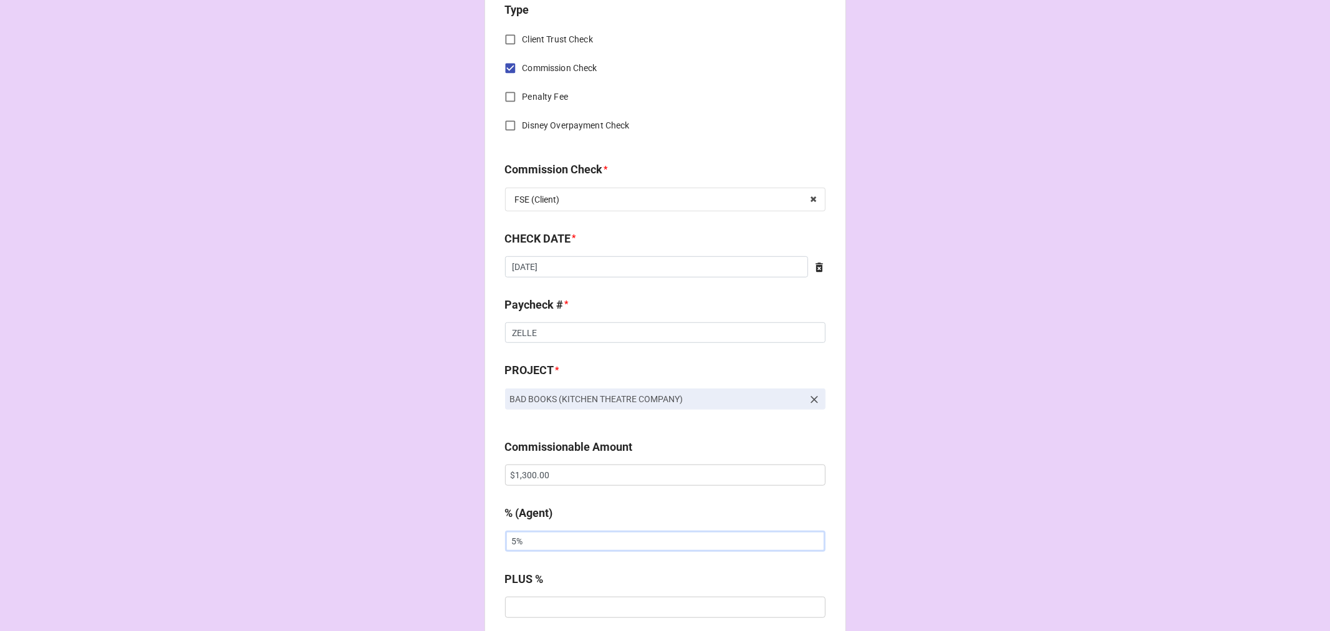
click at [446, 529] on div "CHECK PROCESSING FORM Client * [PERSON_NAME] Agent (from Client) [PERSON_NAME] …" at bounding box center [665, 483] width 1330 height 2074
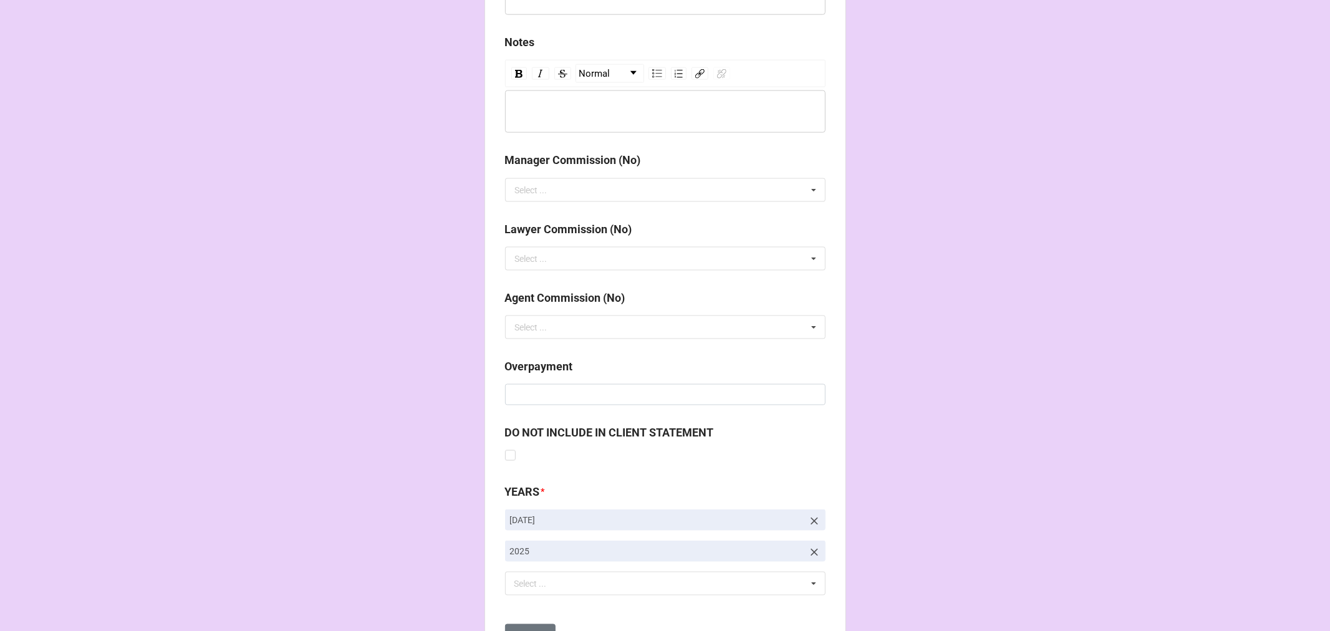
scroll to position [1443, 0]
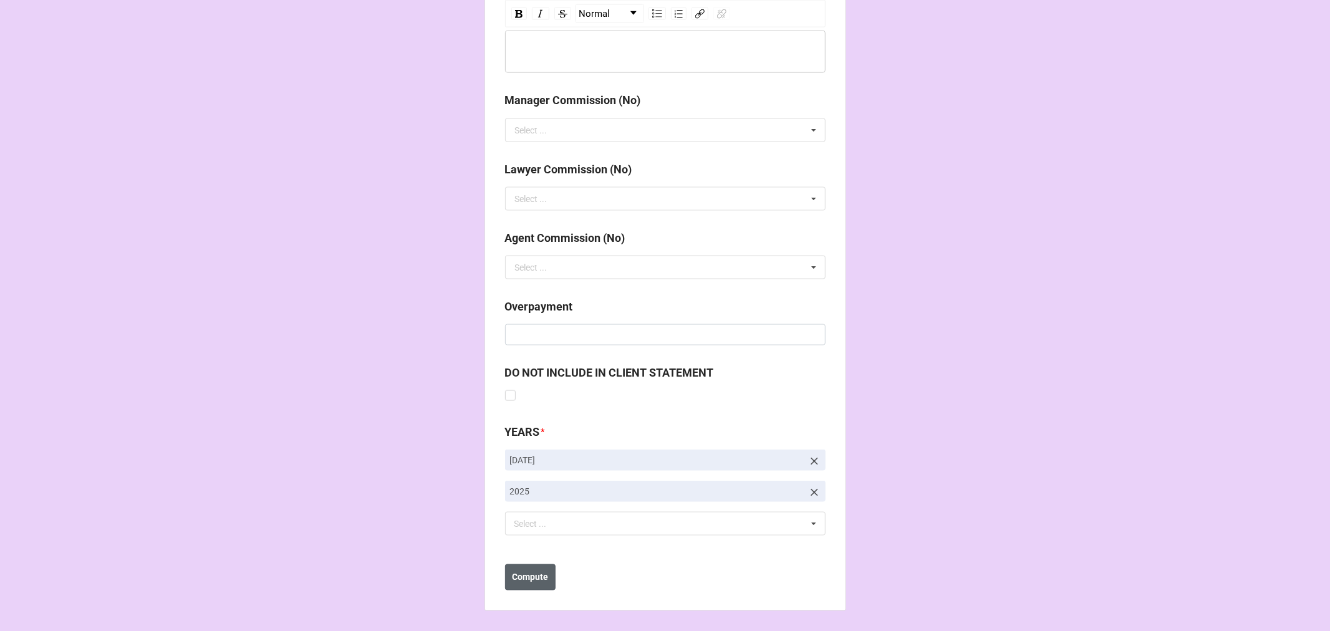
type input "10%"
click at [531, 577] on b "Compute" at bounding box center [530, 577] width 36 height 13
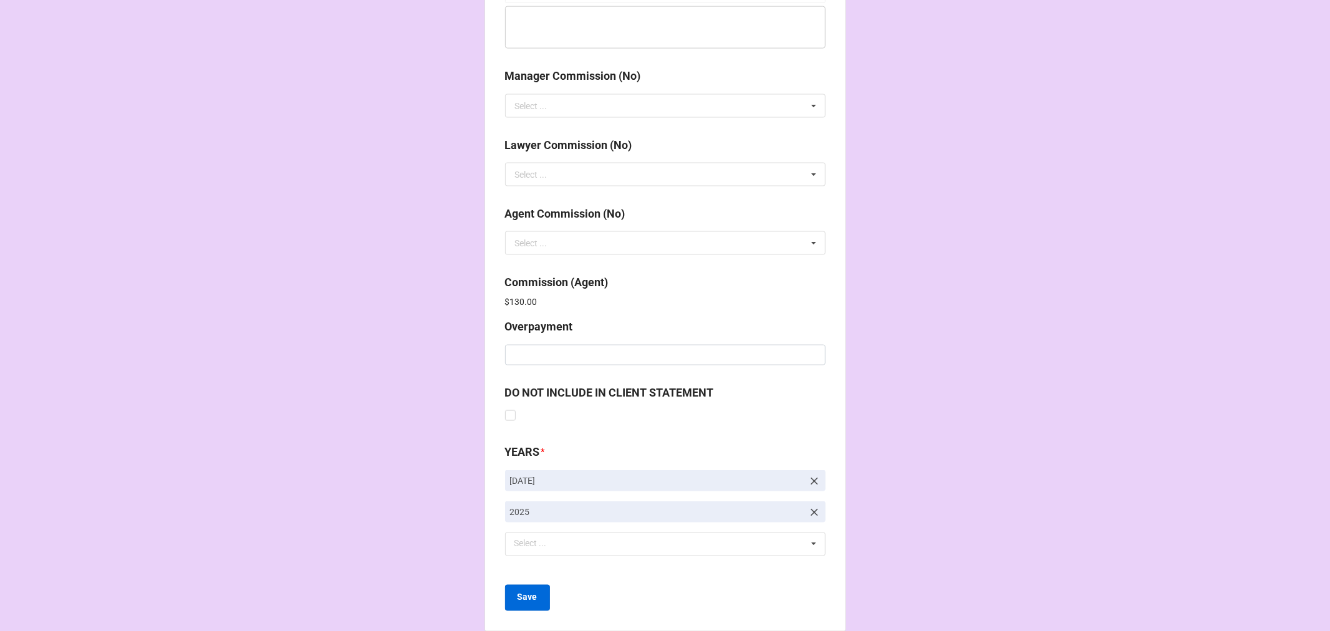
scroll to position [1487, 0]
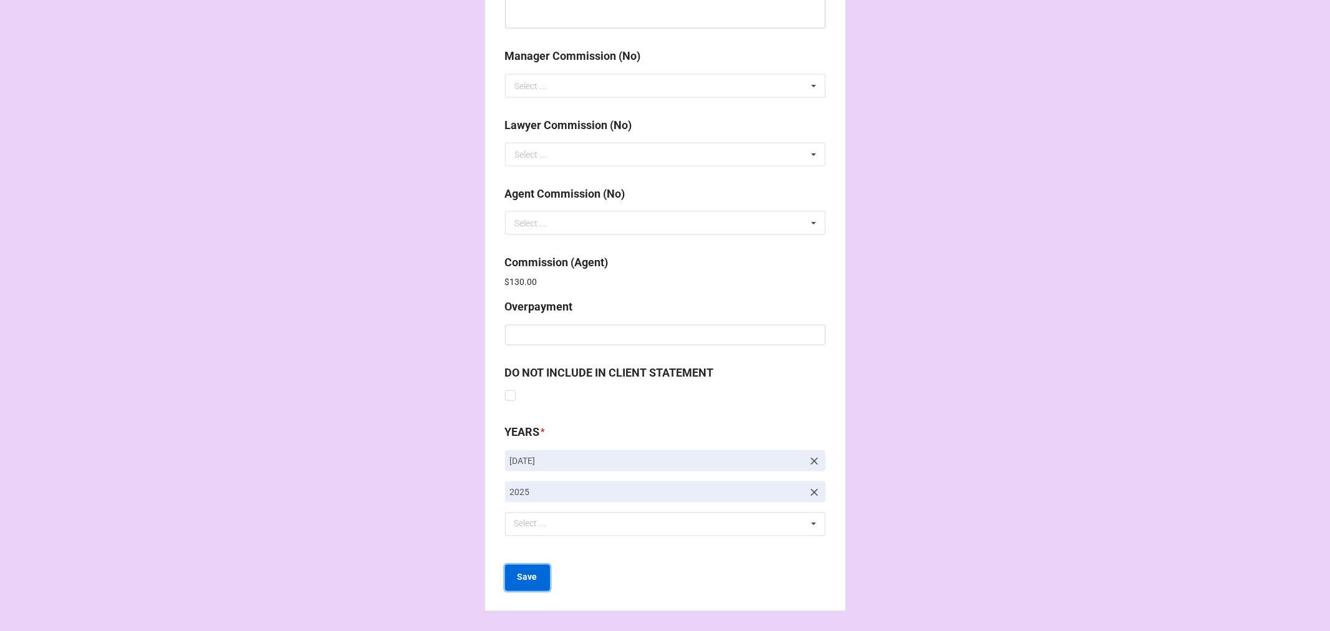
click at [525, 578] on b "Save" at bounding box center [528, 577] width 20 height 13
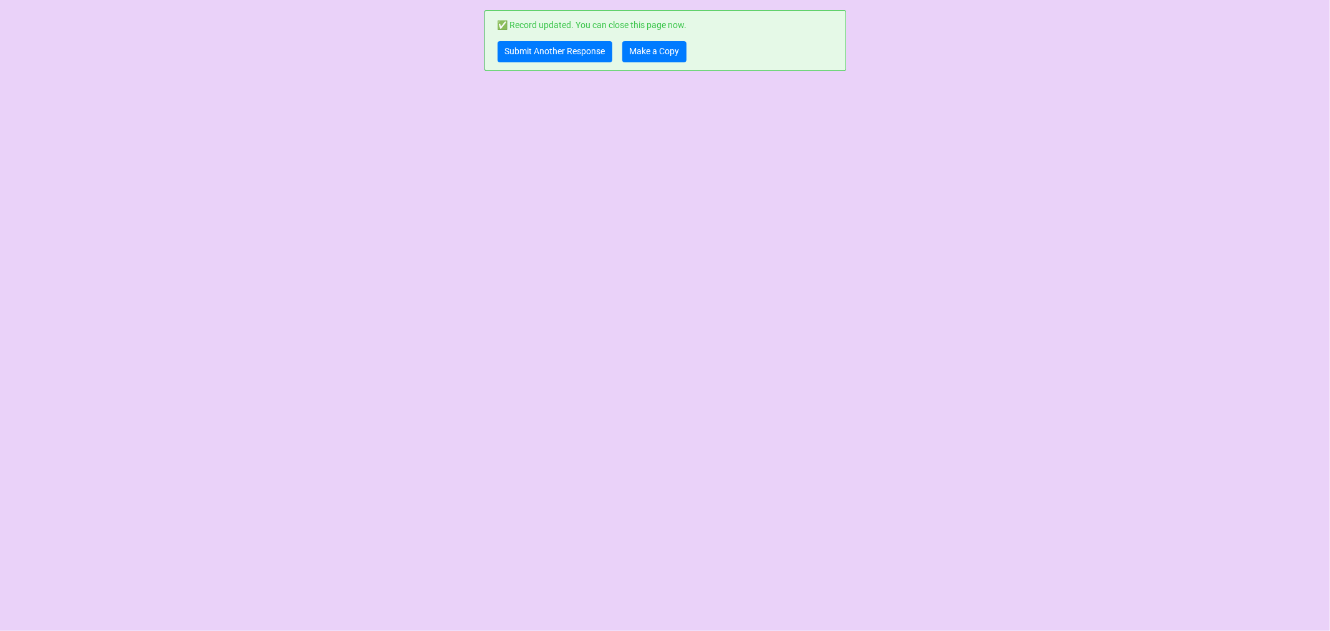
scroll to position [0, 0]
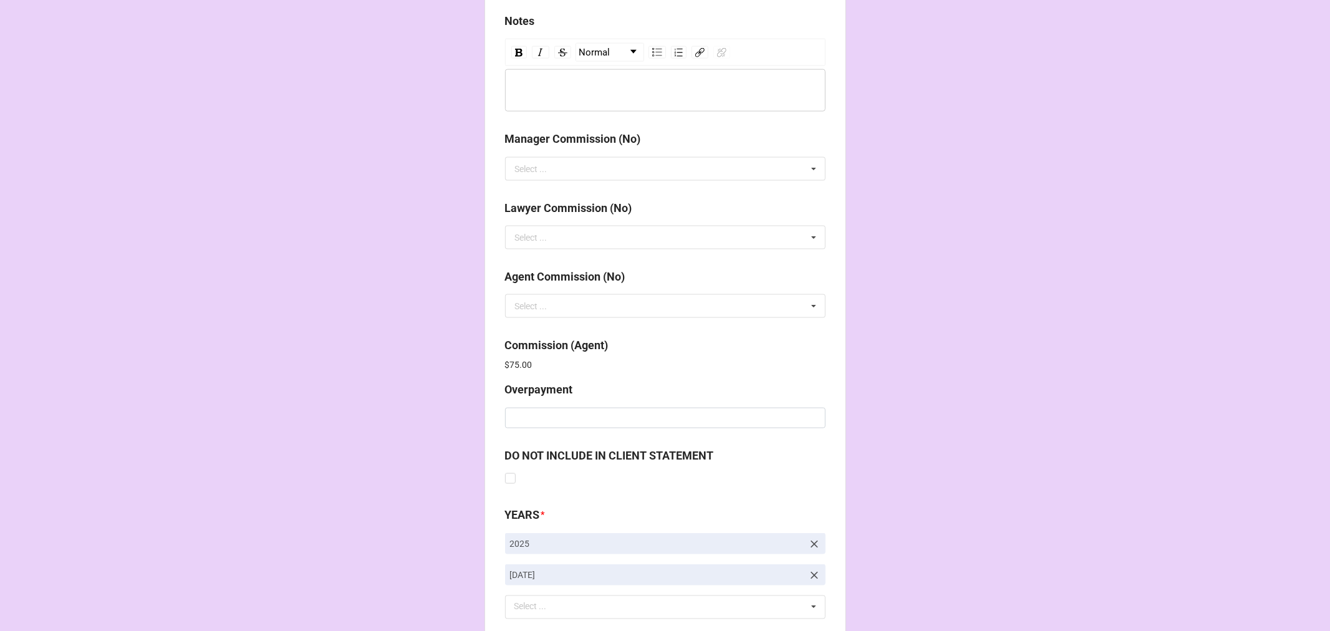
scroll to position [1487, 0]
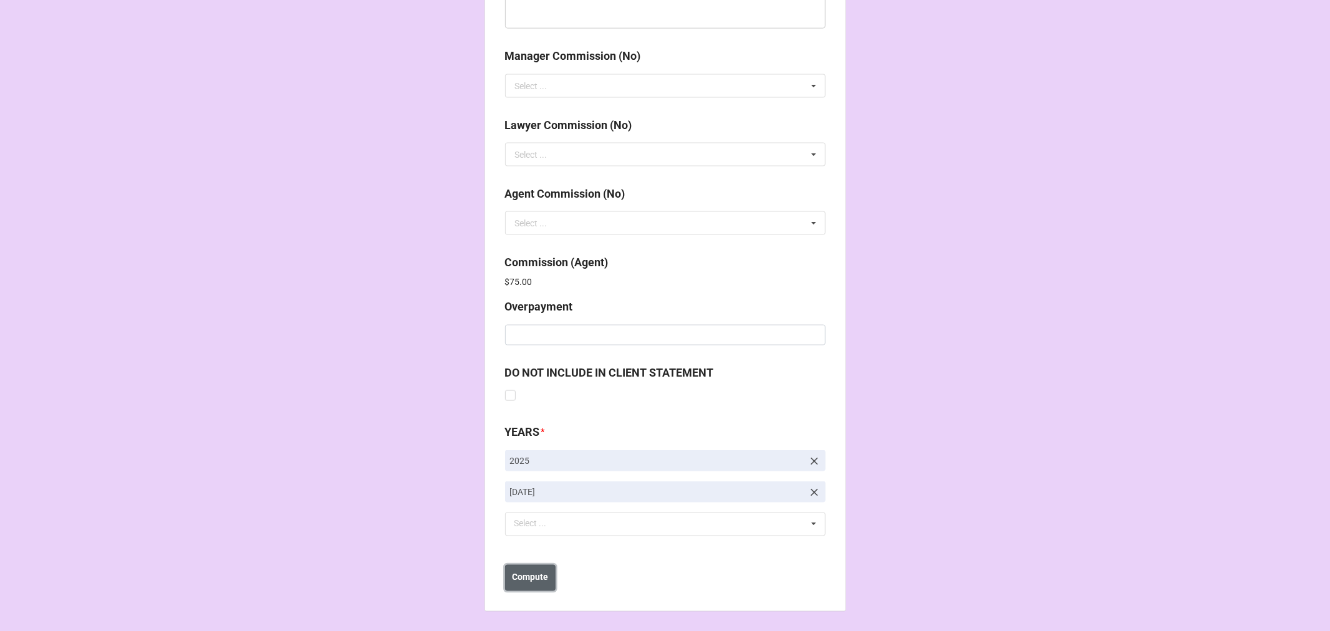
click at [519, 579] on b "Compute" at bounding box center [530, 577] width 36 height 13
click at [534, 581] on button "Save" at bounding box center [527, 578] width 45 height 26
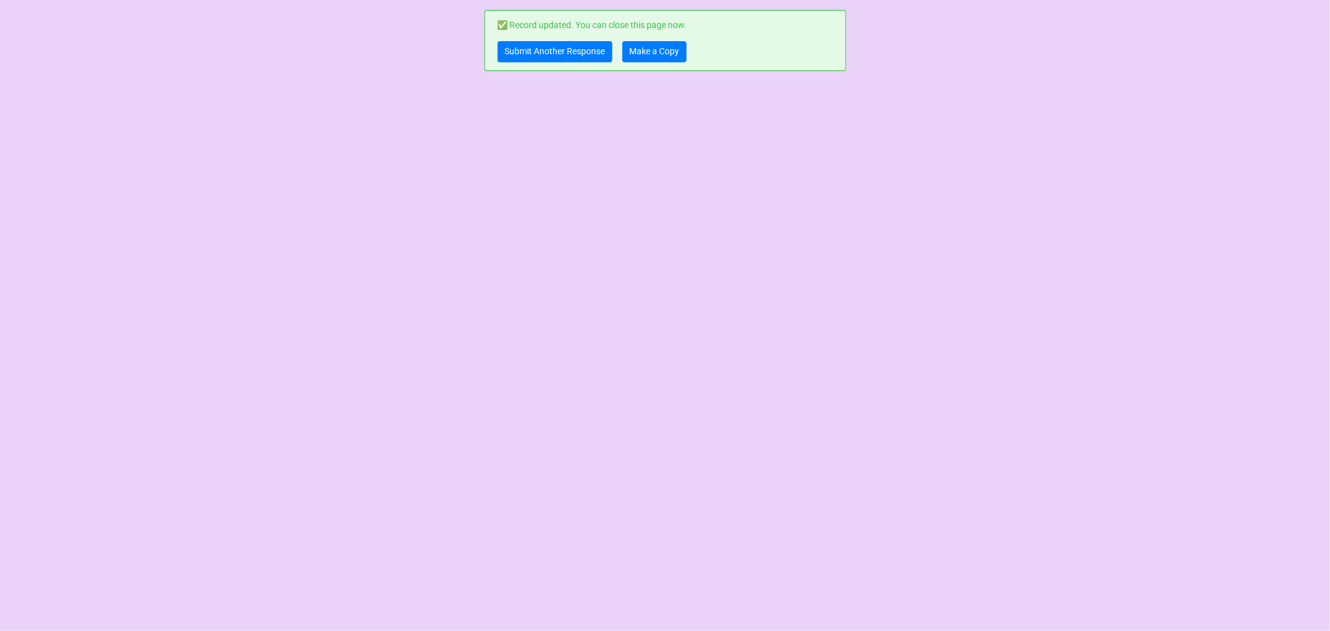
scroll to position [0, 0]
drag, startPoint x: 653, startPoint y: 51, endPoint x: 646, endPoint y: 52, distance: 7.6
click at [653, 51] on link "Make a Copy" at bounding box center [654, 51] width 64 height 21
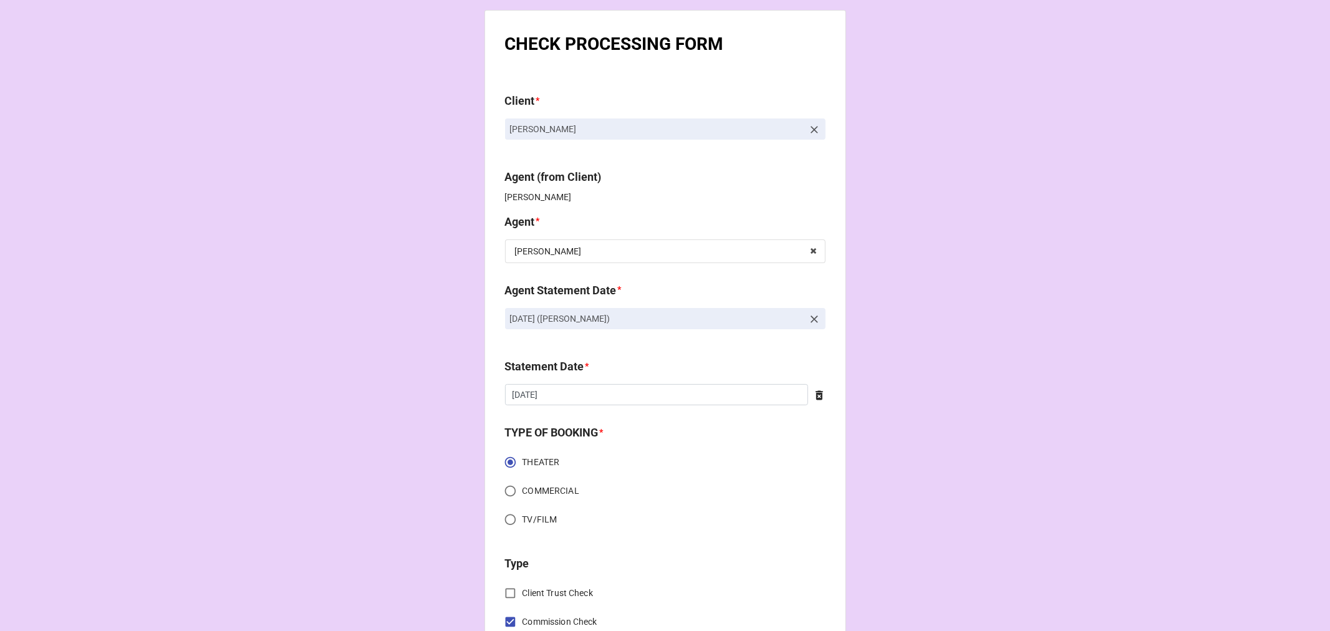
click at [813, 320] on icon at bounding box center [814, 319] width 12 height 12
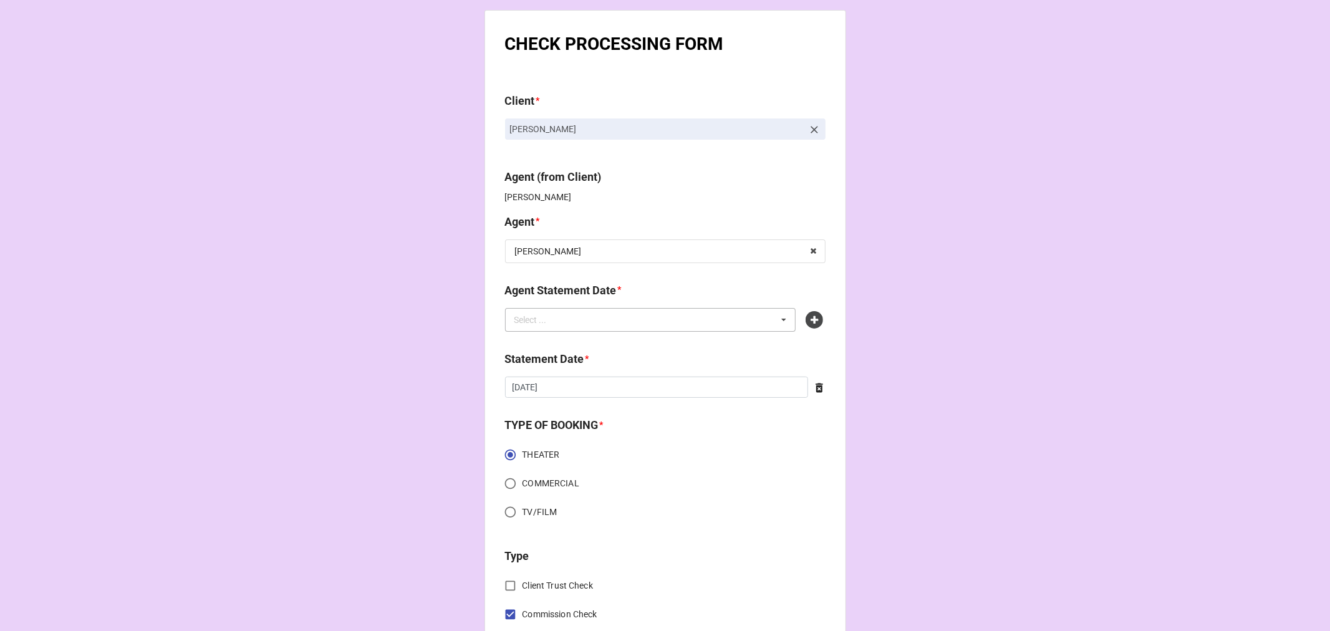
click at [696, 321] on div "Select ... No results found." at bounding box center [650, 320] width 291 height 24
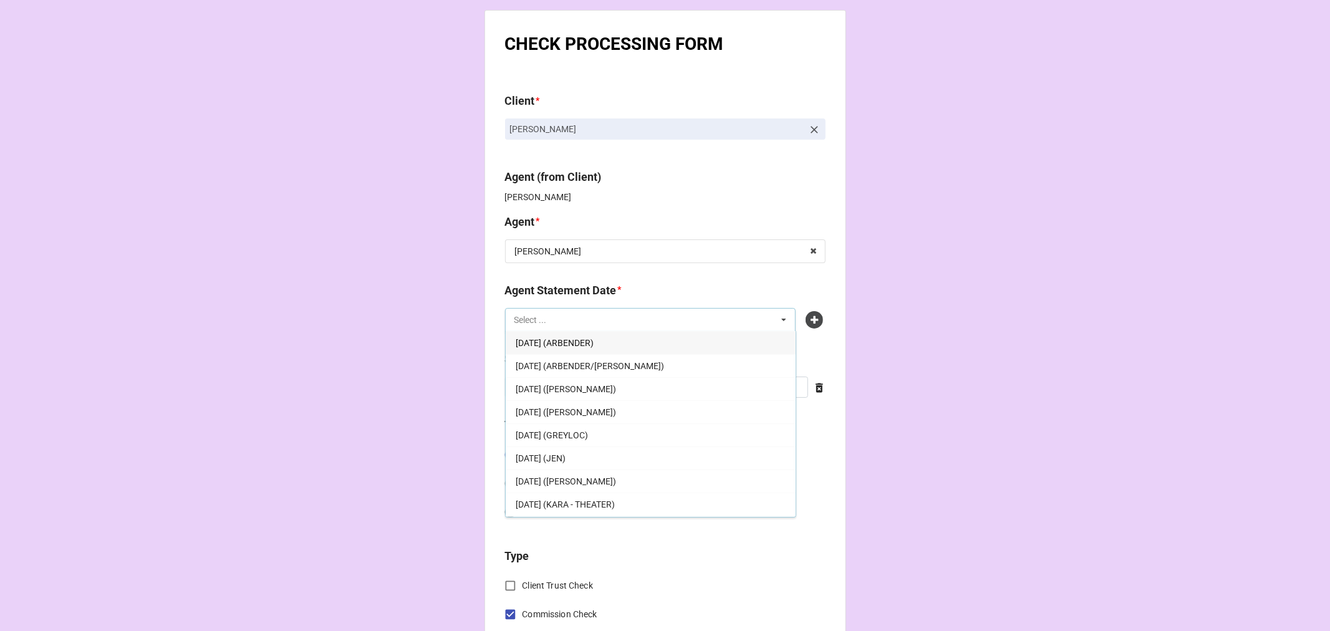
scroll to position [138, 0]
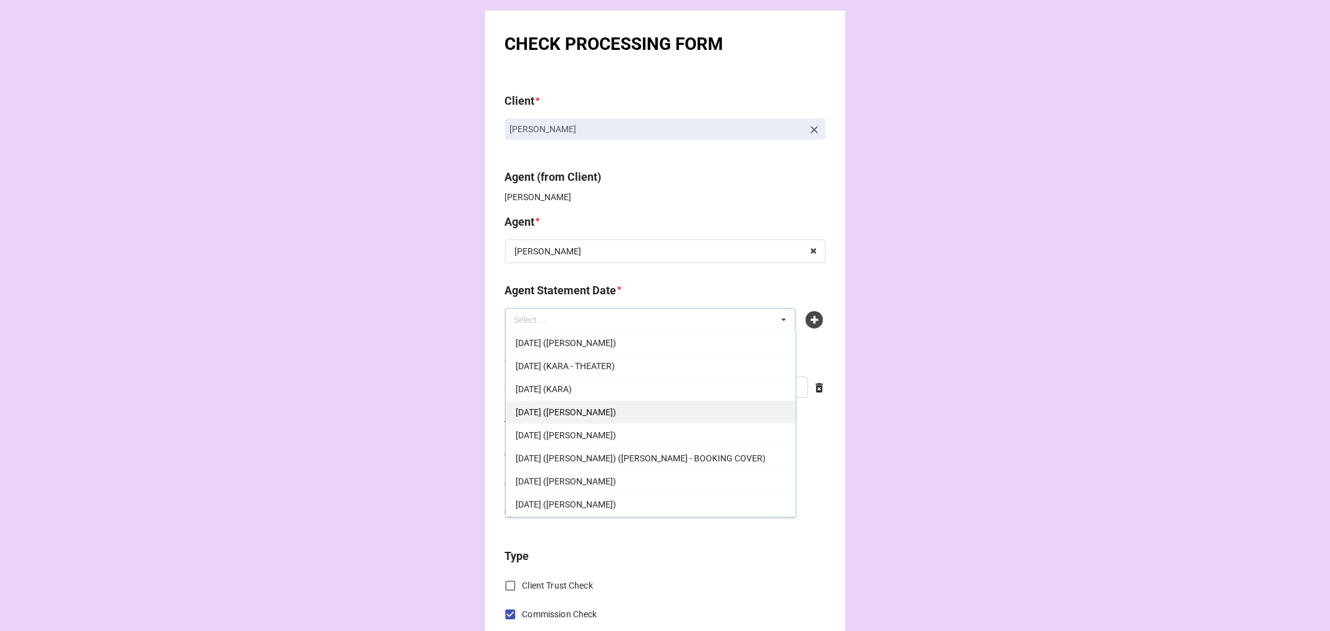
click at [650, 412] on div "[DATE] ([PERSON_NAME])" at bounding box center [651, 411] width 290 height 23
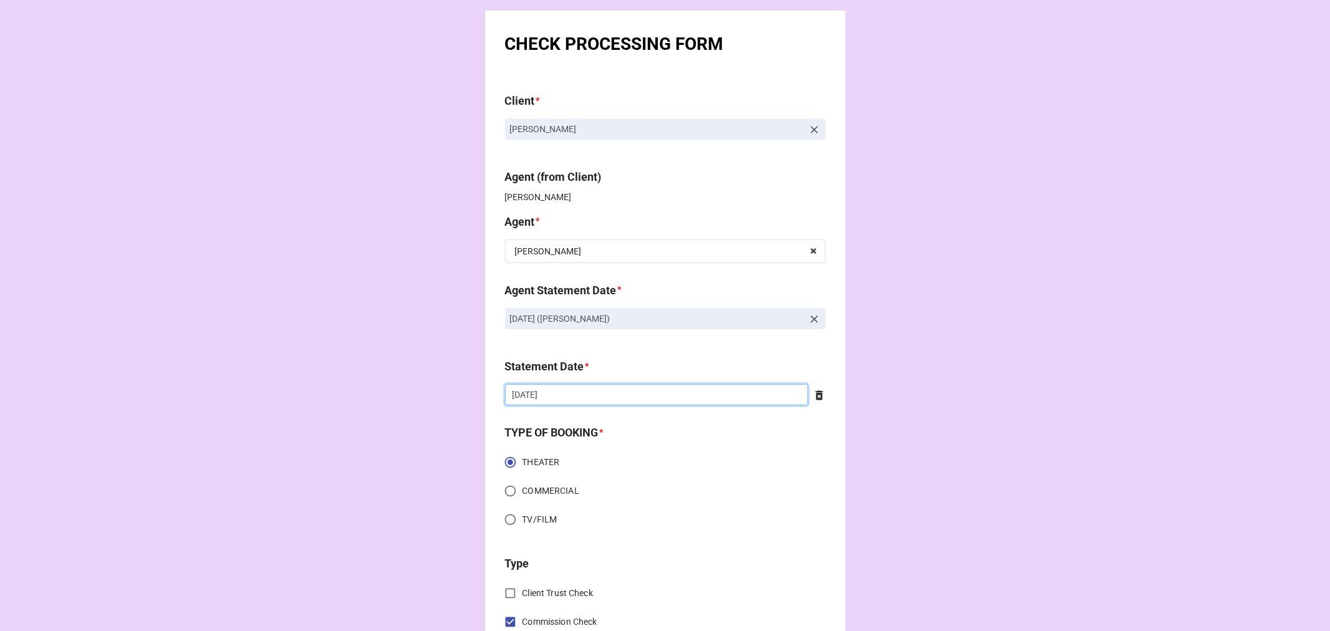
click at [581, 393] on input "[DATE]" at bounding box center [656, 394] width 303 height 21
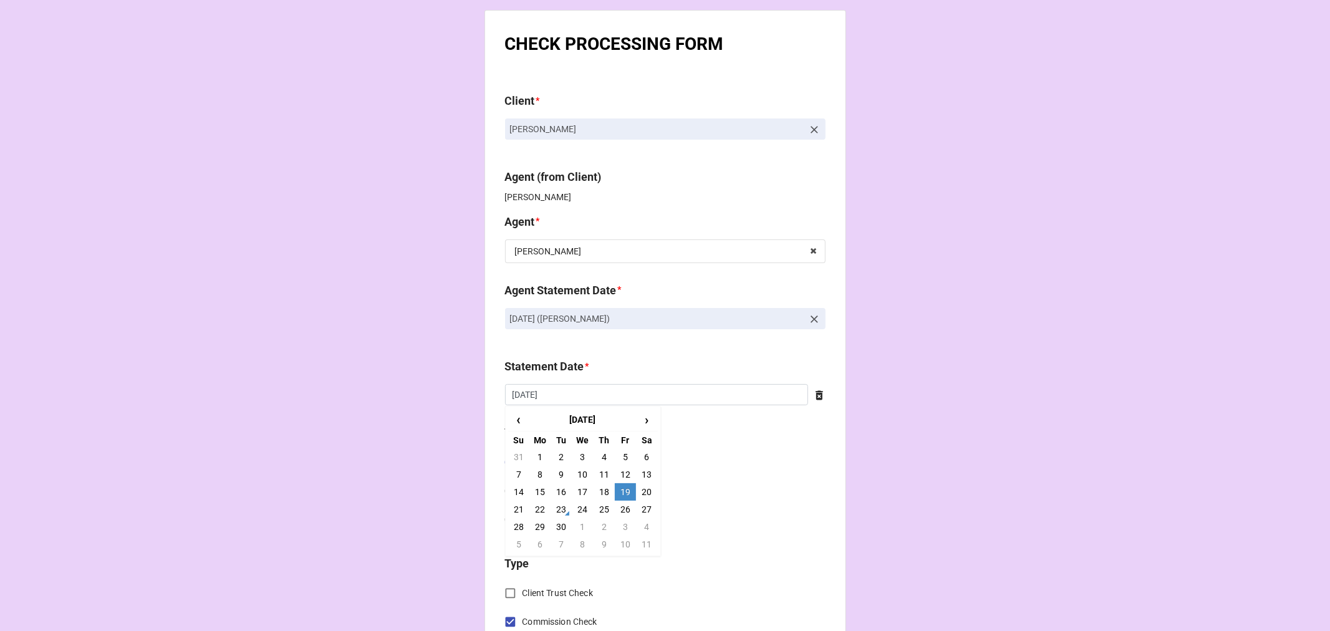
drag, startPoint x: 619, startPoint y: 522, endPoint x: 620, endPoint y: 515, distance: 7.0
click at [618, 521] on td "3" at bounding box center [625, 526] width 21 height 17
type input "[DATE]"
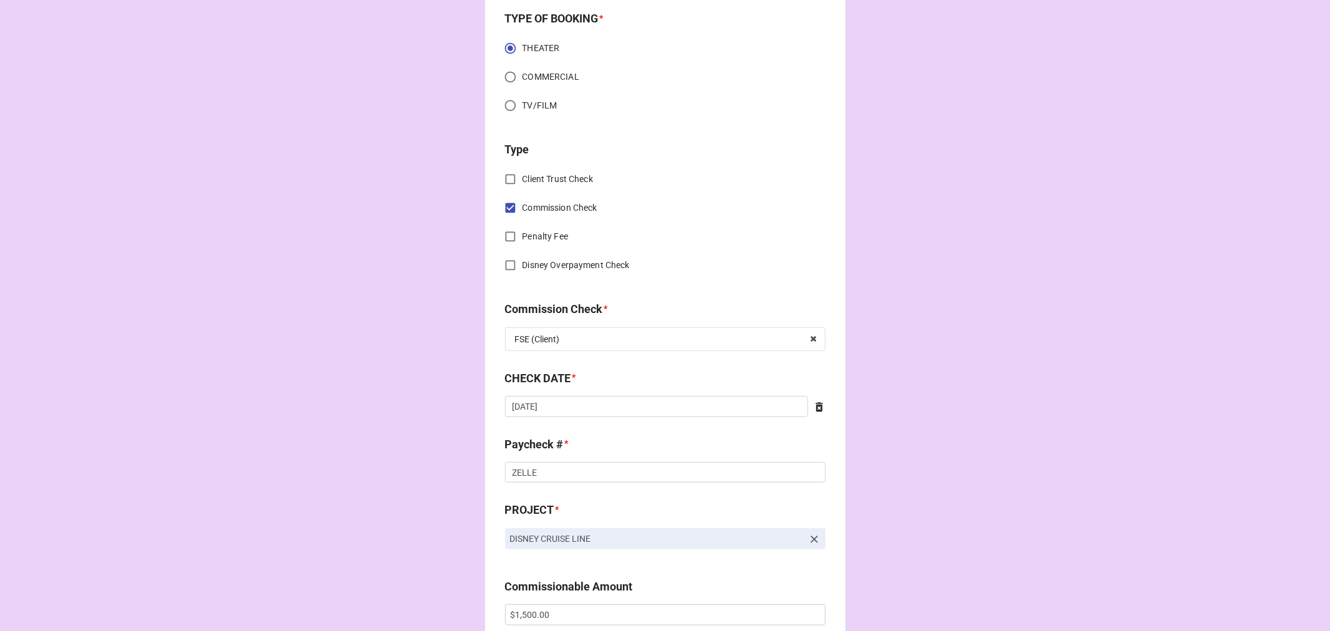
scroll to position [415, 0]
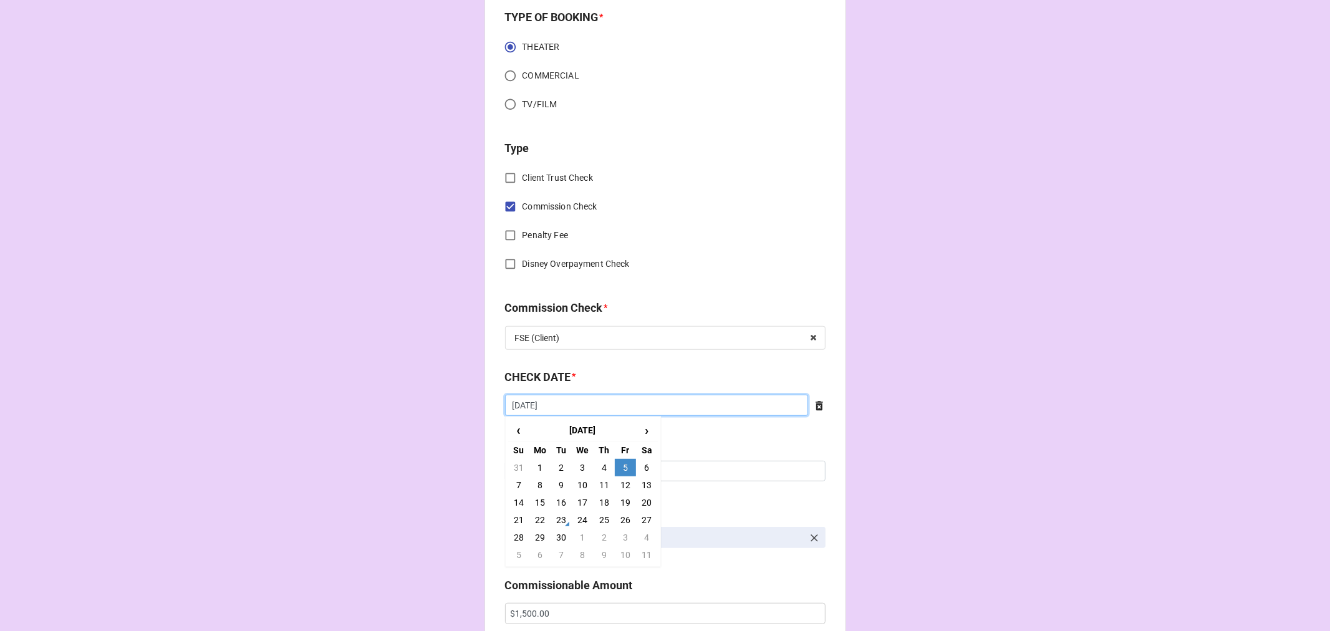
click at [576, 407] on input "[DATE]" at bounding box center [656, 405] width 303 height 21
click at [560, 513] on td "23" at bounding box center [561, 519] width 21 height 17
type input "[DATE]"
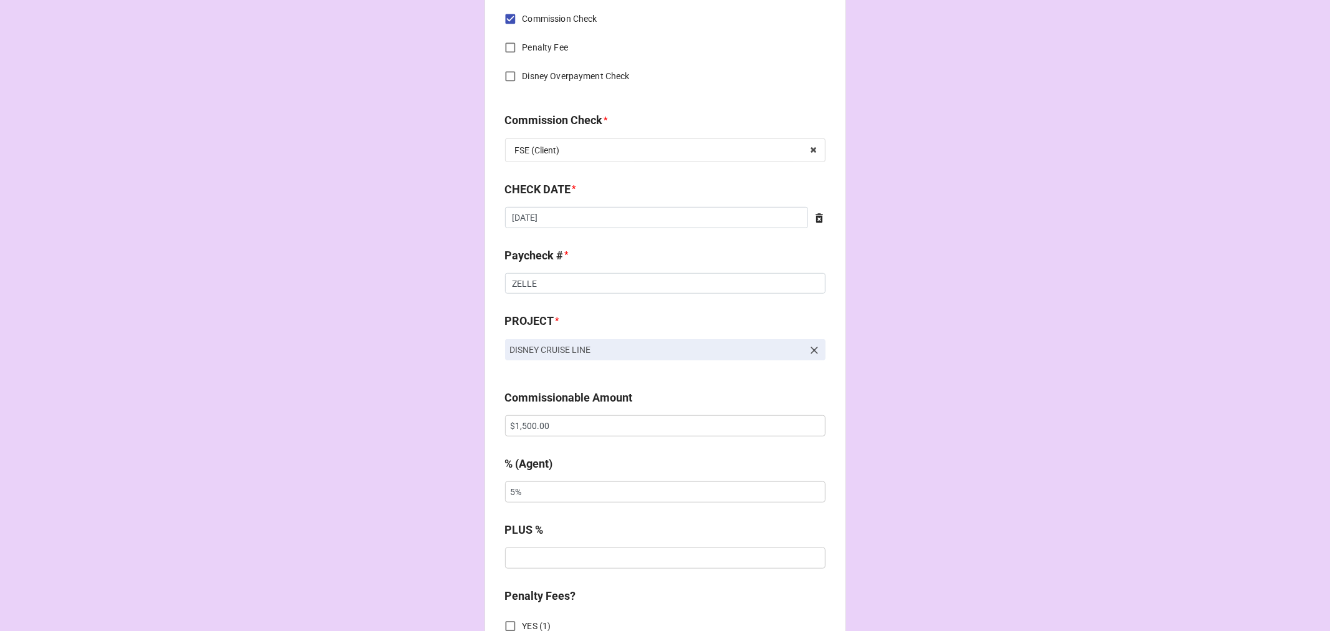
scroll to position [624, 0]
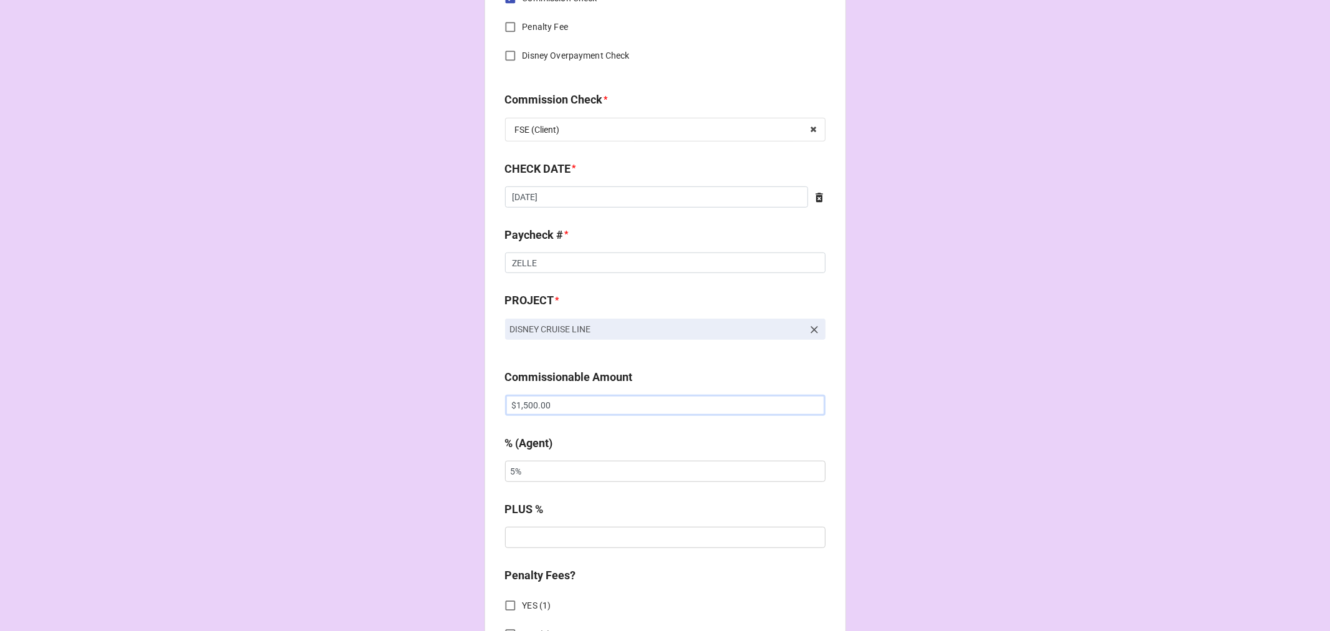
drag, startPoint x: 564, startPoint y: 408, endPoint x: 400, endPoint y: 383, distance: 165.8
click at [409, 382] on div "CHECK PROCESSING FORM Client * [PERSON_NAME] Agent (from Client) [PERSON_NAME] …" at bounding box center [665, 413] width 1330 height 2074
paste input "2,035.45"
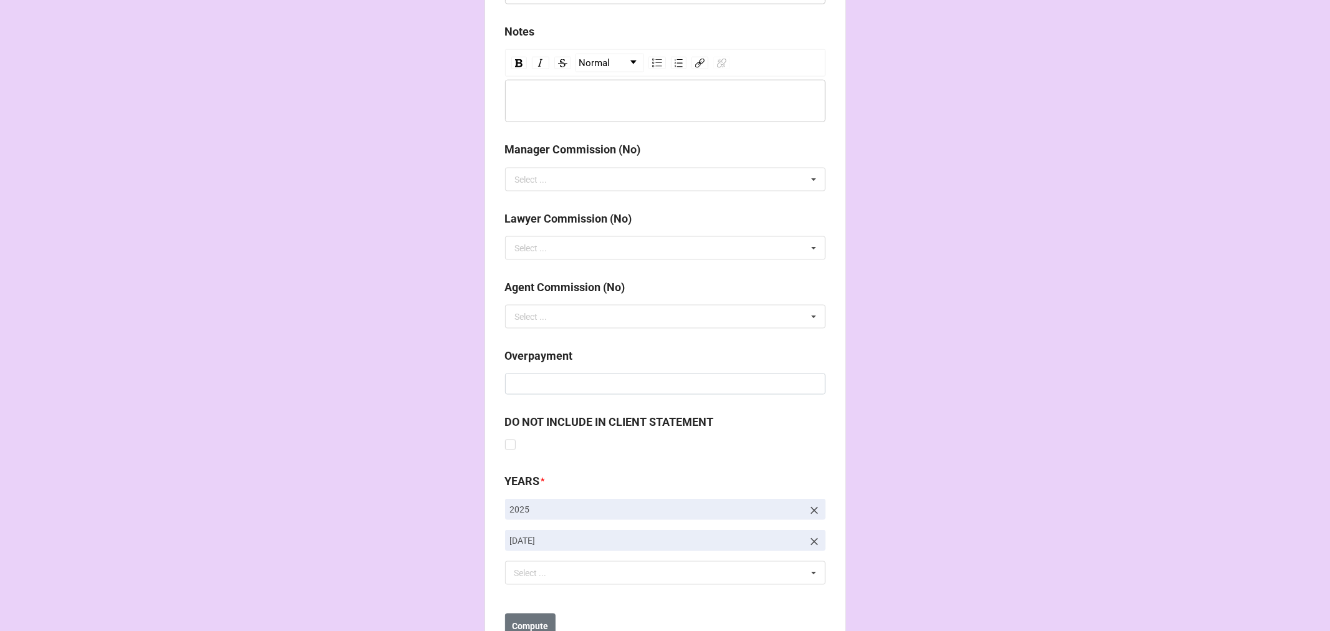
scroll to position [1443, 0]
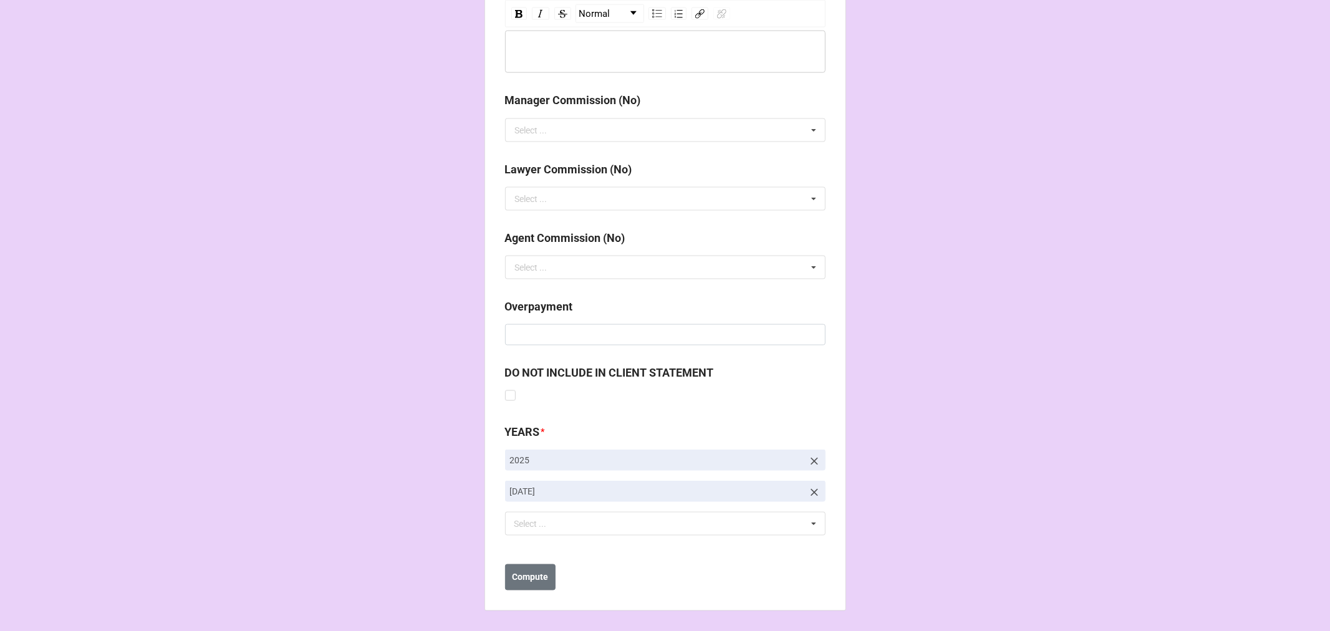
type input "$2,035.45"
click at [809, 491] on icon at bounding box center [814, 492] width 12 height 12
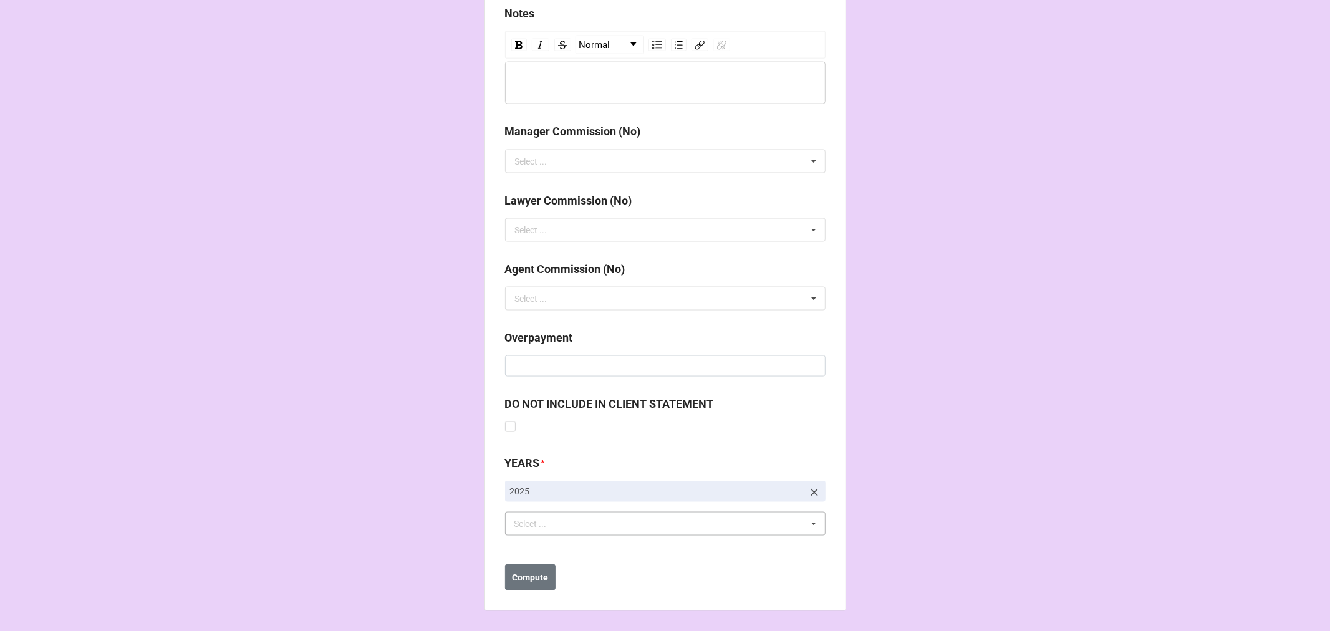
scroll to position [1412, 0]
click at [582, 525] on div "Select ... No results found." at bounding box center [665, 524] width 320 height 24
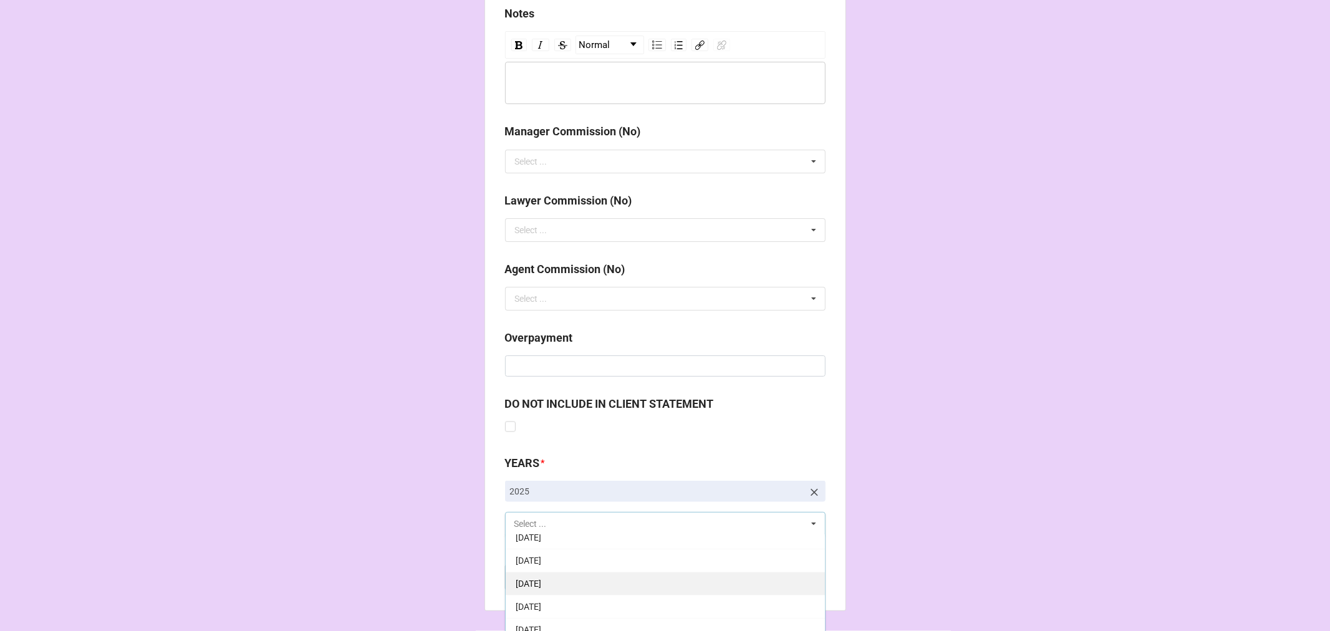
scroll to position [208, 0]
click at [541, 547] on span "[DATE]" at bounding box center [529, 547] width 26 height 10
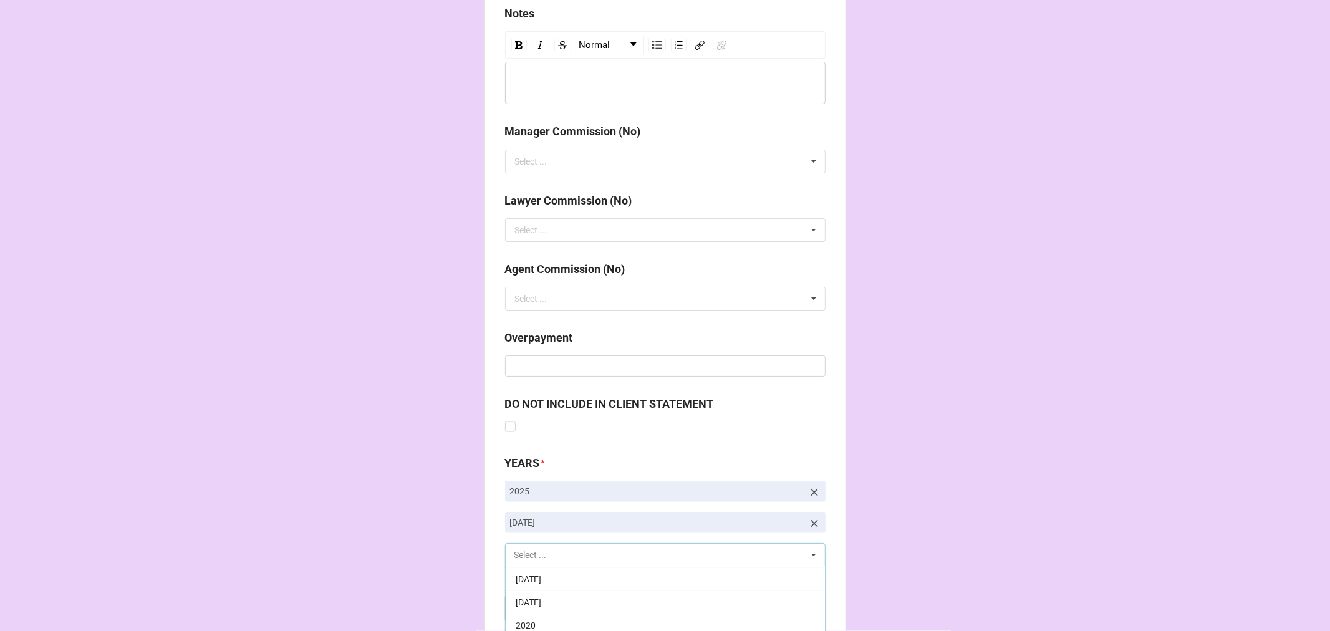
scroll to position [207, 0]
click at [540, 609] on b "Compute" at bounding box center [530, 608] width 36 height 13
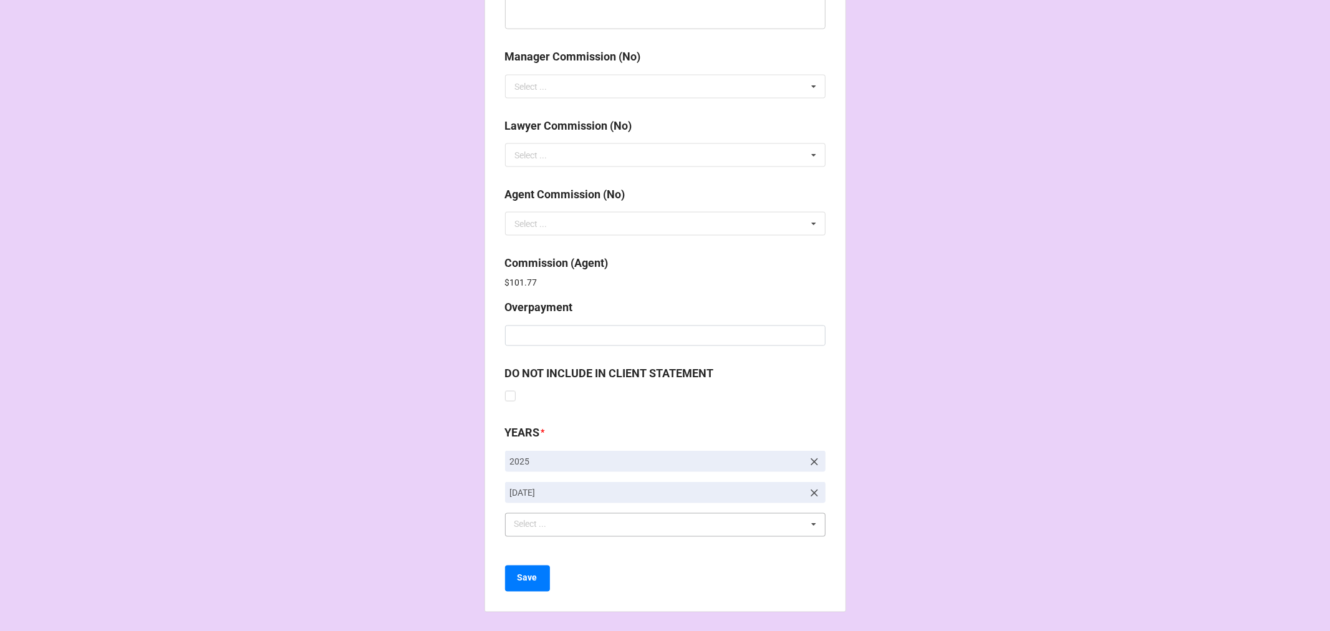
scroll to position [1487, 0]
click at [538, 577] on button "Save" at bounding box center [527, 578] width 45 height 26
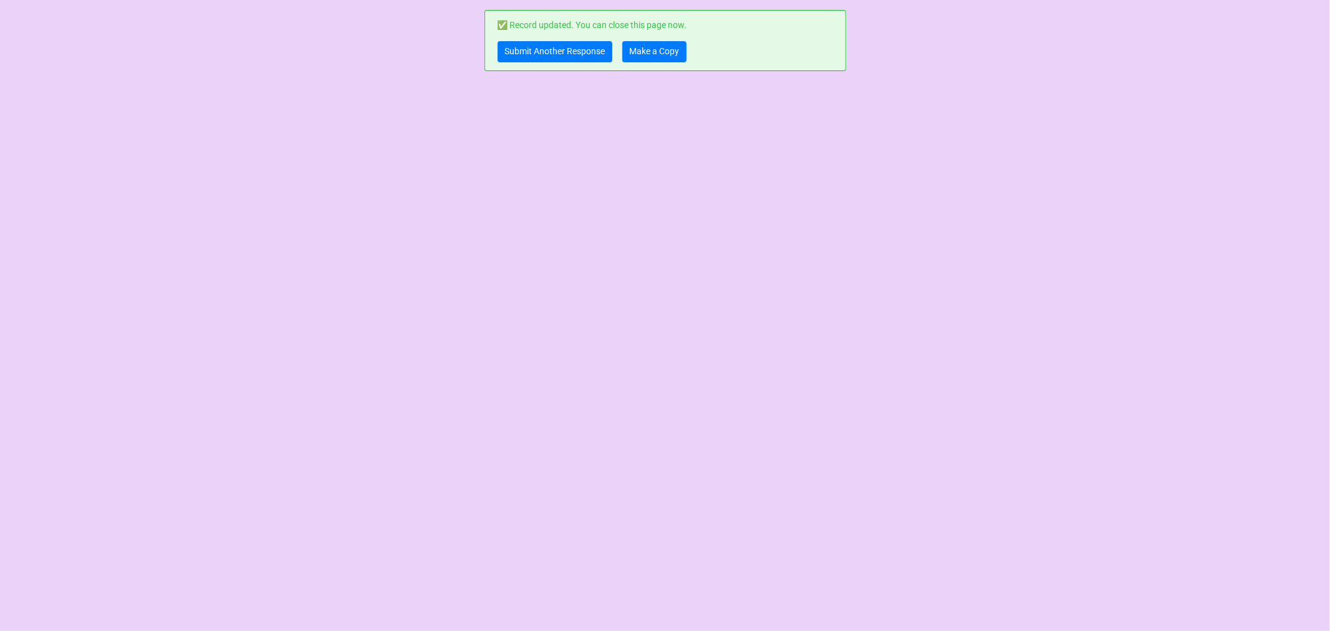
scroll to position [0, 0]
